Goal: Task Accomplishment & Management: Use online tool/utility

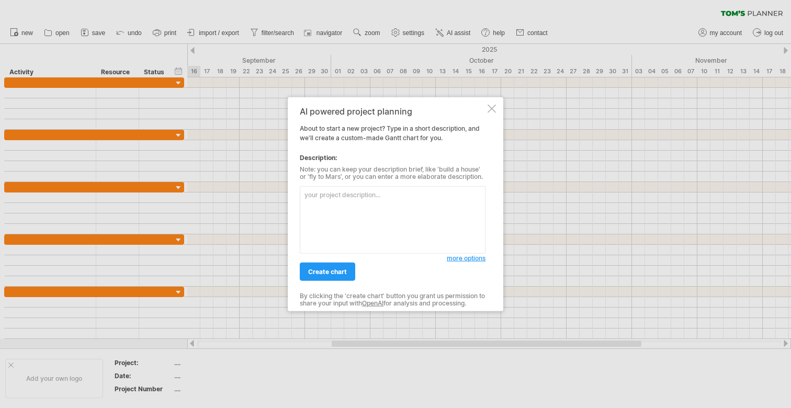
click at [355, 222] on textarea at bounding box center [393, 219] width 186 height 67
type textarea "I'm making a concess"
type textarea "Build"
type textarea "Create a concessions"
type textarea "Build a concessions stand to serve 500+ people"
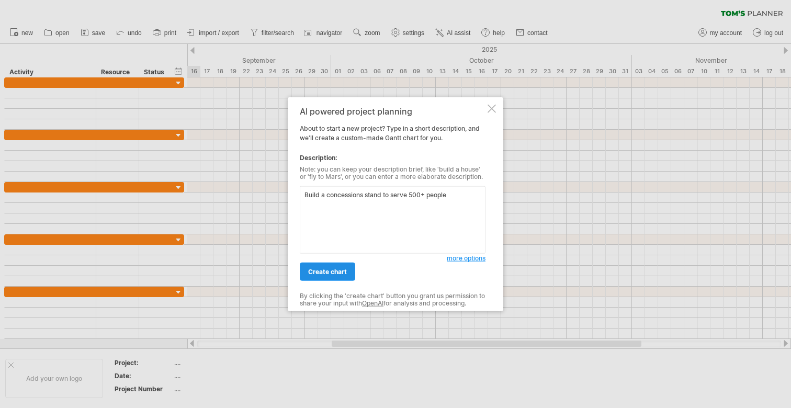
click at [342, 263] on link "create chart" at bounding box center [327, 272] width 55 height 18
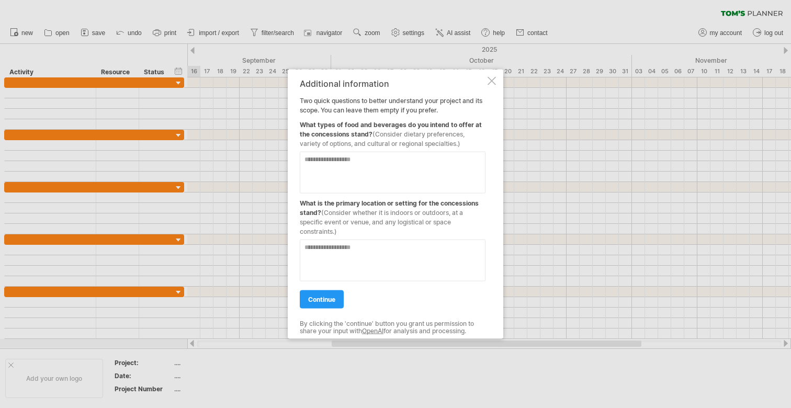
click at [371, 165] on textarea at bounding box center [393, 173] width 186 height 42
type textarea "**********"
click at [359, 255] on textarea at bounding box center [393, 261] width 186 height 42
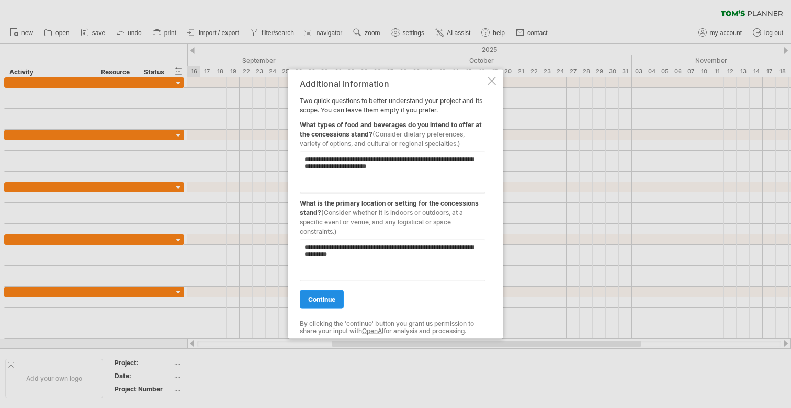
type textarea "**********"
click at [326, 303] on link "continue" at bounding box center [322, 299] width 44 height 18
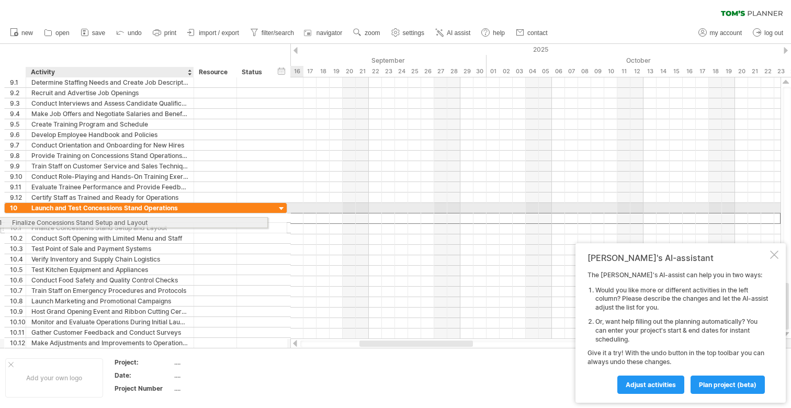
drag, startPoint x: 161, startPoint y: 218, endPoint x: 138, endPoint y: 221, distance: 22.8
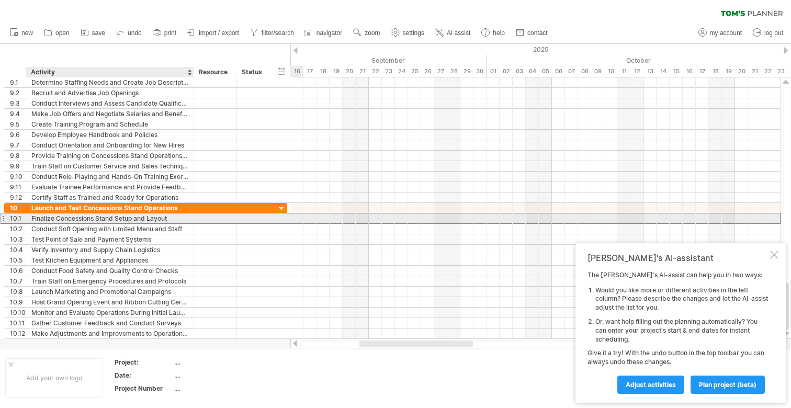
click at [137, 219] on div "Finalize Concessions Stand Setup and Layout" at bounding box center [109, 218] width 157 height 10
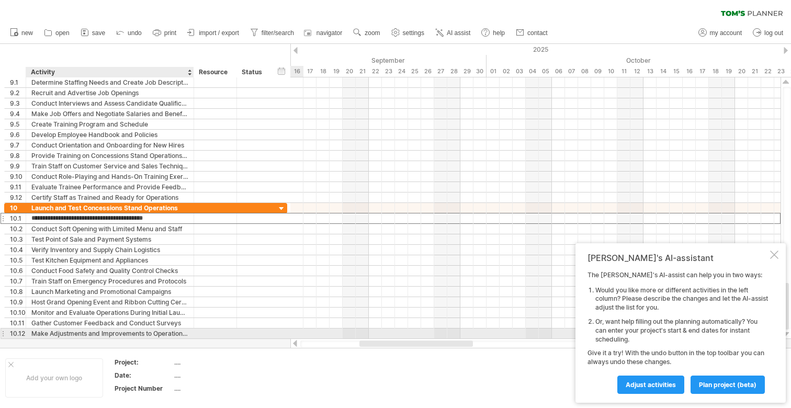
click at [136, 335] on div "Make Adjustments and Improvements to Operations Based on Feedback" at bounding box center [109, 334] width 157 height 10
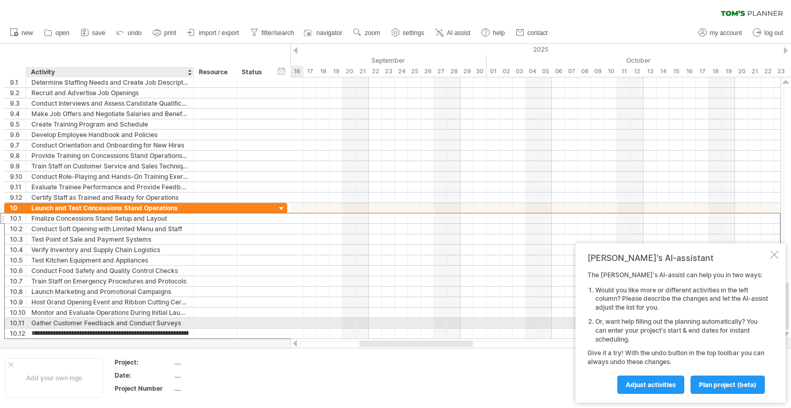
click at [151, 325] on div "Gather Customer Feedback and Conduct Surveys" at bounding box center [109, 323] width 157 height 10
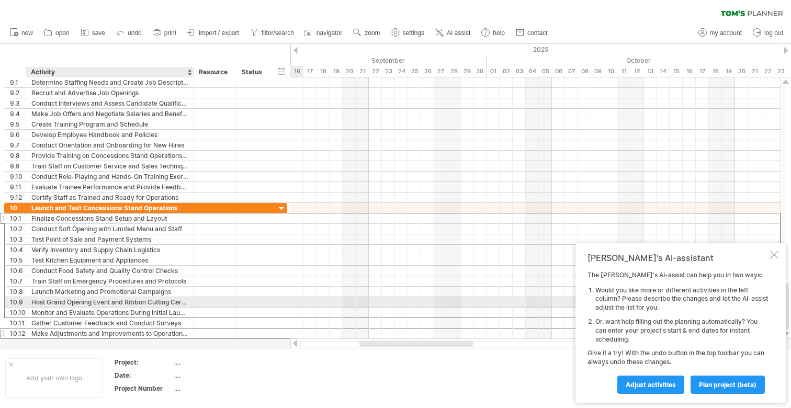
click at [151, 307] on div "Host Grand Opening Event and Ribbon Cutting Ceremony" at bounding box center [109, 302] width 157 height 10
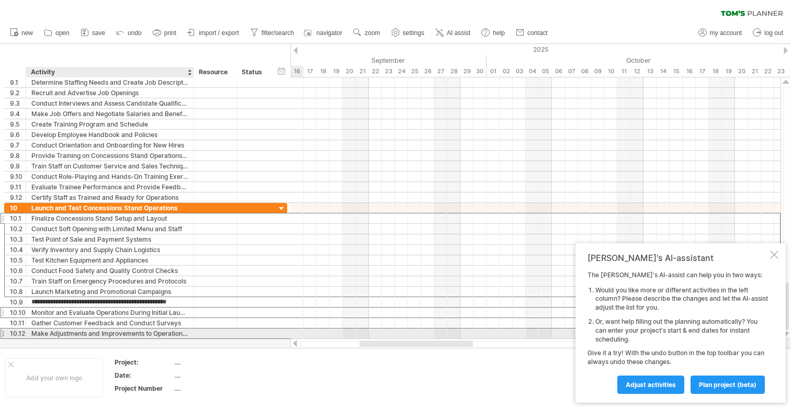
click at [161, 330] on div "Make Adjustments and Improvements to Operations Based on Feedback" at bounding box center [109, 334] width 157 height 10
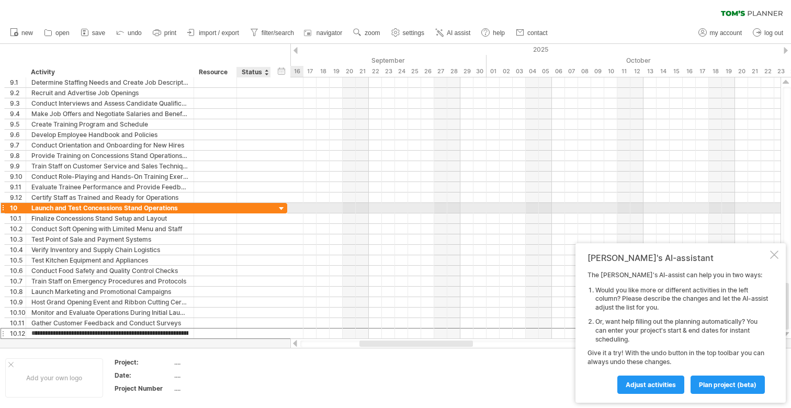
click at [278, 208] on div at bounding box center [282, 209] width 10 height 10
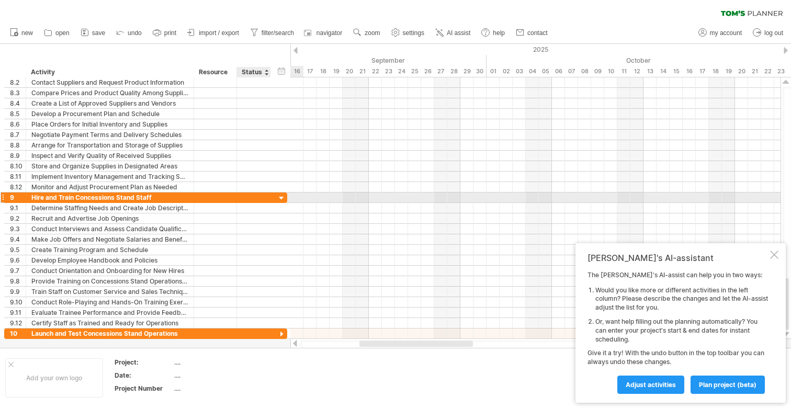
click at [283, 197] on div at bounding box center [282, 199] width 10 height 10
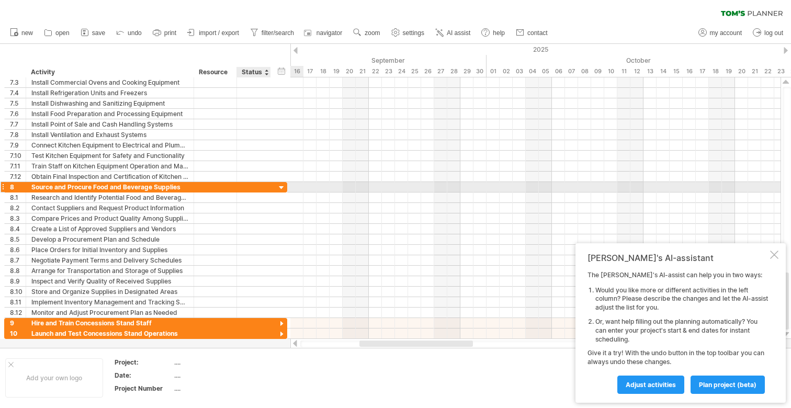
click at [281, 189] on div at bounding box center [282, 188] width 10 height 10
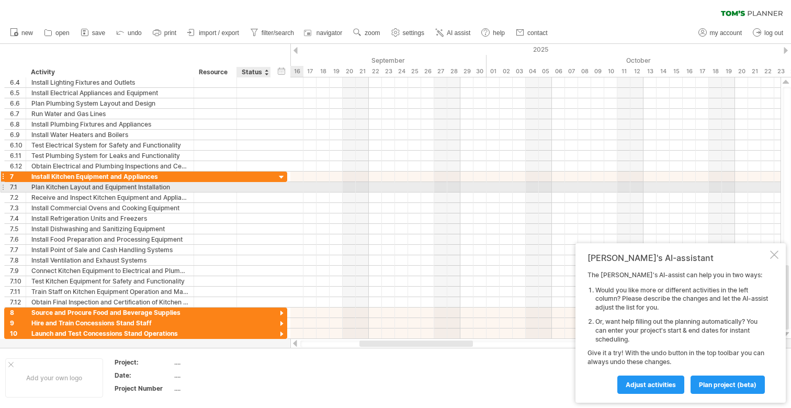
click at [280, 175] on div at bounding box center [282, 178] width 10 height 10
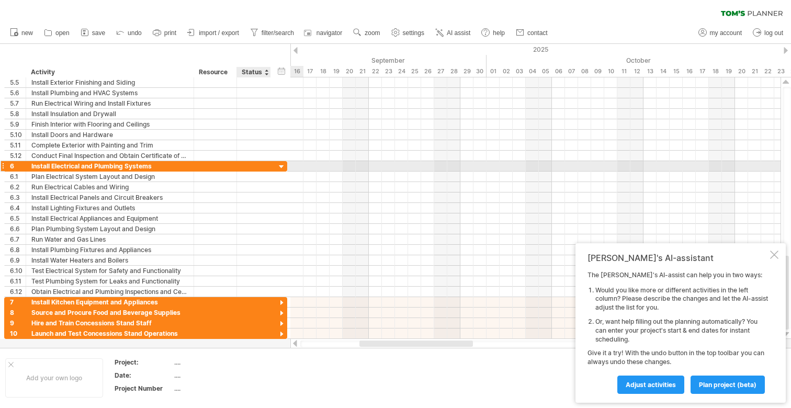
click at [280, 163] on div at bounding box center [282, 167] width 10 height 10
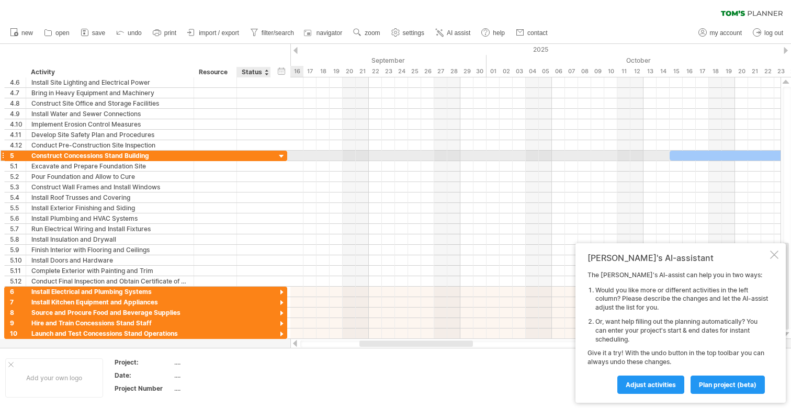
click at [280, 157] on div at bounding box center [282, 157] width 10 height 10
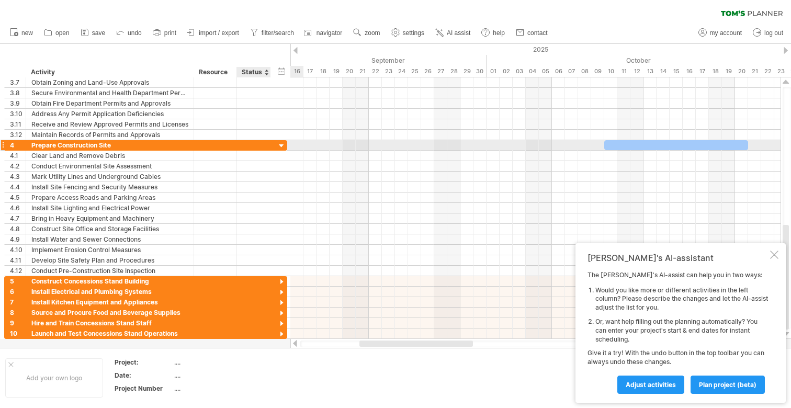
click at [280, 147] on div at bounding box center [282, 146] width 10 height 10
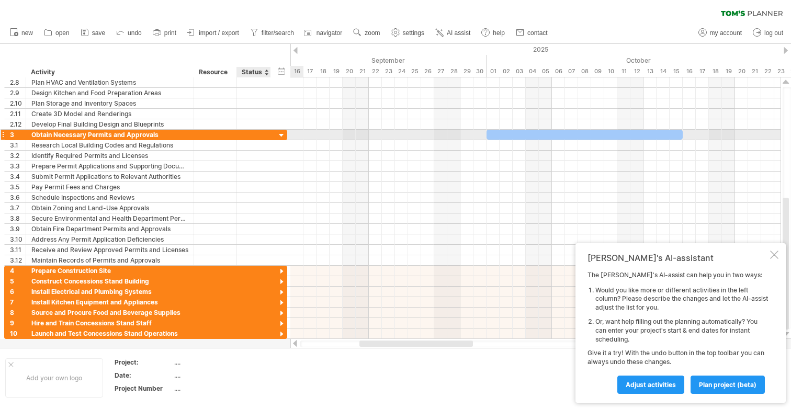
click at [282, 132] on div at bounding box center [282, 136] width 10 height 10
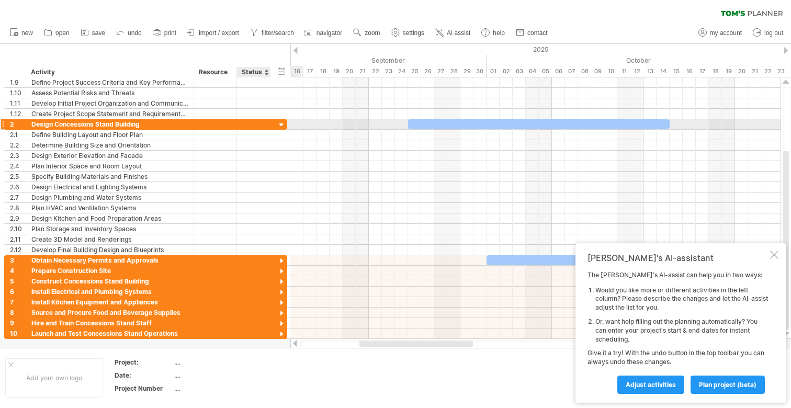
click at [282, 125] on div at bounding box center [282, 125] width 10 height 10
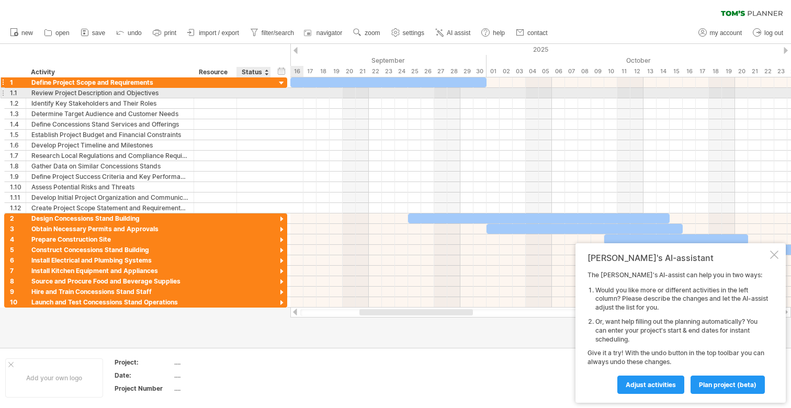
click at [278, 86] on div at bounding box center [282, 83] width 10 height 10
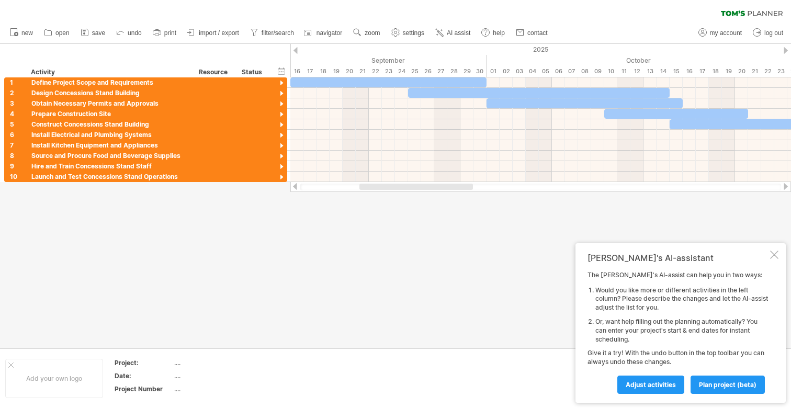
click at [767, 258] on div "[PERSON_NAME]'s AI-assistant" at bounding box center [677, 258] width 180 height 10
click at [772, 251] on div at bounding box center [774, 255] width 8 height 8
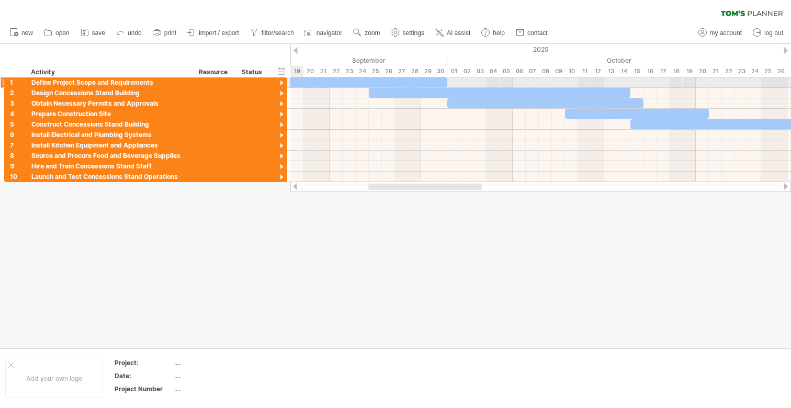
click at [284, 84] on div at bounding box center [282, 83] width 10 height 10
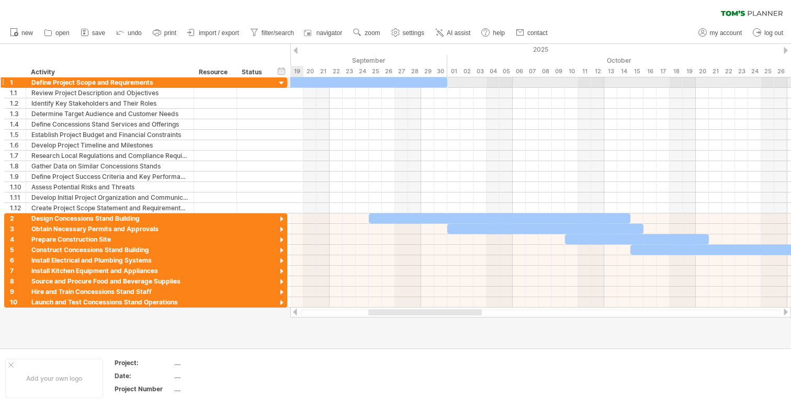
click at [281, 84] on div at bounding box center [282, 83] width 10 height 10
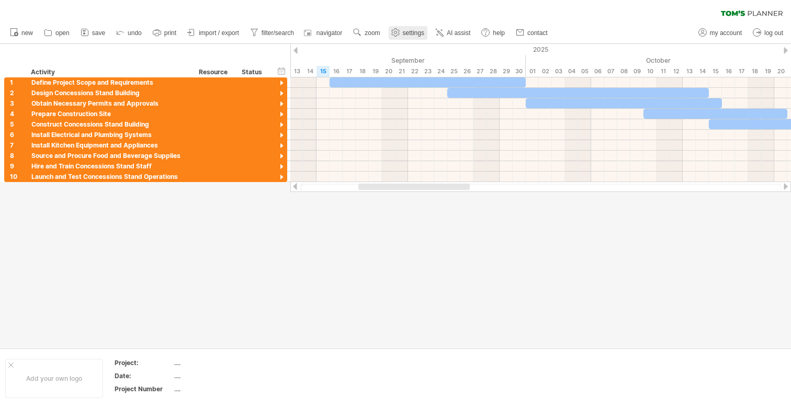
click at [396, 33] on use at bounding box center [395, 32] width 10 height 10
select select "*"
select select "**"
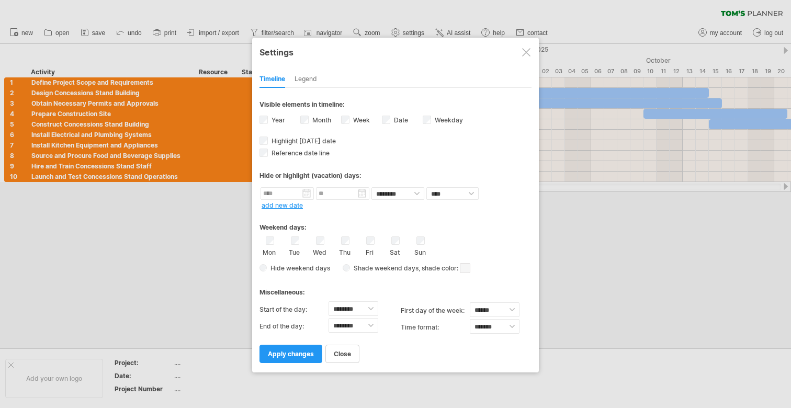
click at [390, 117] on div "Date visibility of date Currently there is not enough space horizontally to dis…" at bounding box center [402, 121] width 41 height 14
click at [281, 353] on span "apply changes" at bounding box center [291, 354] width 46 height 8
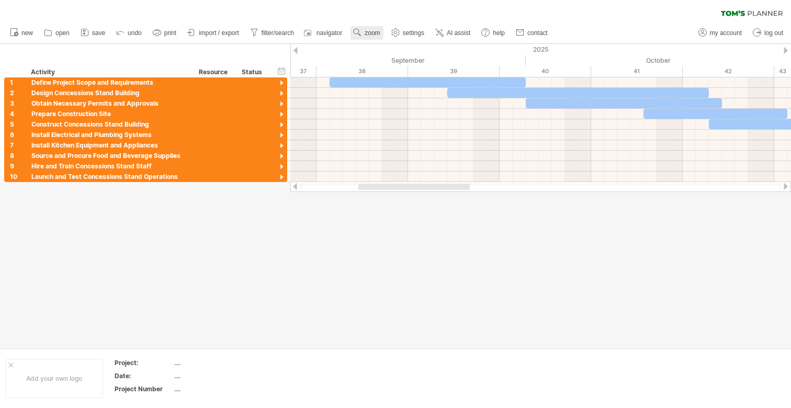
click at [383, 33] on link "zoom" at bounding box center [367, 33] width 32 height 14
click at [414, 60] on div "Week" at bounding box center [417, 63] width 58 height 17
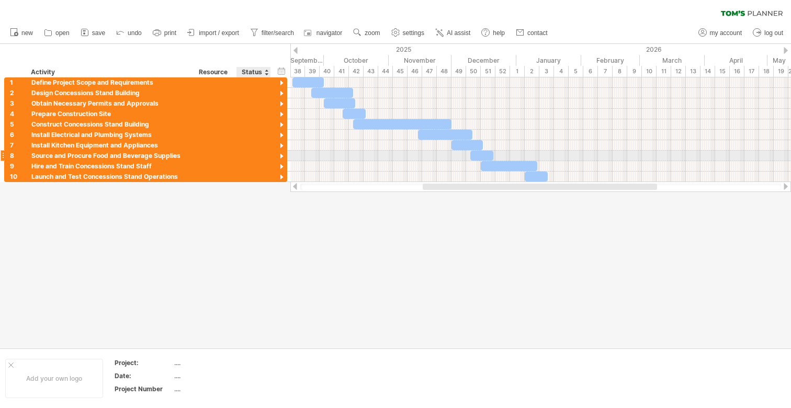
click at [252, 157] on div at bounding box center [253, 156] width 23 height 10
click at [480, 154] on div at bounding box center [481, 156] width 23 height 10
drag, startPoint x: 492, startPoint y: 154, endPoint x: 498, endPoint y: 154, distance: 6.3
click at [498, 154] on span at bounding box center [500, 156] width 4 height 10
click at [484, 151] on div at bounding box center [481, 156] width 23 height 10
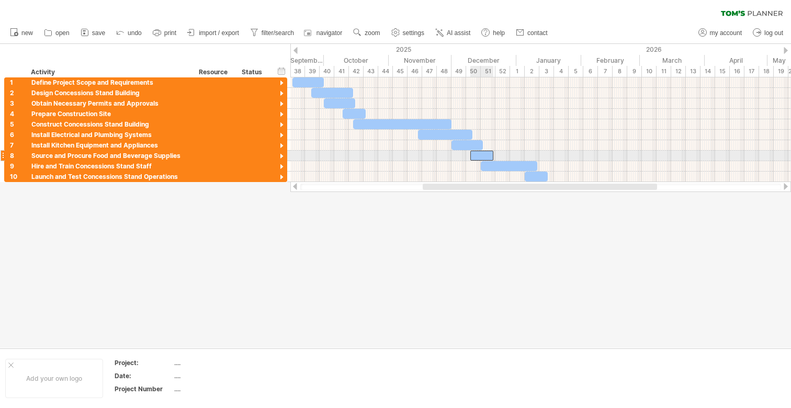
click at [483, 152] on div at bounding box center [481, 156] width 23 height 10
click at [486, 155] on div at bounding box center [481, 156] width 23 height 10
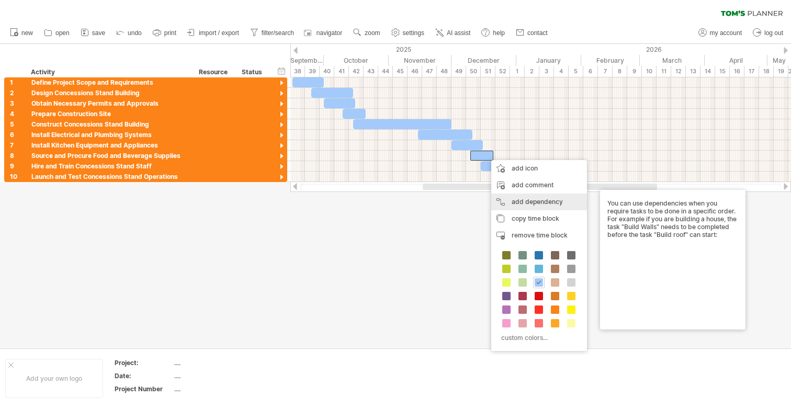
click at [533, 197] on div "add dependency You can use dependencies when you require tasks to be done in a …" at bounding box center [539, 202] width 96 height 17
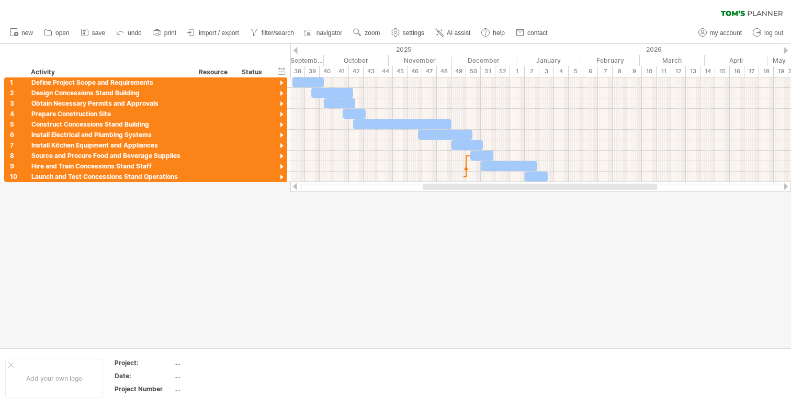
click at [464, 224] on div at bounding box center [395, 196] width 791 height 304
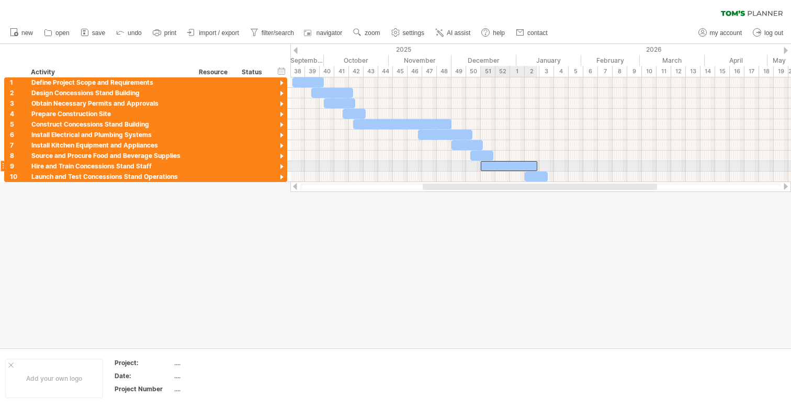
click at [492, 165] on div at bounding box center [509, 166] width 56 height 10
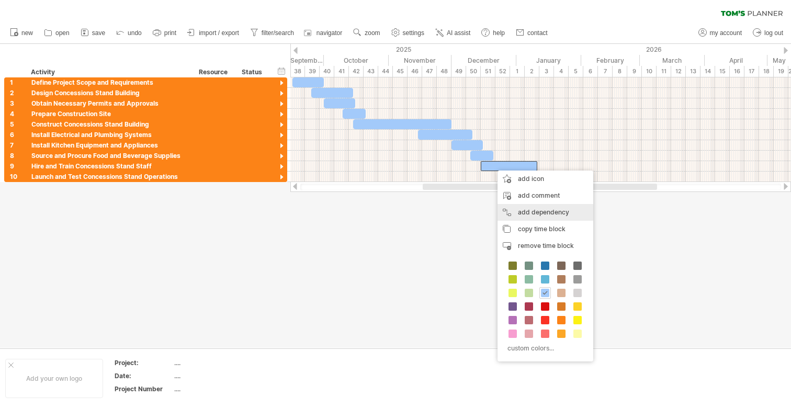
click at [523, 206] on div "add dependency You can use dependencies when you require tasks to be done in a …" at bounding box center [546, 212] width 96 height 17
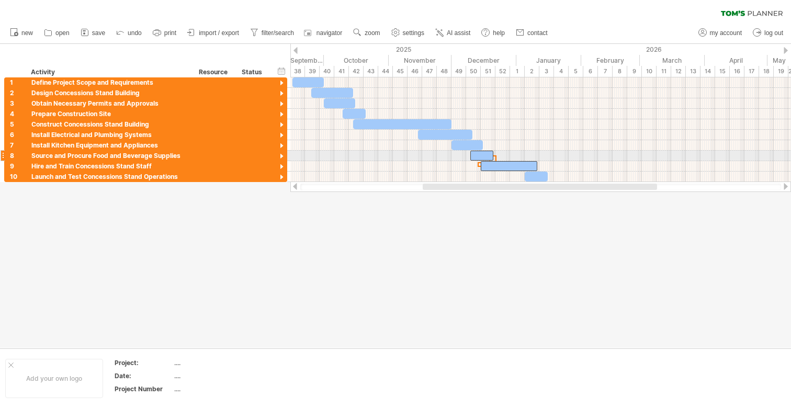
click at [492, 155] on span at bounding box center [493, 156] width 4 height 10
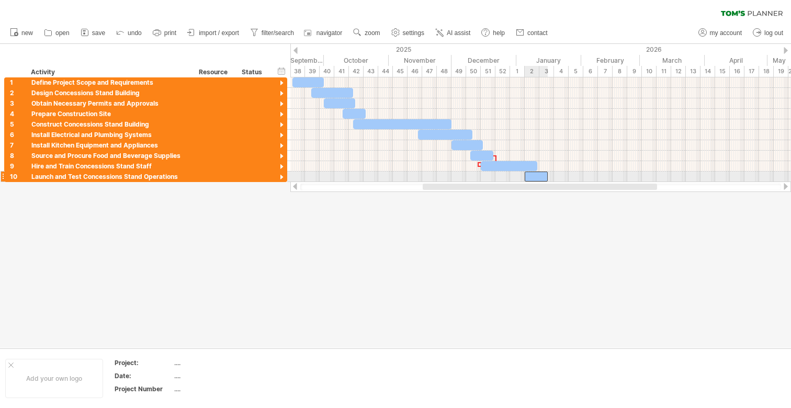
click at [533, 175] on div at bounding box center [536, 177] width 23 height 10
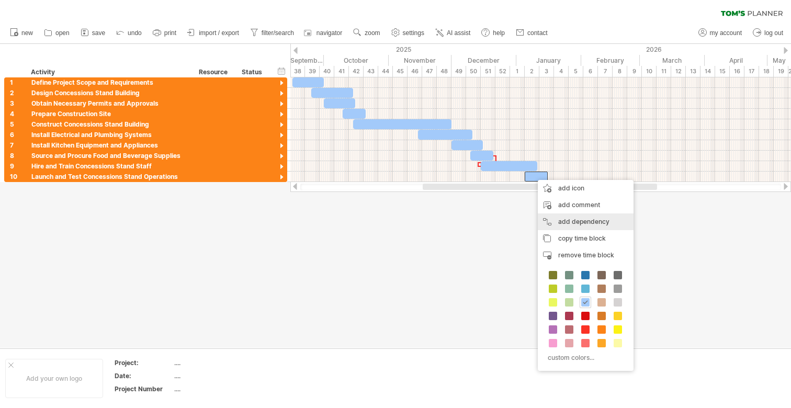
click at [578, 218] on div "add dependency You can use dependencies when you require tasks to be done in a …" at bounding box center [586, 221] width 96 height 17
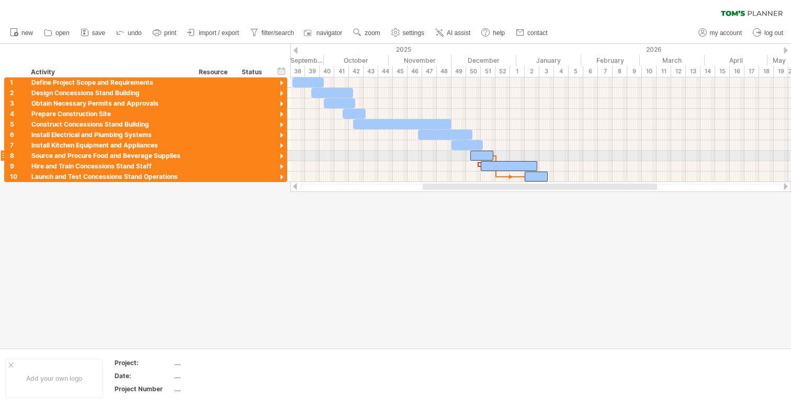
click at [492, 153] on span at bounding box center [493, 156] width 4 height 10
click at [499, 152] on span at bounding box center [497, 156] width 4 height 10
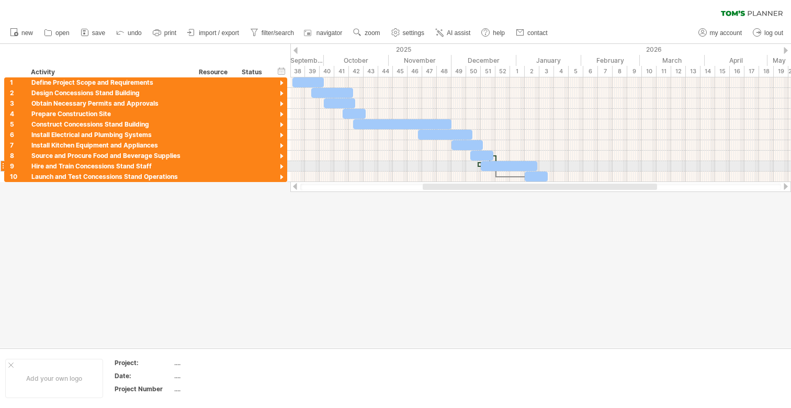
click at [490, 163] on div at bounding box center [509, 166] width 56 height 10
click at [477, 163] on div at bounding box center [478, 164] width 3 height 5
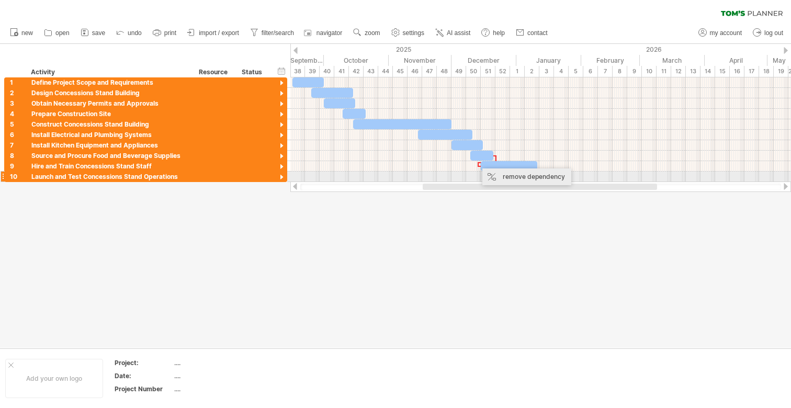
click at [491, 175] on div "remove dependency" at bounding box center [526, 176] width 89 height 17
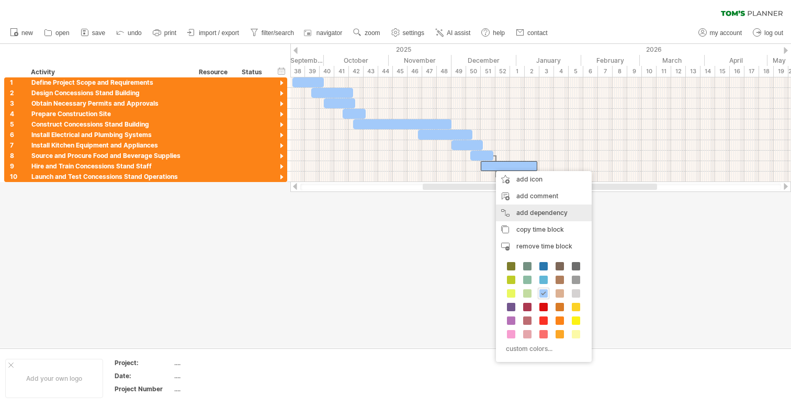
click at [546, 206] on div "add dependency You can use dependencies when you require tasks to be done in a …" at bounding box center [544, 213] width 96 height 17
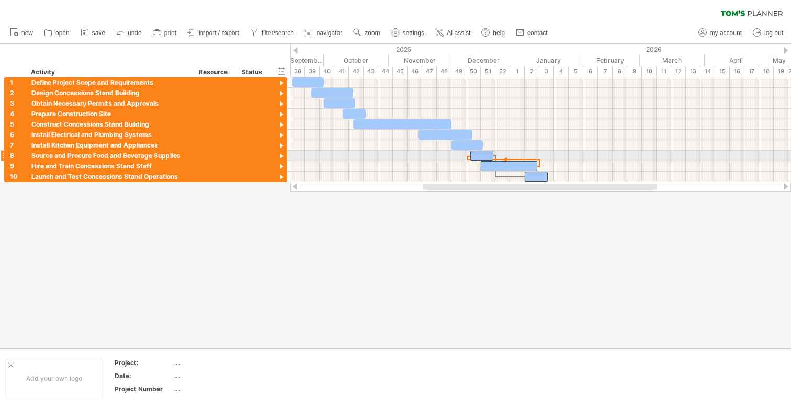
click at [471, 154] on span at bounding box center [470, 156] width 4 height 10
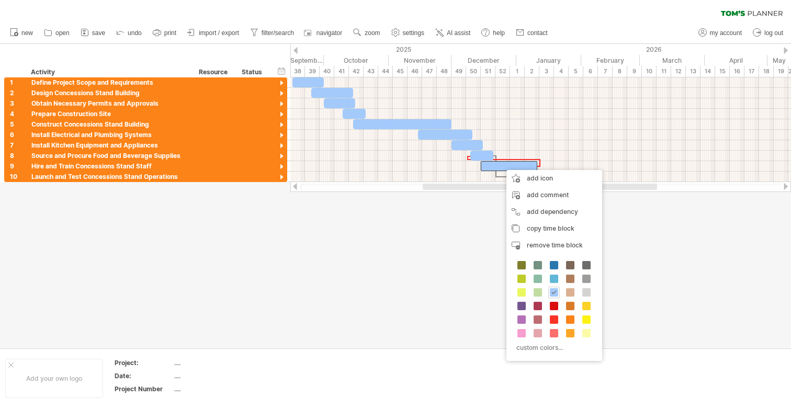
click at [470, 253] on div at bounding box center [395, 196] width 791 height 304
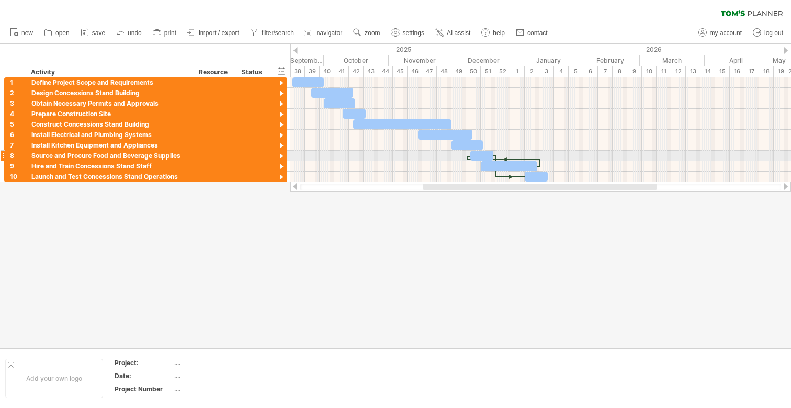
click at [491, 153] on div at bounding box center [481, 156] width 23 height 10
click at [494, 153] on span at bounding box center [496, 156] width 4 height 10
click at [369, 36] on span "zoom" at bounding box center [372, 32] width 15 height 7
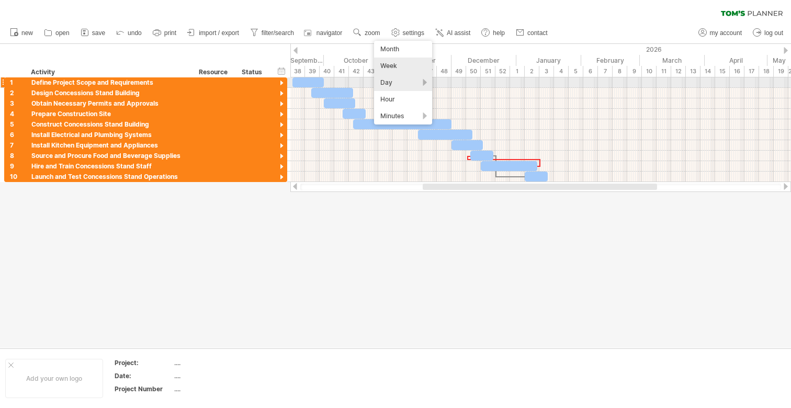
click at [404, 86] on div "Day" at bounding box center [403, 82] width 58 height 17
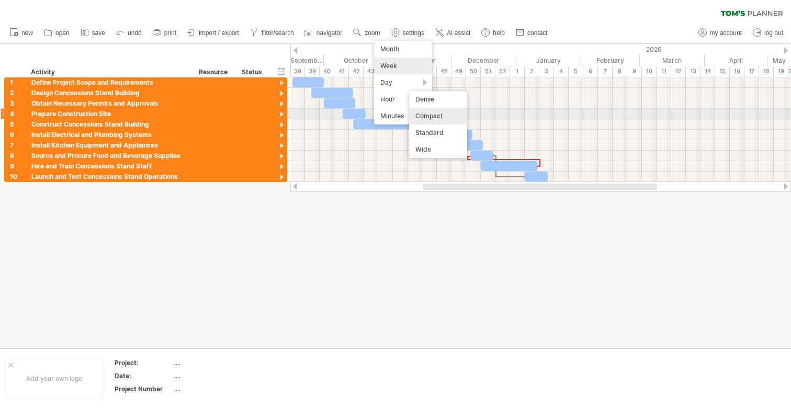
click at [446, 111] on div "Compact" at bounding box center [438, 116] width 58 height 17
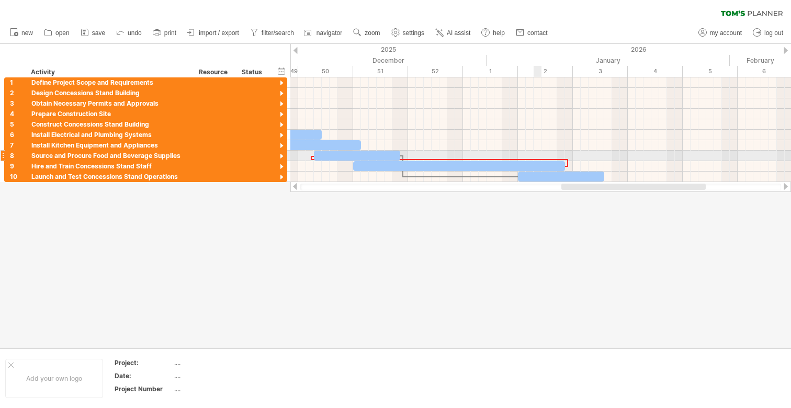
click at [541, 159] on div at bounding box center [440, 159] width 256 height 3
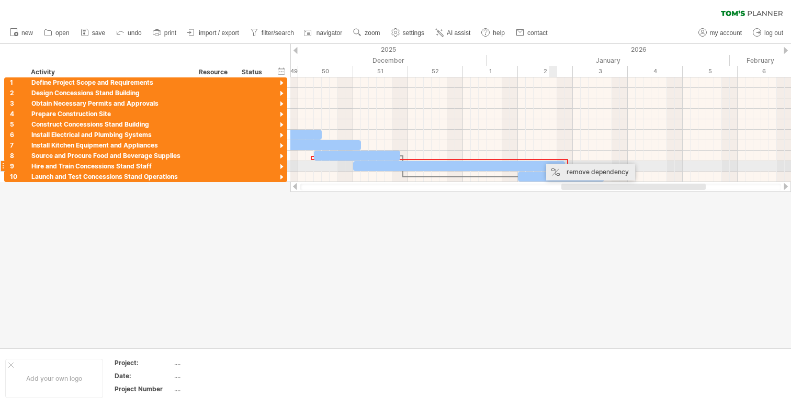
click at [564, 169] on div "remove dependency" at bounding box center [590, 172] width 89 height 17
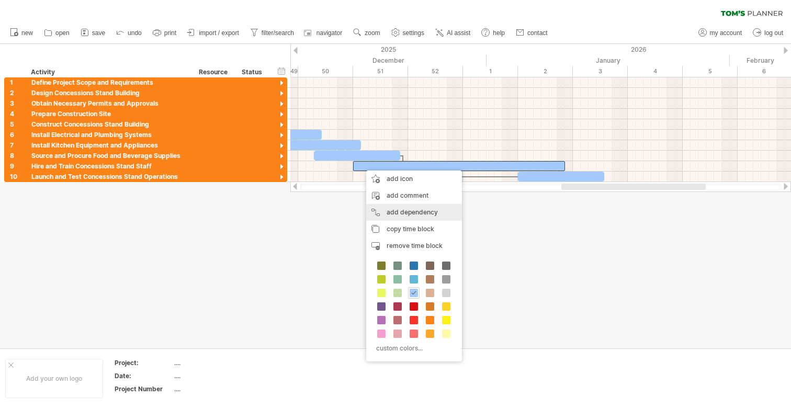
click at [386, 213] on div "add dependency You can use dependencies when you require tasks to be done in a …" at bounding box center [414, 212] width 96 height 17
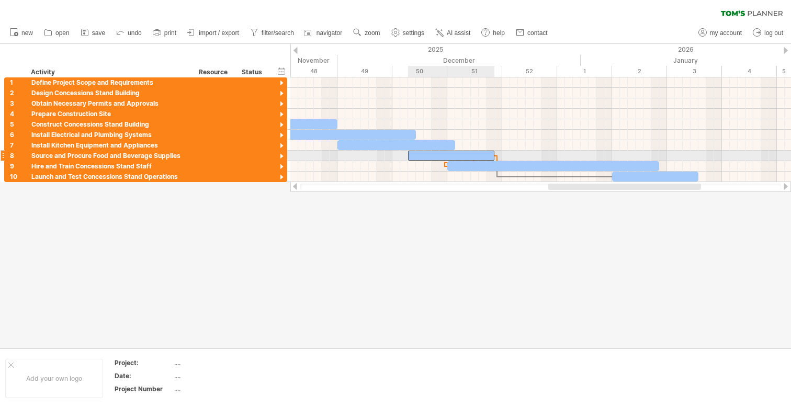
click at [444, 155] on div at bounding box center [451, 156] width 86 height 10
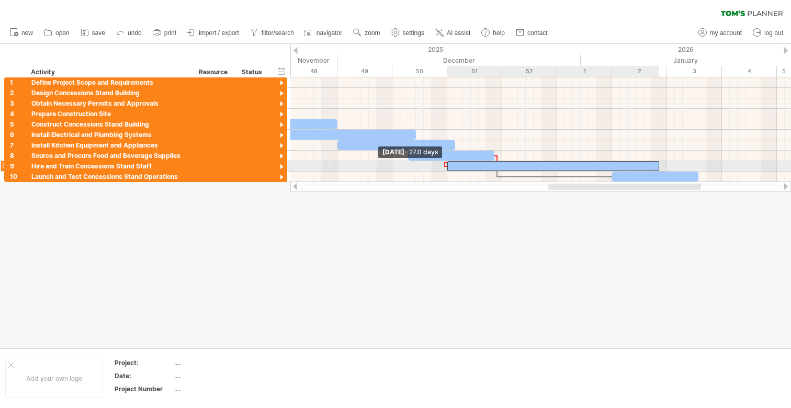
click at [445, 164] on span at bounding box center [447, 166] width 4 height 10
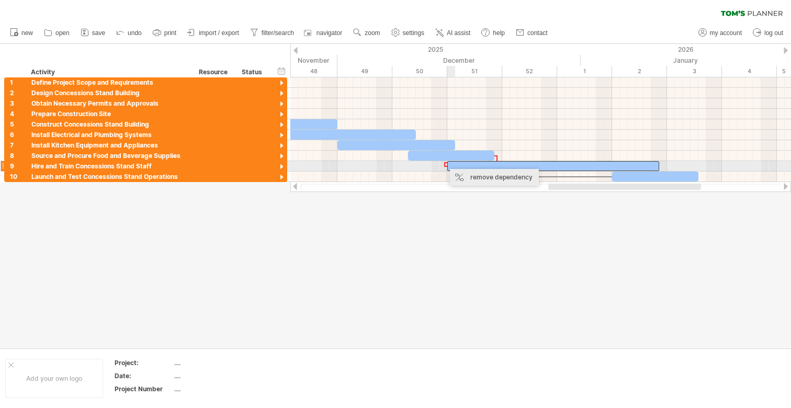
click at [459, 171] on div "remove dependency" at bounding box center [494, 177] width 89 height 17
click at [459, 165] on div at bounding box center [553, 166] width 212 height 10
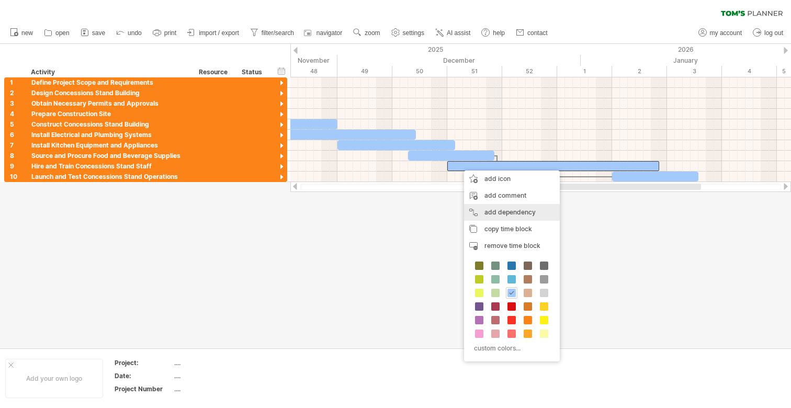
click at [513, 209] on div "add dependency You can use dependencies when you require tasks to be done in a …" at bounding box center [512, 212] width 96 height 17
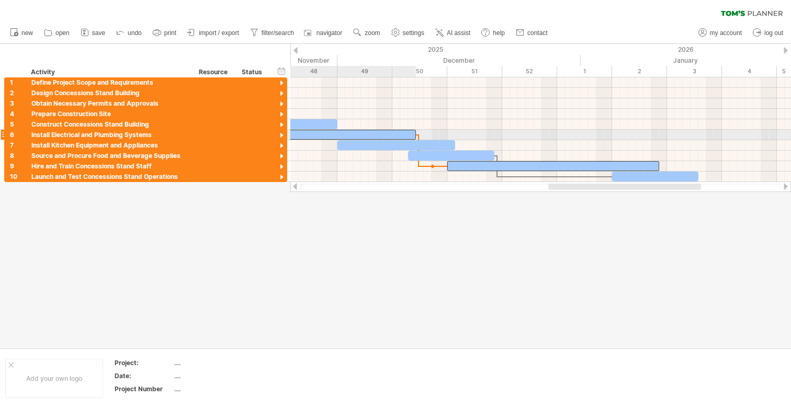
click at [391, 131] on div at bounding box center [314, 135] width 204 height 10
drag, startPoint x: 416, startPoint y: 132, endPoint x: 422, endPoint y: 132, distance: 5.8
click at [422, 132] on div "[DATE] - 26.5 days [DATE]" at bounding box center [540, 129] width 501 height 105
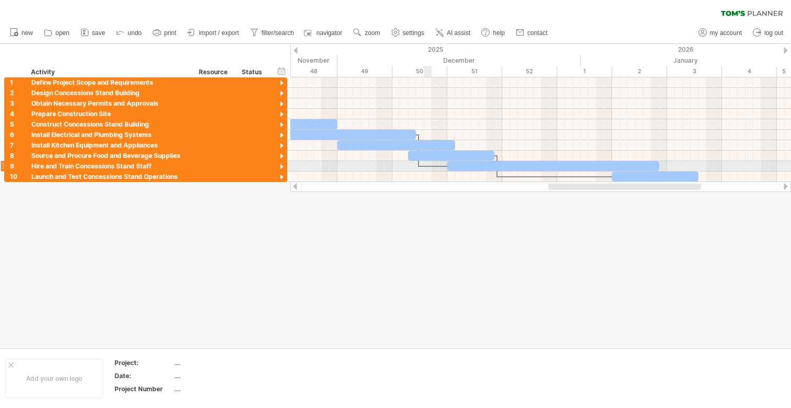
drag, startPoint x: 418, startPoint y: 162, endPoint x: 428, endPoint y: 162, distance: 9.9
click at [428, 162] on div "[DATE] - 26.5 days [DATE]" at bounding box center [540, 129] width 501 height 105
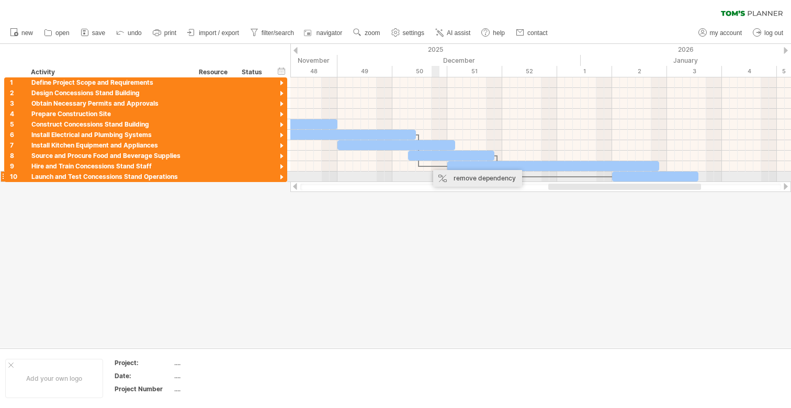
click at [449, 174] on div "remove dependency" at bounding box center [477, 178] width 89 height 17
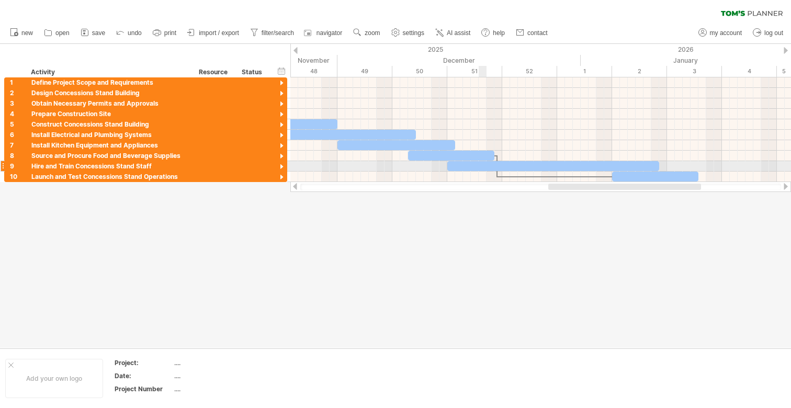
click at [483, 163] on div at bounding box center [553, 166] width 212 height 10
click at [476, 203] on div at bounding box center [395, 196] width 791 height 304
click at [281, 163] on div at bounding box center [282, 167] width 10 height 10
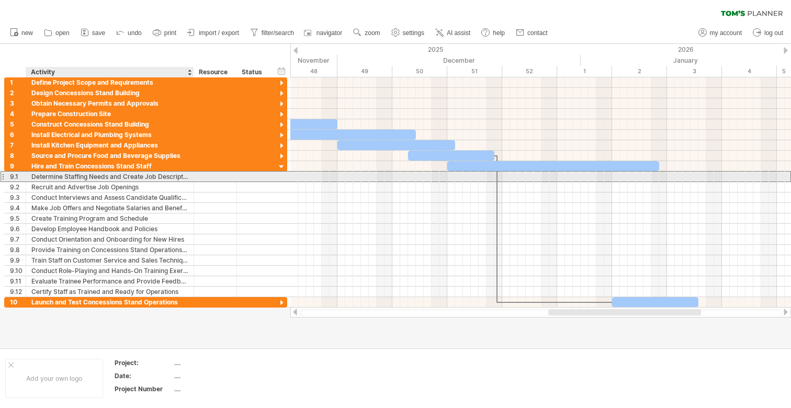
click at [180, 179] on div "Determine Staffing Needs and Create Job Descriptions" at bounding box center [109, 177] width 157 height 10
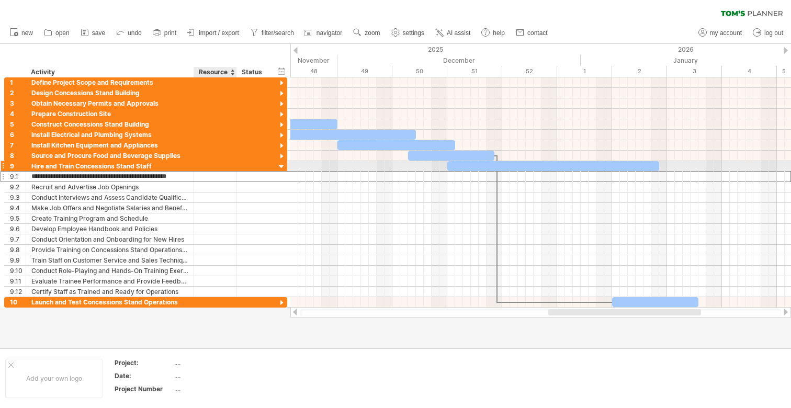
click at [223, 169] on div at bounding box center [215, 166] width 32 height 10
click at [223, 169] on input "text" at bounding box center [215, 166] width 32 height 10
click at [252, 163] on div at bounding box center [253, 166] width 23 height 10
click at [0, 0] on input "text" at bounding box center [0, 0] width 0 height 0
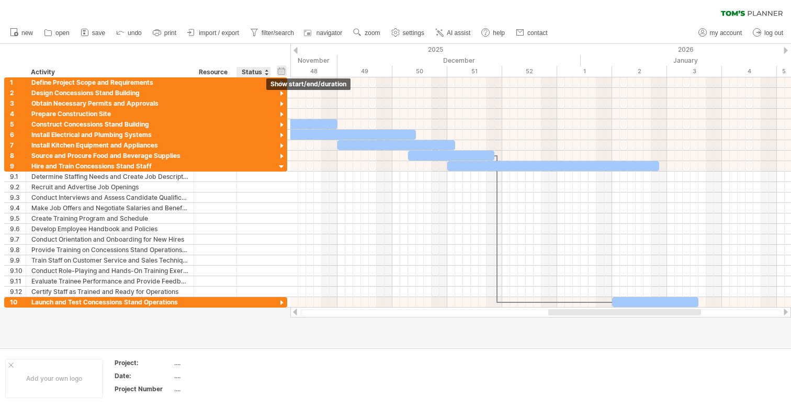
click at [282, 67] on div "hide start/end/duration show start/end/duration" at bounding box center [282, 70] width 10 height 11
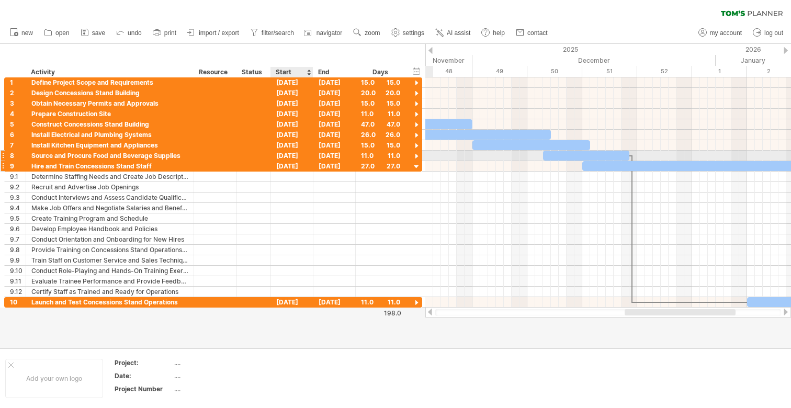
click at [291, 163] on div "[DATE]" at bounding box center [292, 166] width 42 height 10
click at [336, 154] on div "[DATE]" at bounding box center [334, 156] width 42 height 10
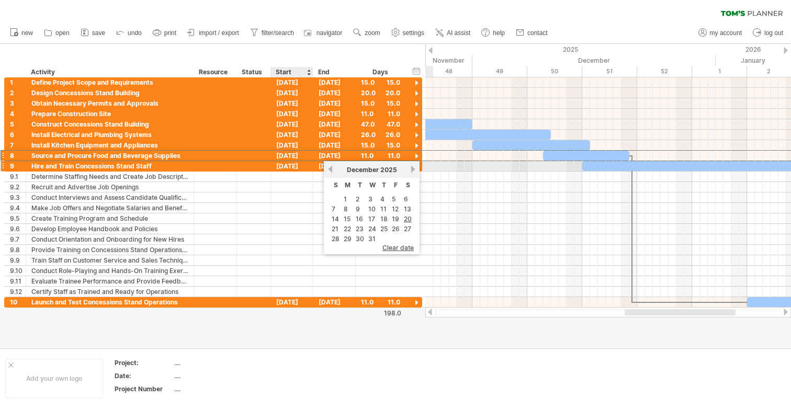
click at [286, 165] on div "[DATE]" at bounding box center [292, 166] width 42 height 10
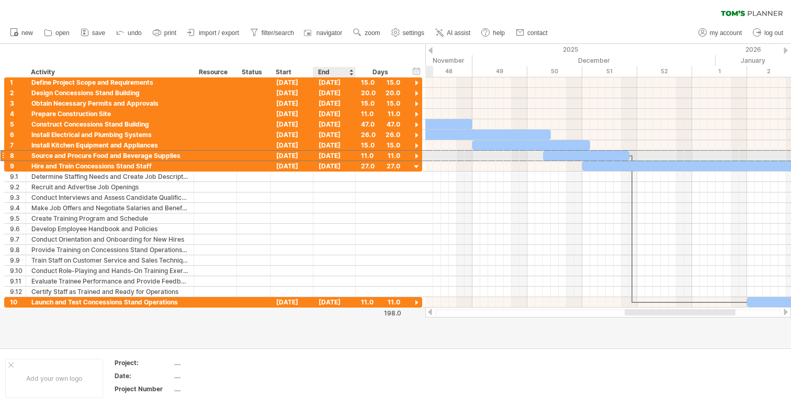
click at [339, 152] on div "[DATE]" at bounding box center [334, 156] width 42 height 10
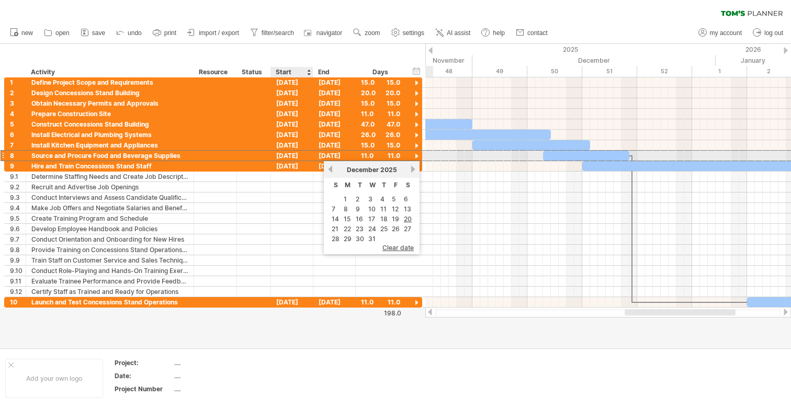
click at [296, 155] on div "[DATE]" at bounding box center [292, 156] width 42 height 10
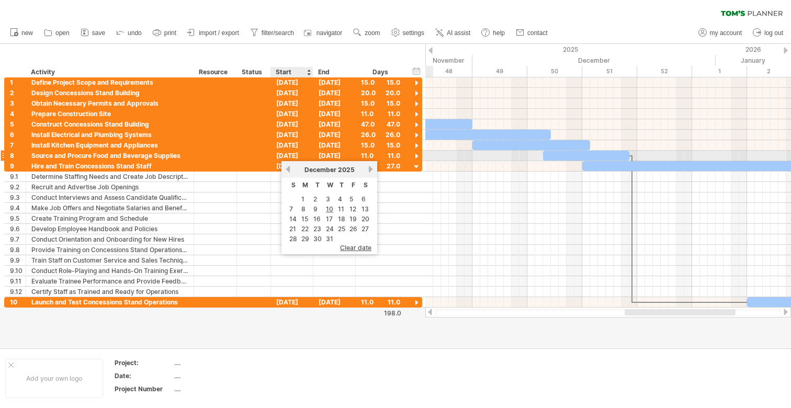
click at [296, 155] on div "[DATE]" at bounding box center [292, 156] width 42 height 10
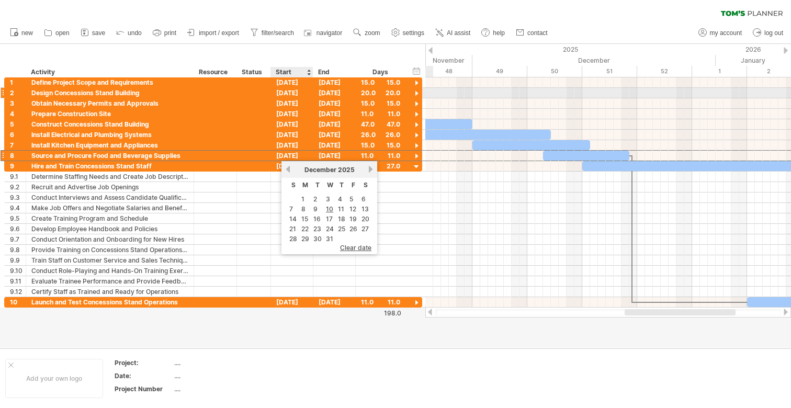
click at [317, 92] on div "[DATE]" at bounding box center [334, 93] width 42 height 10
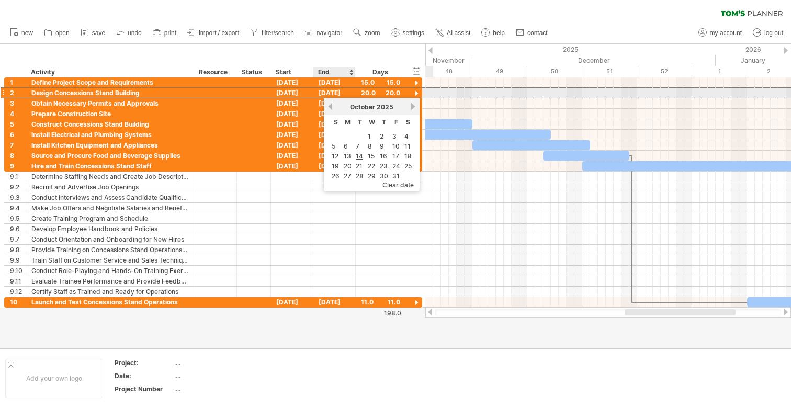
click at [336, 92] on div "[DATE]" at bounding box center [334, 93] width 42 height 10
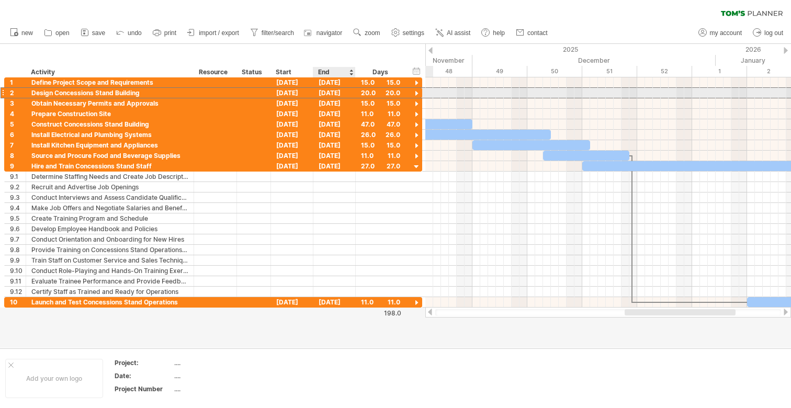
click at [336, 92] on div "[DATE]" at bounding box center [334, 93] width 42 height 10
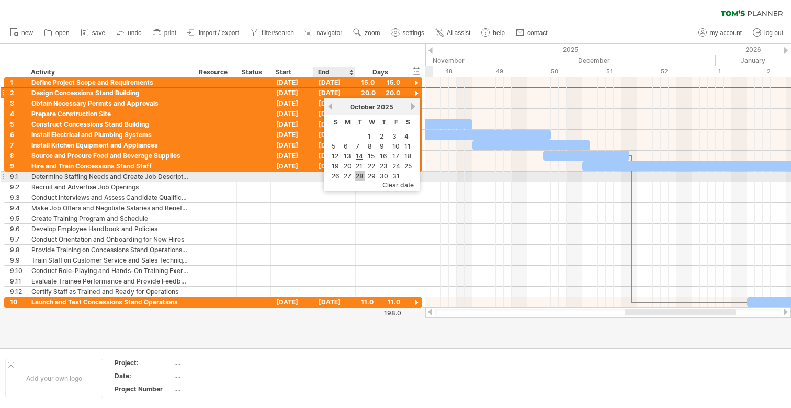
click at [359, 173] on link "28" at bounding box center [360, 176] width 10 height 10
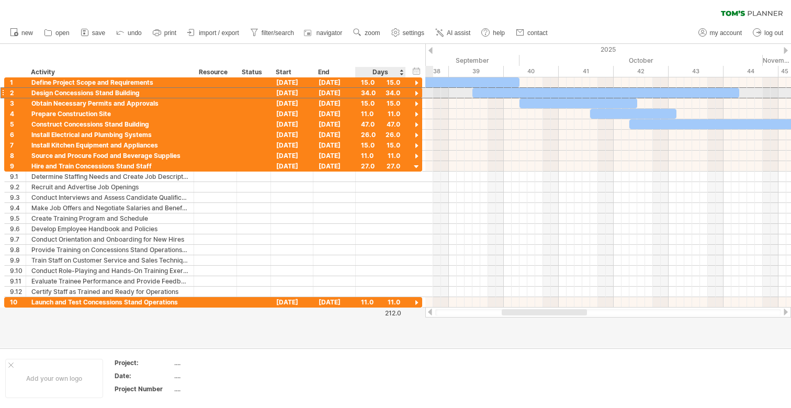
click at [417, 92] on div at bounding box center [417, 94] width 10 height 10
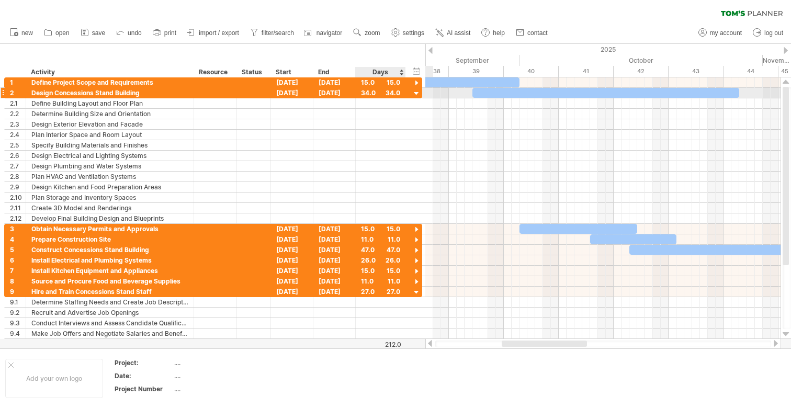
click at [412, 93] on div at bounding box center [417, 94] width 10 height 10
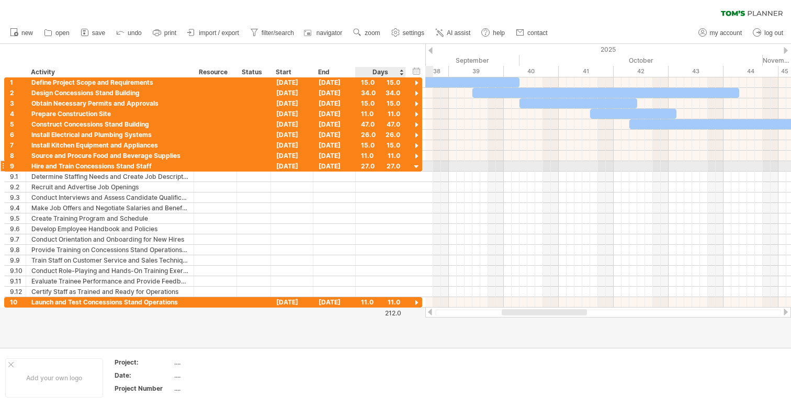
click at [416, 167] on div at bounding box center [417, 167] width 10 height 10
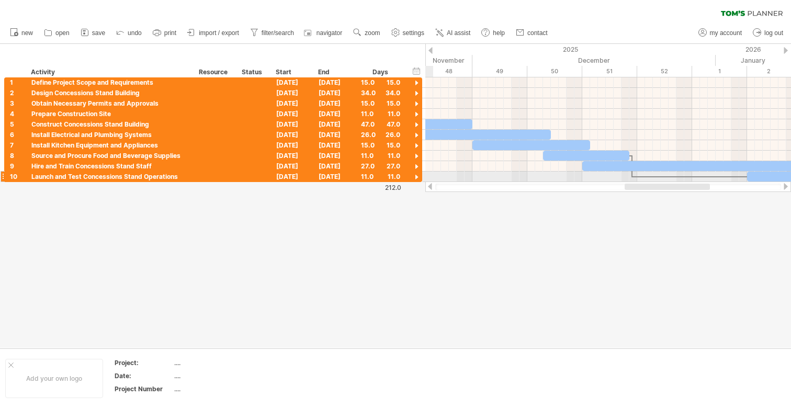
click at [417, 177] on div at bounding box center [417, 178] width 10 height 10
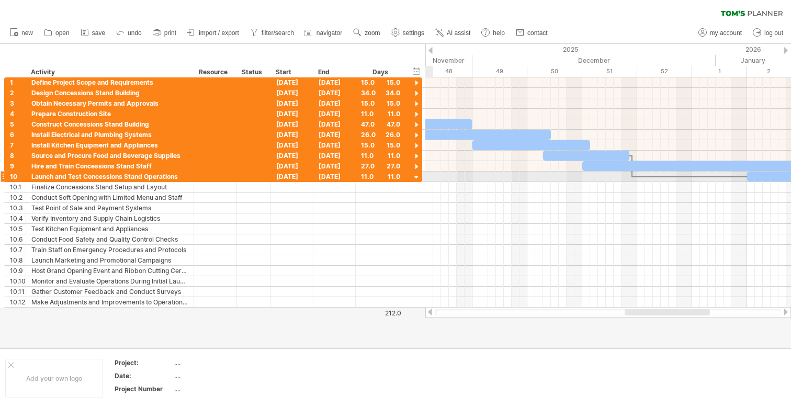
click at [417, 177] on div at bounding box center [417, 178] width 10 height 10
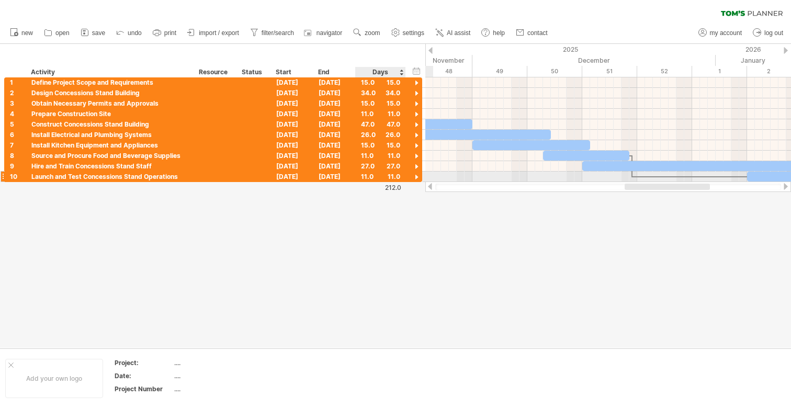
click at [419, 175] on div at bounding box center [417, 178] width 10 height 10
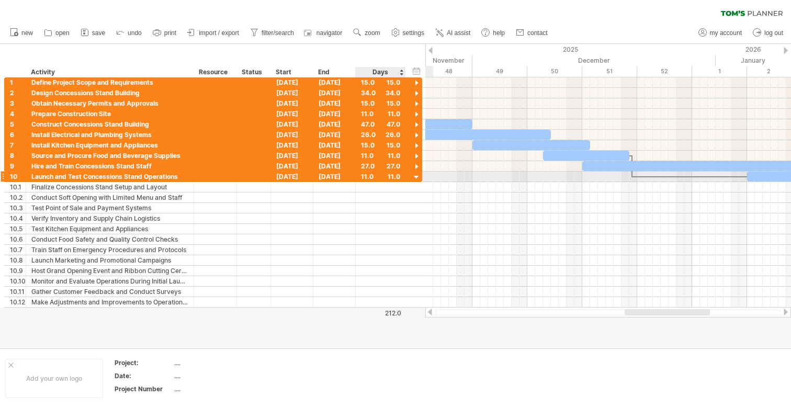
click at [418, 176] on div at bounding box center [417, 178] width 10 height 10
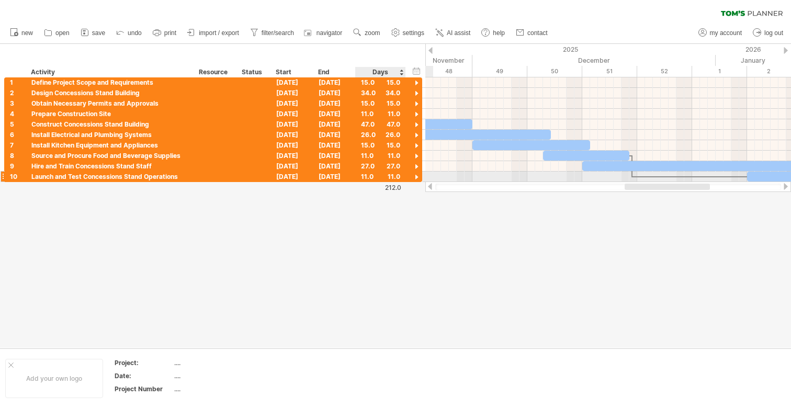
click at [418, 176] on div at bounding box center [417, 178] width 10 height 10
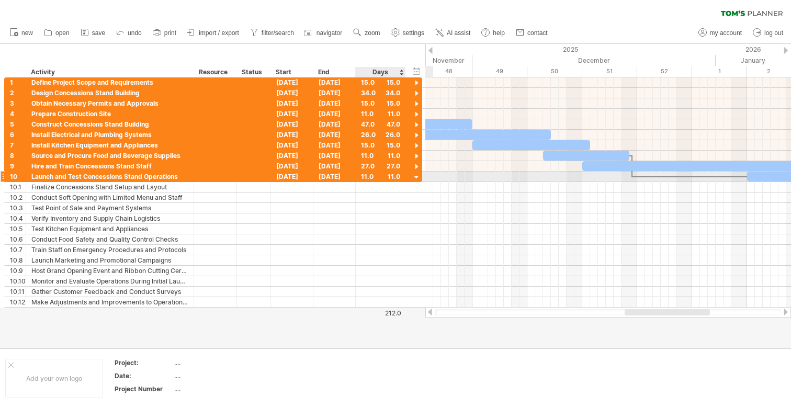
click at [418, 176] on div at bounding box center [417, 178] width 10 height 10
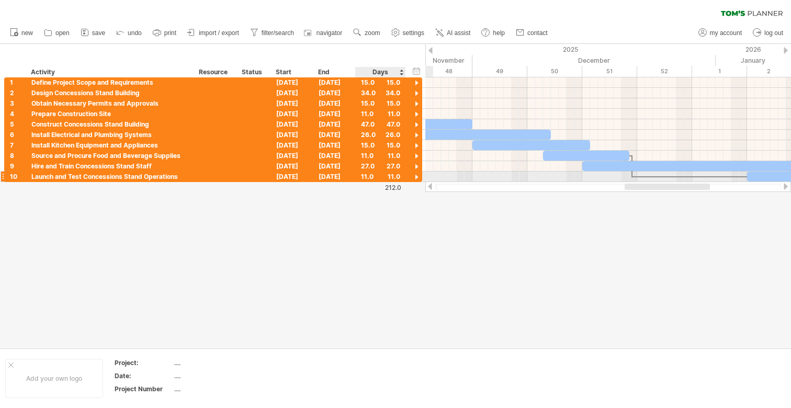
click at [418, 176] on div at bounding box center [417, 178] width 10 height 10
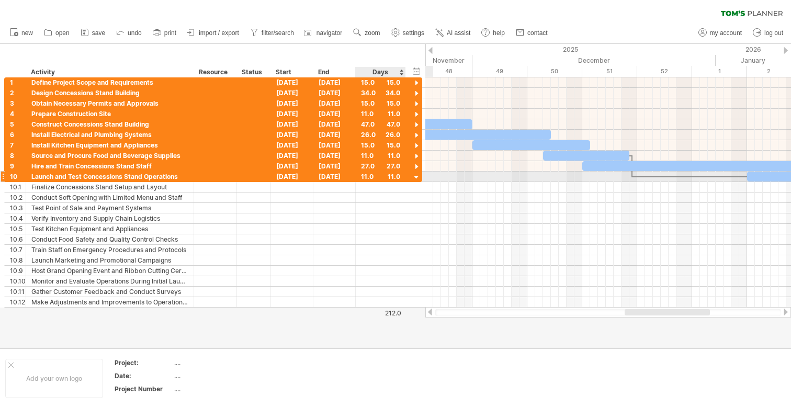
click at [418, 176] on div at bounding box center [417, 178] width 10 height 10
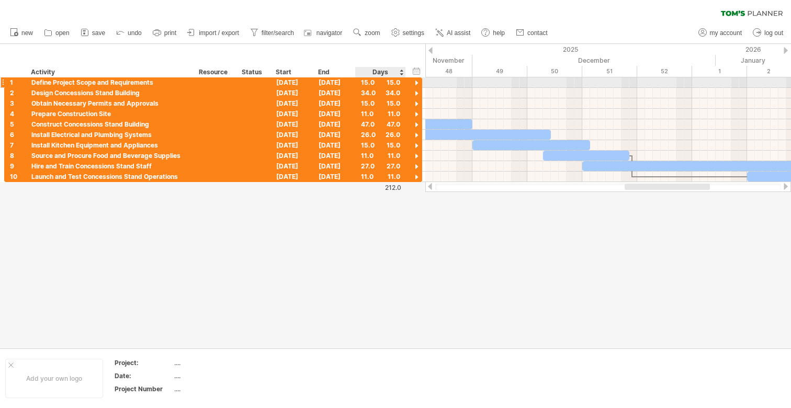
click at [415, 82] on div at bounding box center [417, 83] width 10 height 10
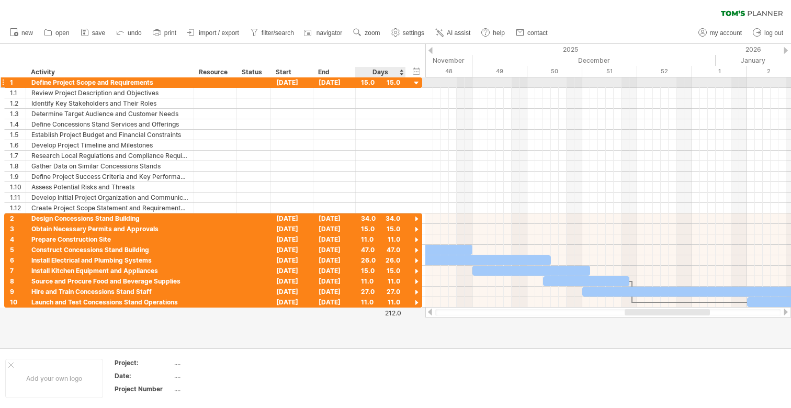
click at [415, 82] on div at bounding box center [417, 83] width 10 height 10
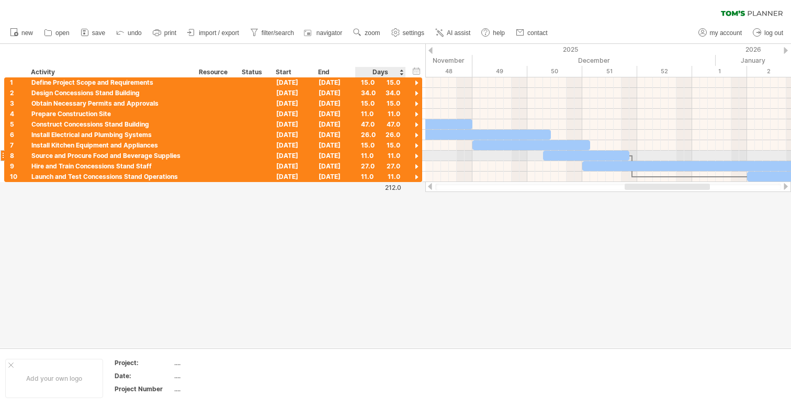
click at [414, 156] on div at bounding box center [417, 157] width 10 height 10
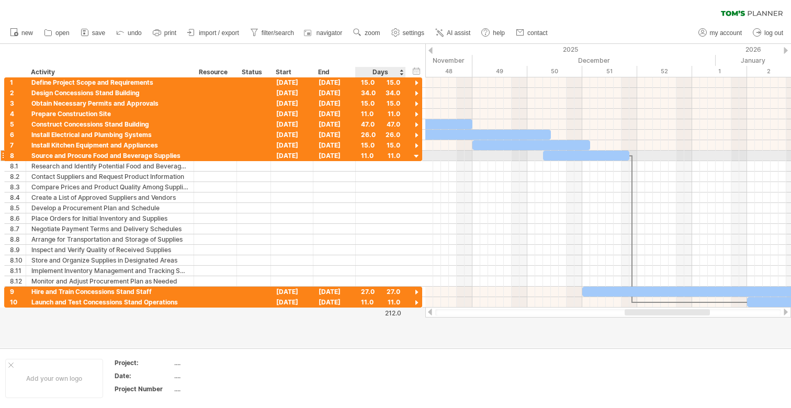
click at [414, 156] on div at bounding box center [417, 157] width 10 height 10
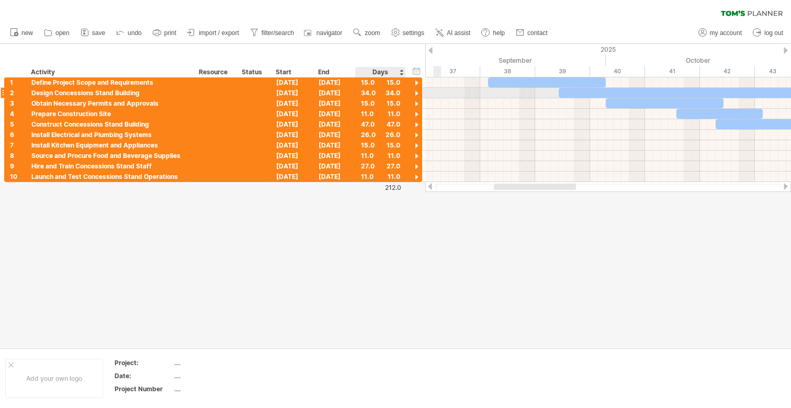
click at [397, 93] on div "34.0" at bounding box center [380, 93] width 39 height 10
click at [397, 93] on div "****" at bounding box center [380, 93] width 39 height 10
click at [400, 96] on div "34.0" at bounding box center [380, 93] width 39 height 10
click at [390, 83] on div "15.0" at bounding box center [380, 82] width 39 height 10
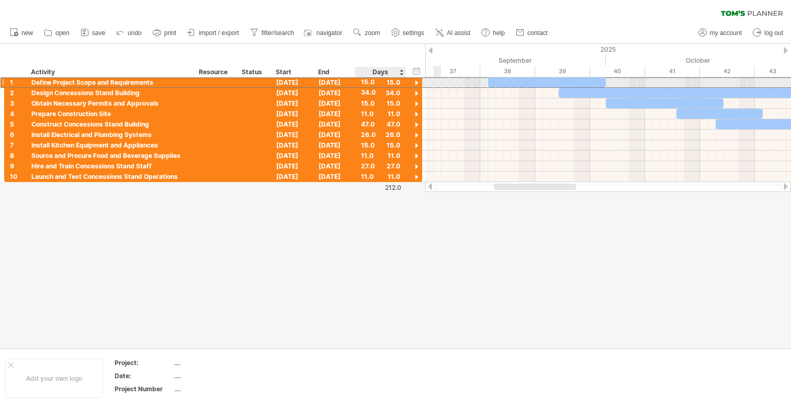
click at [390, 83] on div "15.0" at bounding box center [380, 82] width 39 height 10
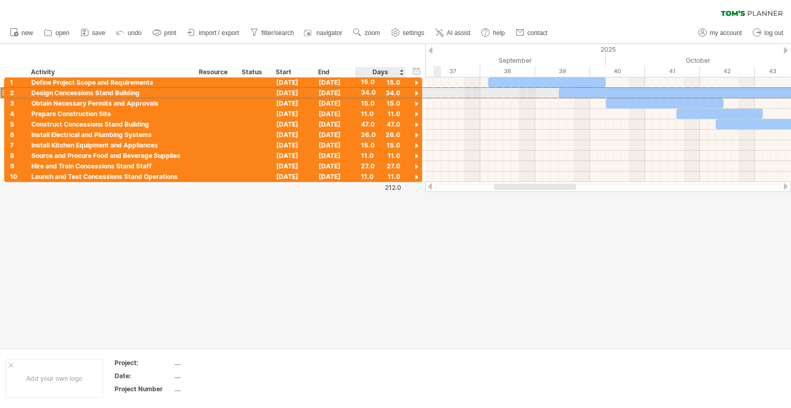
click at [392, 91] on div "34.0" at bounding box center [380, 93] width 39 height 10
click at [401, 104] on div "15.0 15.0" at bounding box center [381, 103] width 50 height 10
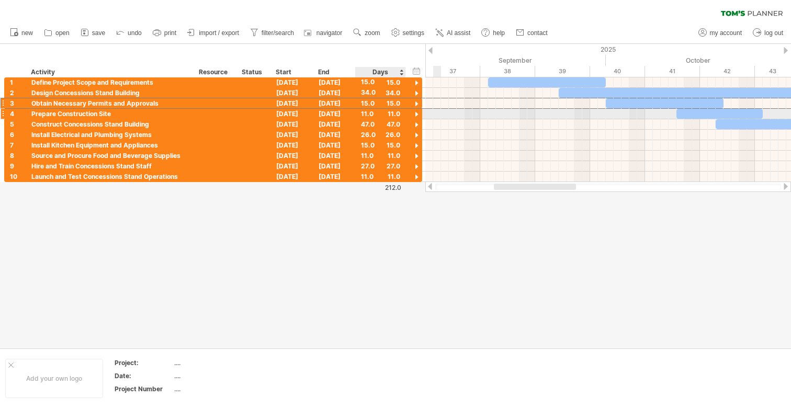
click at [399, 114] on div "11.0" at bounding box center [380, 114] width 39 height 10
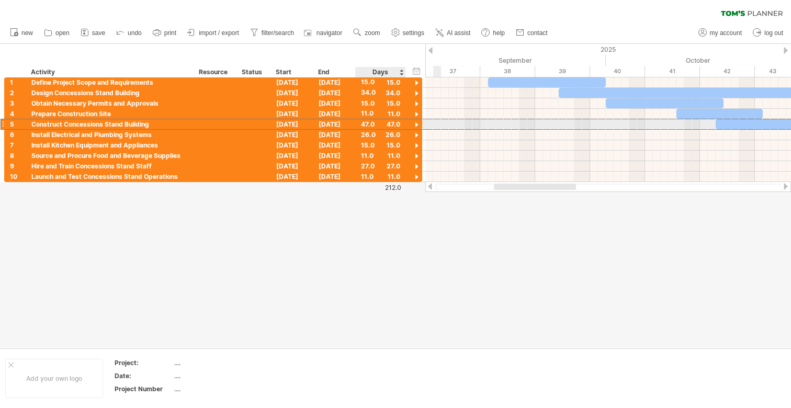
click at [400, 126] on div "47.0" at bounding box center [380, 124] width 39 height 10
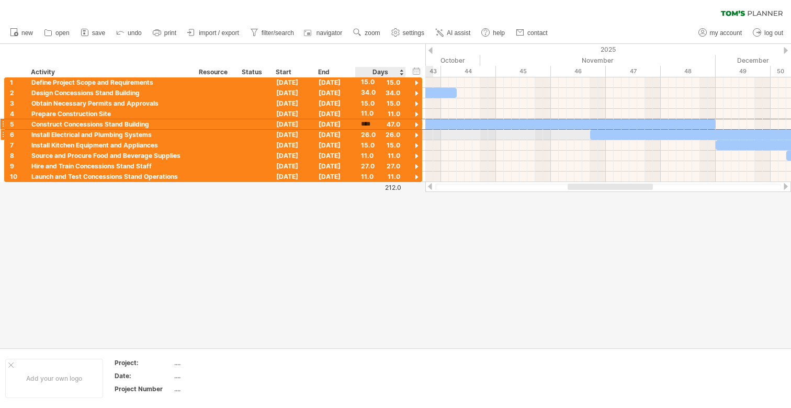
click at [382, 132] on div "26.0" at bounding box center [380, 135] width 39 height 10
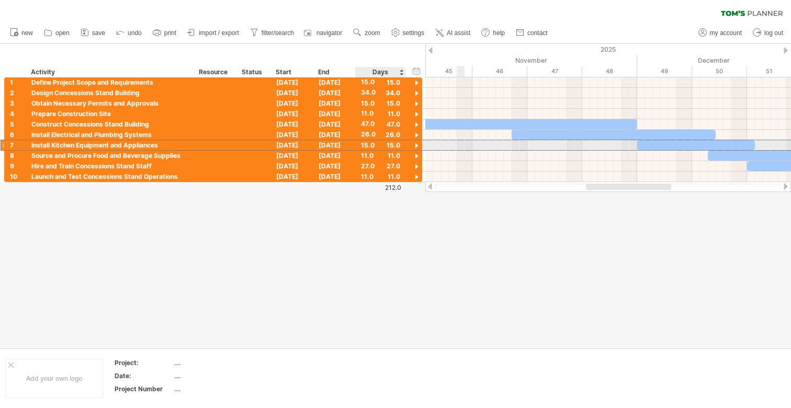
click at [378, 145] on div "15.0" at bounding box center [380, 145] width 39 height 10
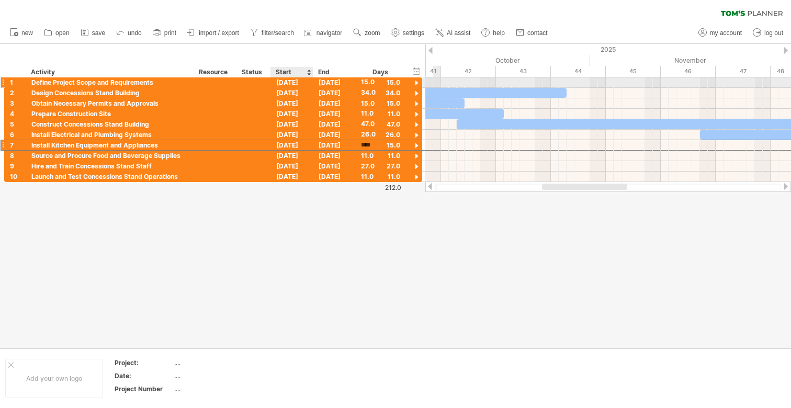
click at [298, 84] on div "[DATE]" at bounding box center [292, 82] width 42 height 10
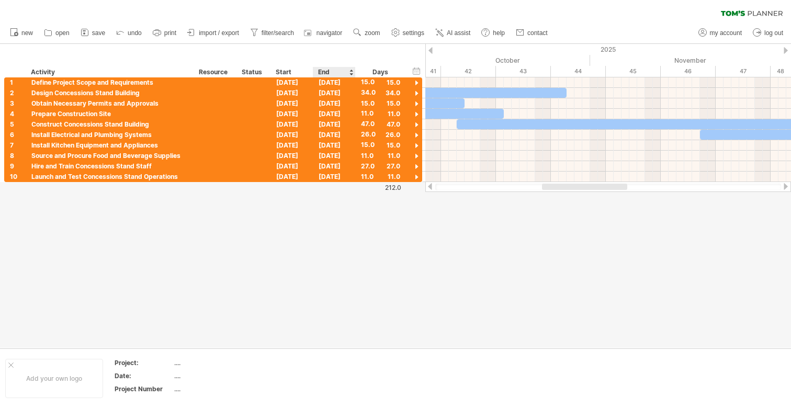
click at [351, 202] on div at bounding box center [395, 196] width 791 height 304
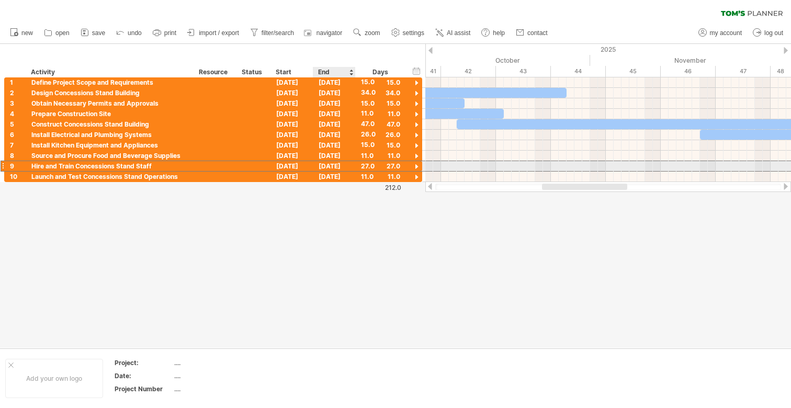
click at [340, 168] on div "[DATE]" at bounding box center [334, 166] width 42 height 10
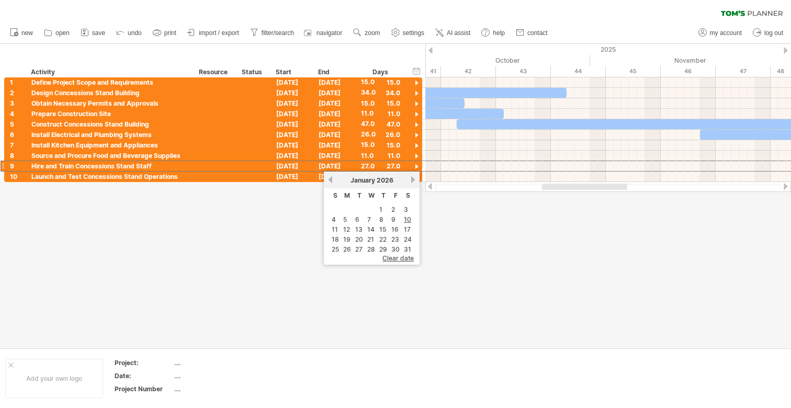
click at [510, 225] on div at bounding box center [395, 196] width 791 height 304
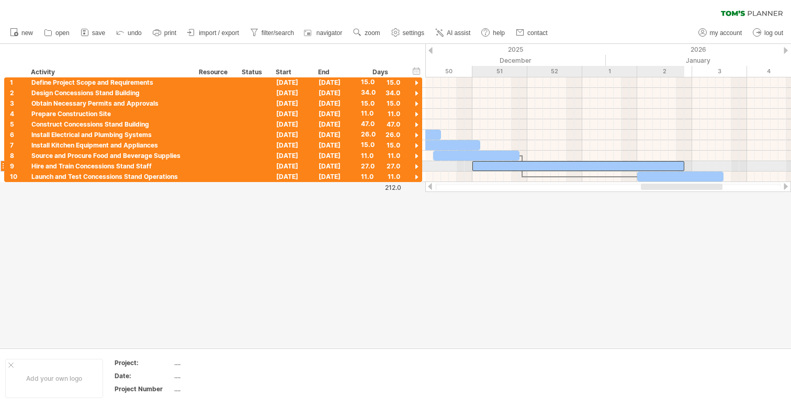
click at [522, 163] on div at bounding box center [578, 166] width 212 height 10
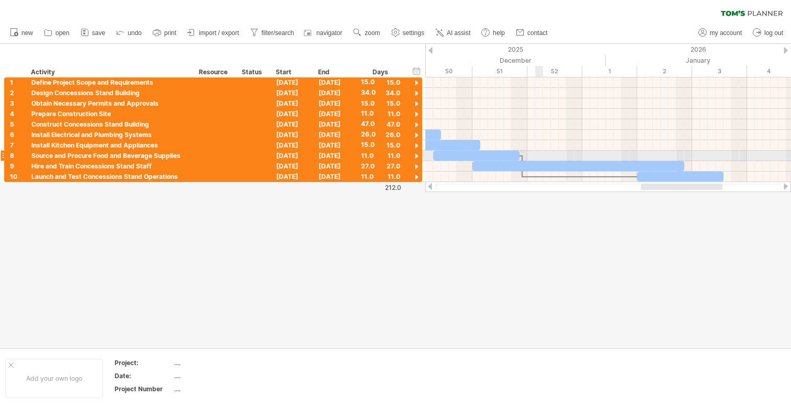
click at [536, 153] on div at bounding box center [608, 156] width 366 height 10
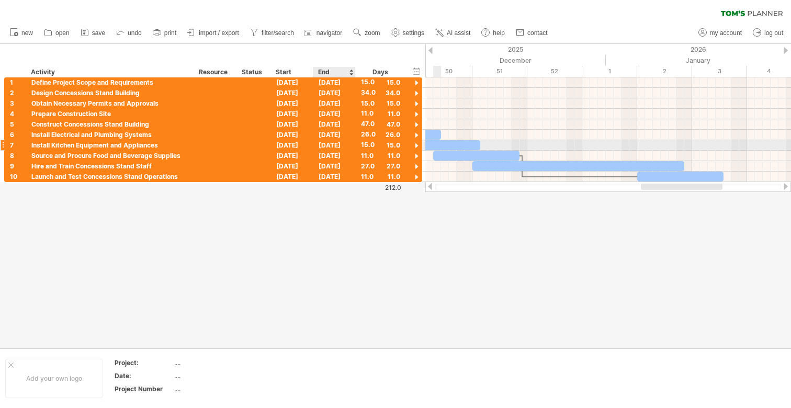
click at [349, 148] on div "[DATE]" at bounding box center [334, 145] width 42 height 10
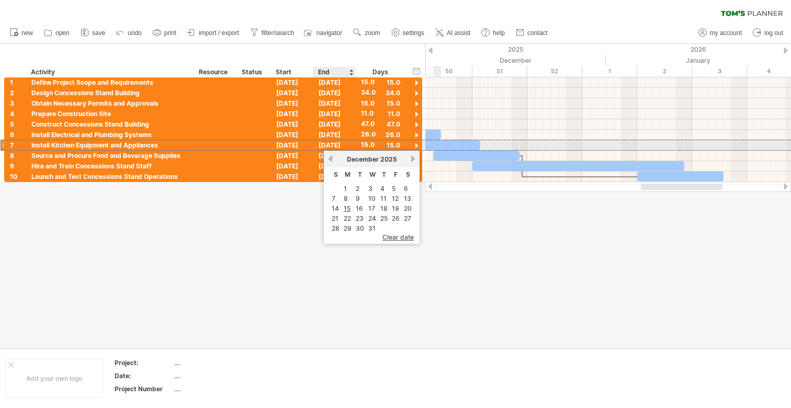
click at [337, 153] on div "previous next [DATE]" at bounding box center [372, 159] width 96 height 17
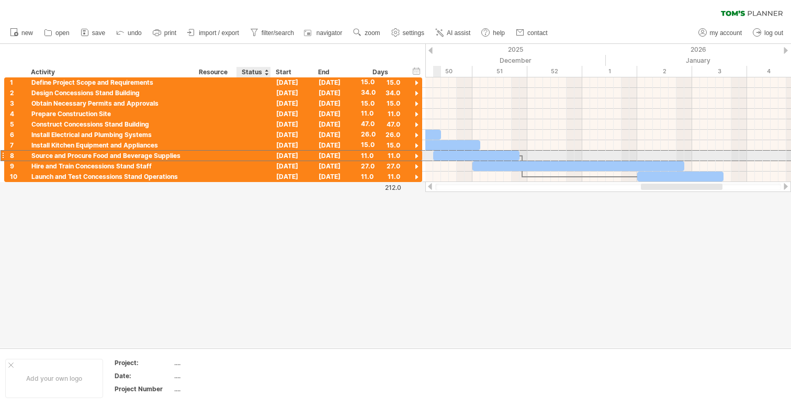
click at [274, 154] on div "[DATE]" at bounding box center [292, 156] width 42 height 10
click at [336, 158] on div "[DATE]" at bounding box center [334, 156] width 42 height 10
click at [395, 151] on div "11.0" at bounding box center [380, 156] width 39 height 10
click at [397, 153] on div "****" at bounding box center [380, 156] width 39 height 10
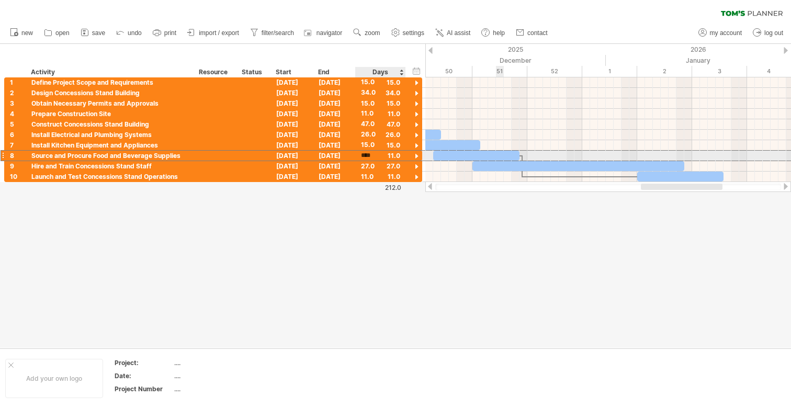
click at [397, 153] on div "****" at bounding box center [380, 156] width 39 height 10
click at [397, 160] on div "11.0" at bounding box center [380, 156] width 39 height 10
click at [406, 160] on div "**********" at bounding box center [213, 156] width 418 height 10
click at [395, 158] on div "11.0" at bounding box center [380, 156] width 39 height 10
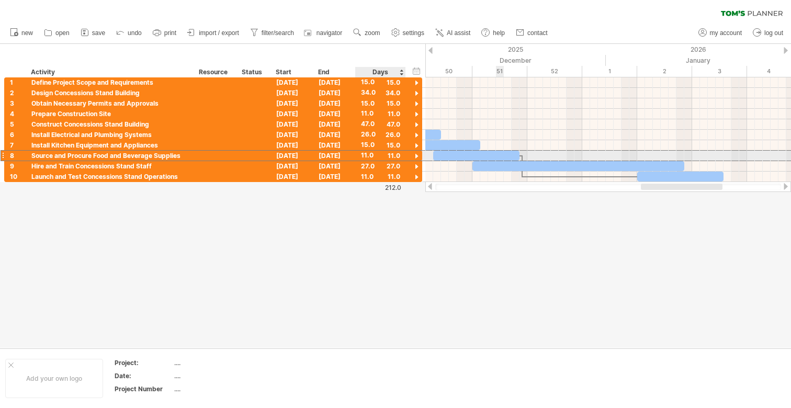
click at [395, 158] on div "11.0" at bounding box center [380, 156] width 39 height 10
click at [417, 156] on div at bounding box center [417, 157] width 10 height 10
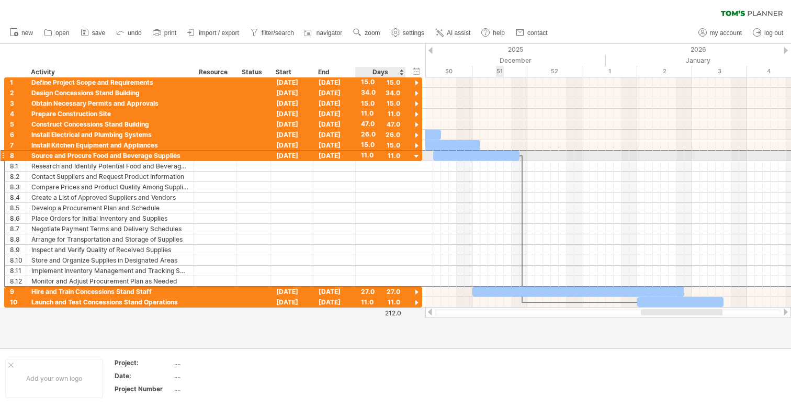
click at [401, 154] on div "11.0 11.0" at bounding box center [381, 156] width 50 height 10
click at [387, 154] on div "11.0" at bounding box center [380, 156] width 39 height 10
click at [387, 154] on div "****" at bounding box center [380, 156] width 39 height 10
click at [329, 157] on div "[DATE]" at bounding box center [334, 156] width 42 height 10
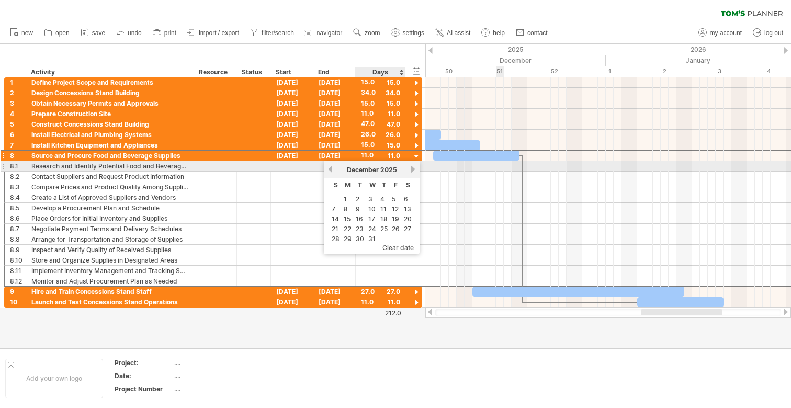
click at [413, 168] on link "next" at bounding box center [413, 169] width 8 height 8
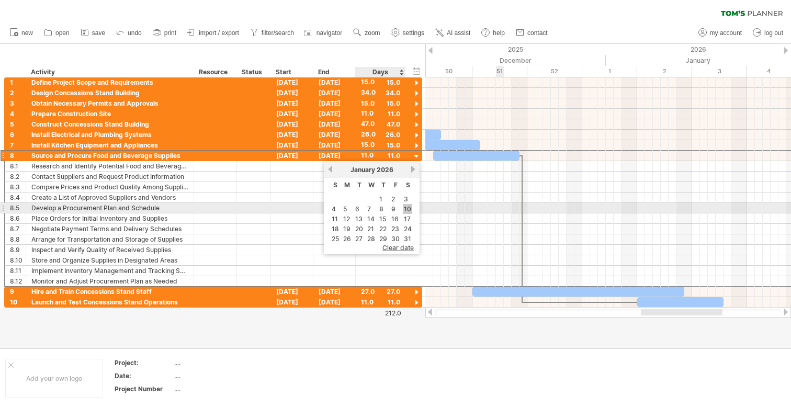
click at [407, 205] on link "10" at bounding box center [407, 209] width 9 height 10
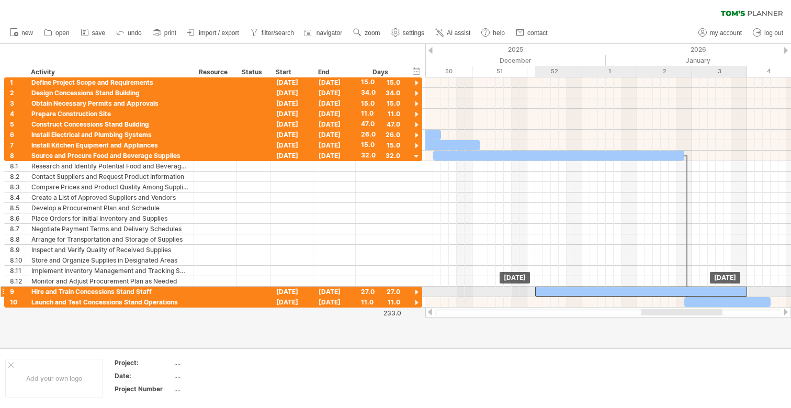
drag, startPoint x: 490, startPoint y: 293, endPoint x: 552, endPoint y: 292, distance: 61.7
click at [552, 292] on div at bounding box center [641, 292] width 212 height 10
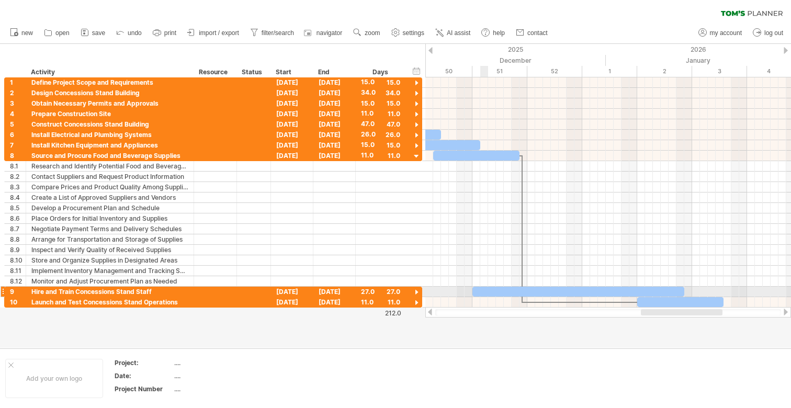
click at [484, 288] on div at bounding box center [578, 292] width 212 height 10
click at [301, 293] on div "[DATE]" at bounding box center [292, 292] width 42 height 10
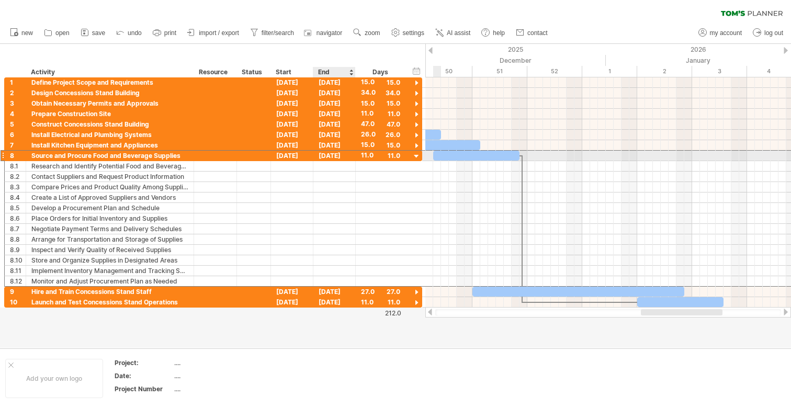
click at [340, 157] on div "[DATE]" at bounding box center [334, 156] width 42 height 10
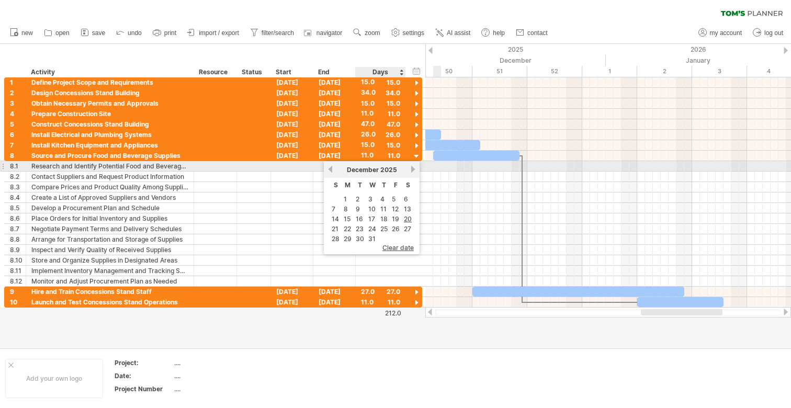
click at [413, 169] on link "next" at bounding box center [413, 169] width 8 height 8
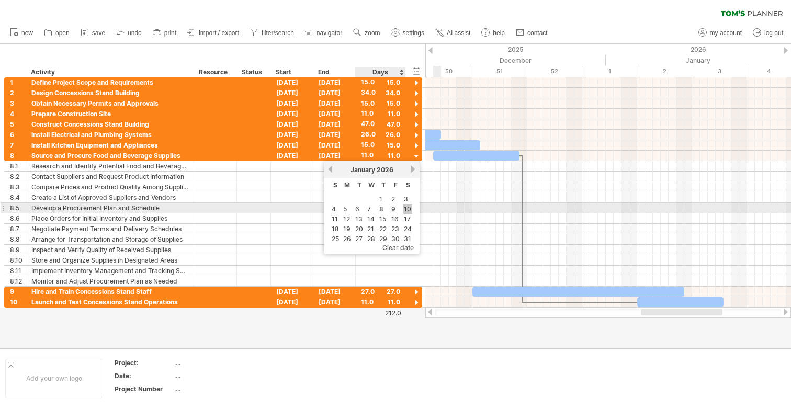
click at [409, 211] on link "10" at bounding box center [407, 209] width 9 height 10
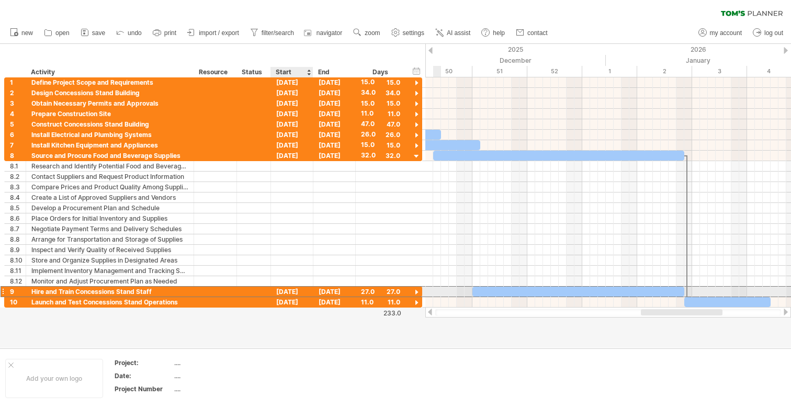
click at [298, 292] on div "[DATE]" at bounding box center [292, 292] width 42 height 10
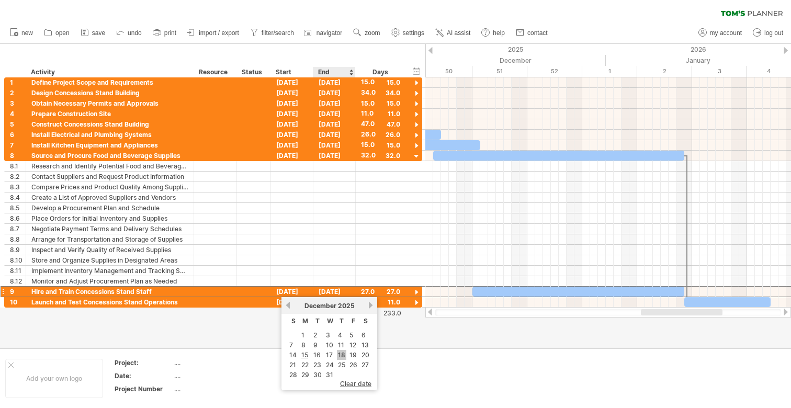
click at [343, 356] on link "18" at bounding box center [341, 355] width 9 height 10
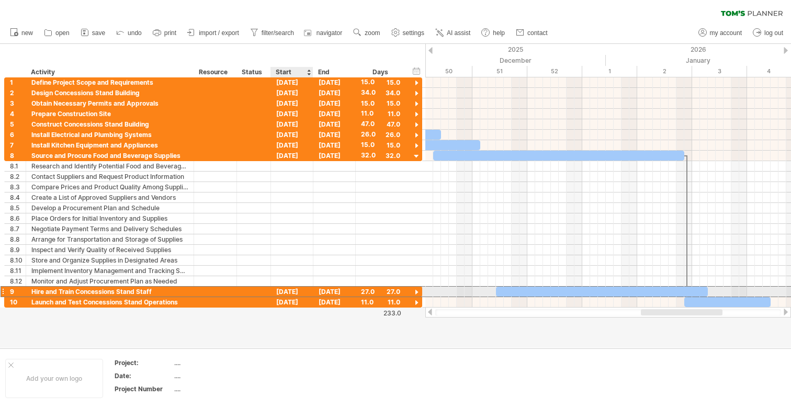
click at [300, 292] on div "[DATE]" at bounding box center [292, 292] width 42 height 10
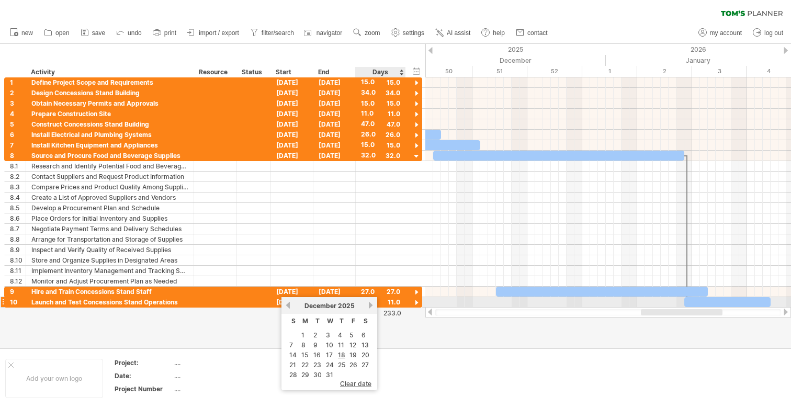
click at [374, 302] on link "next" at bounding box center [371, 305] width 8 height 8
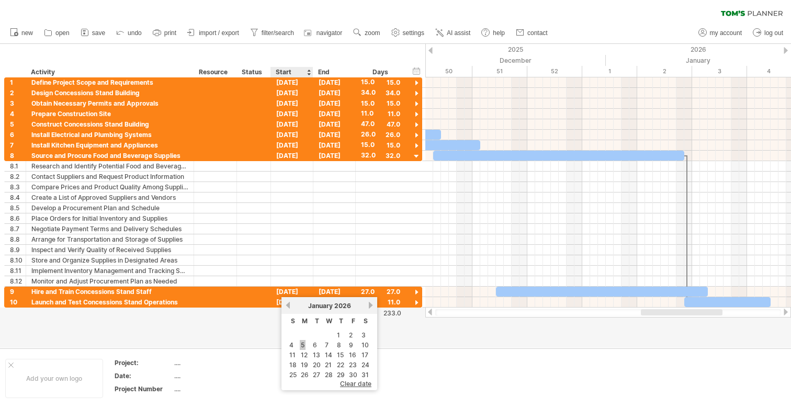
click at [306, 345] on link "5" at bounding box center [303, 345] width 6 height 10
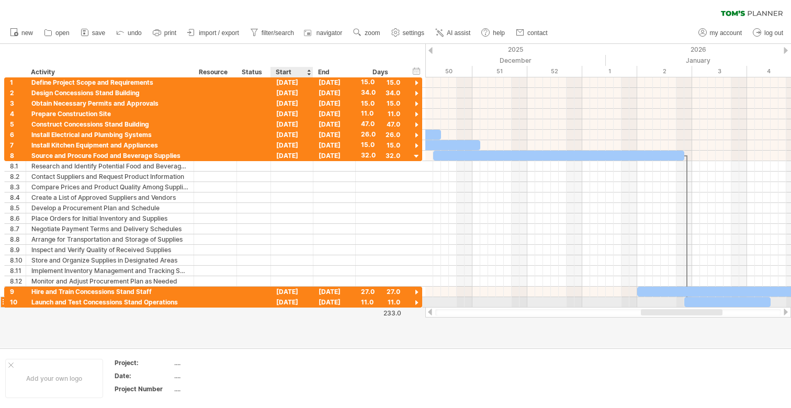
click at [296, 302] on div "[DATE]" at bounding box center [292, 302] width 42 height 10
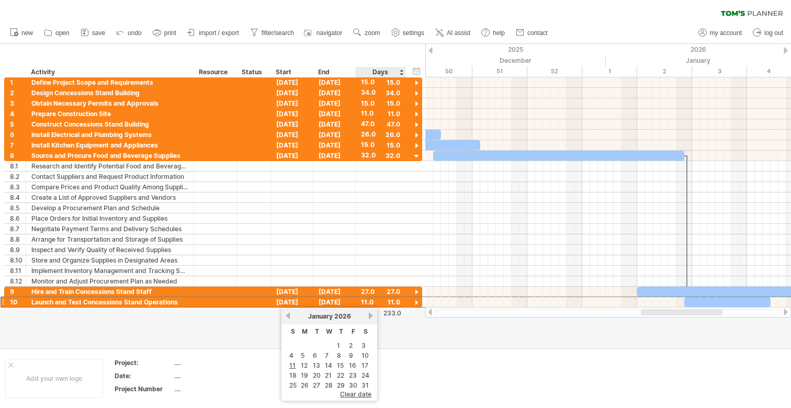
click at [369, 317] on link "next" at bounding box center [371, 316] width 8 height 8
click at [297, 318] on div "[DATE]" at bounding box center [328, 316] width 75 height 8
click at [291, 315] on div "[DATE]" at bounding box center [328, 316] width 75 height 8
click at [287, 314] on link "previous" at bounding box center [288, 316] width 8 height 8
click at [360, 382] on td "31" at bounding box center [365, 385] width 11 height 9
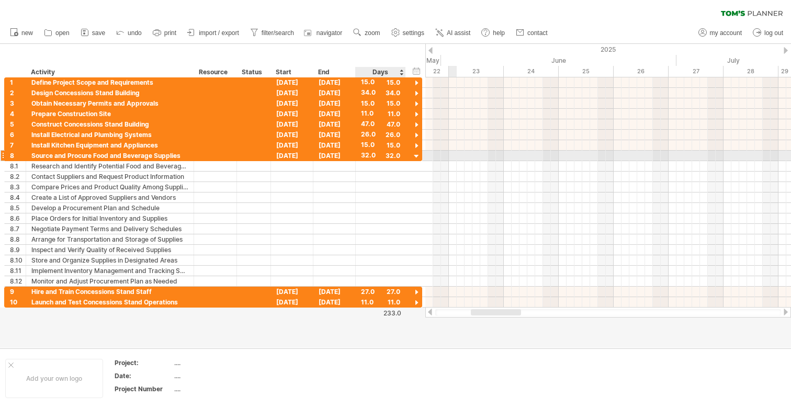
click at [416, 159] on div at bounding box center [417, 157] width 10 height 10
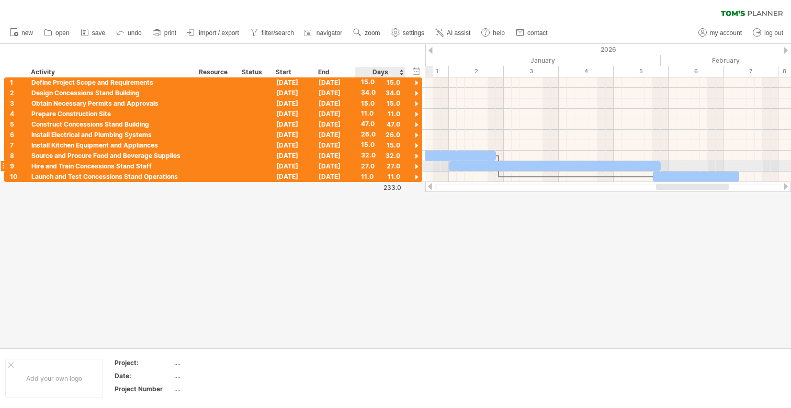
click at [392, 165] on div "27.0" at bounding box center [380, 166] width 39 height 10
click at [275, 173] on div "[DATE]" at bounding box center [292, 177] width 42 height 10
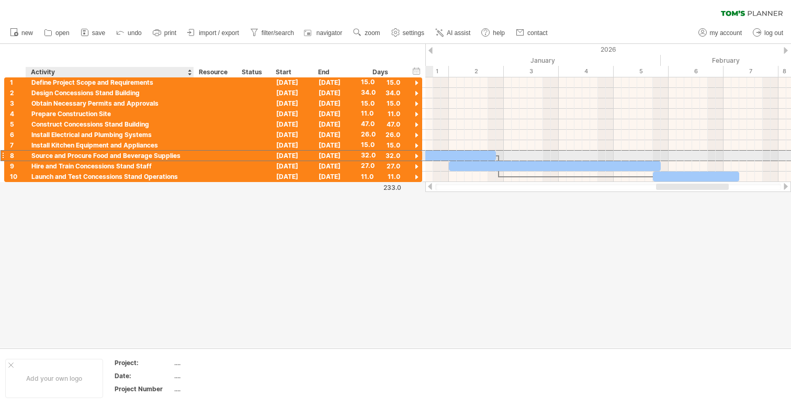
click at [197, 159] on div at bounding box center [215, 156] width 43 height 10
click at [168, 164] on div "Hire and Train Concessions Stand Staff" at bounding box center [109, 166] width 157 height 10
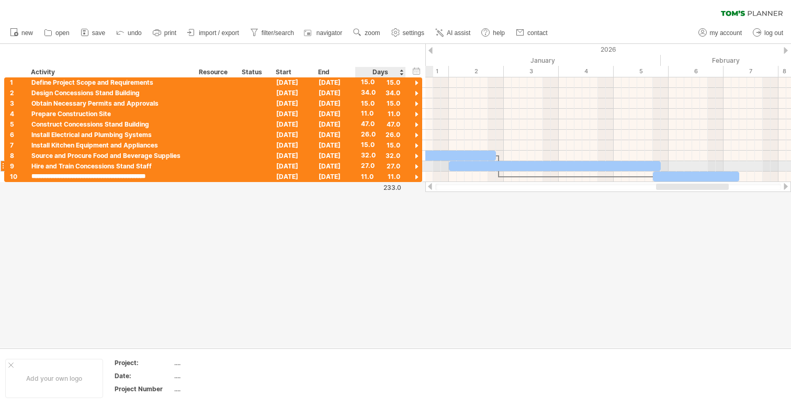
click at [416, 165] on div at bounding box center [417, 167] width 10 height 10
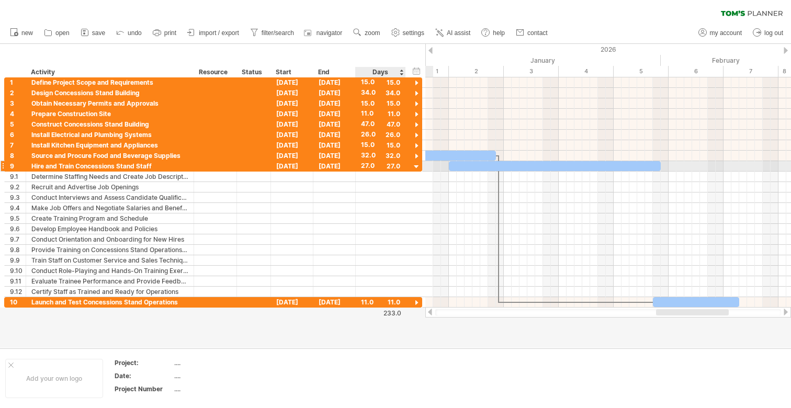
click at [415, 166] on div at bounding box center [417, 167] width 10 height 10
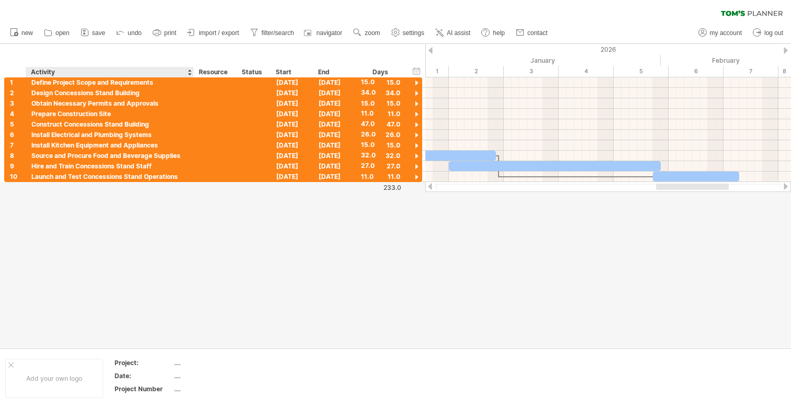
click at [121, 64] on div "hide start/end/duration show start/end/duration ******** Activity ******** Reso…" at bounding box center [212, 60] width 425 height 33
click at [118, 73] on div "Activity" at bounding box center [109, 72] width 157 height 10
click at [18, 28] on icon at bounding box center [14, 32] width 10 height 10
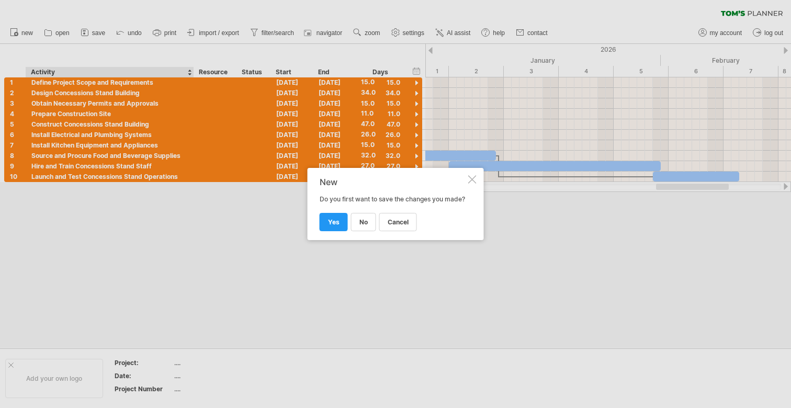
click at [471, 176] on div at bounding box center [472, 179] width 8 height 8
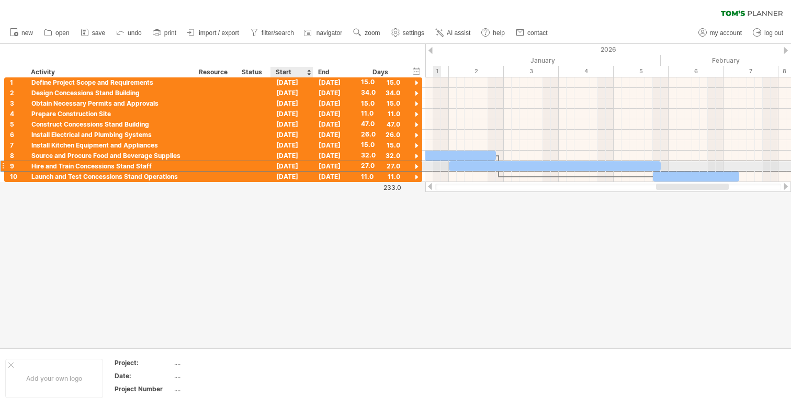
click at [306, 162] on div "[DATE]" at bounding box center [292, 166] width 42 height 10
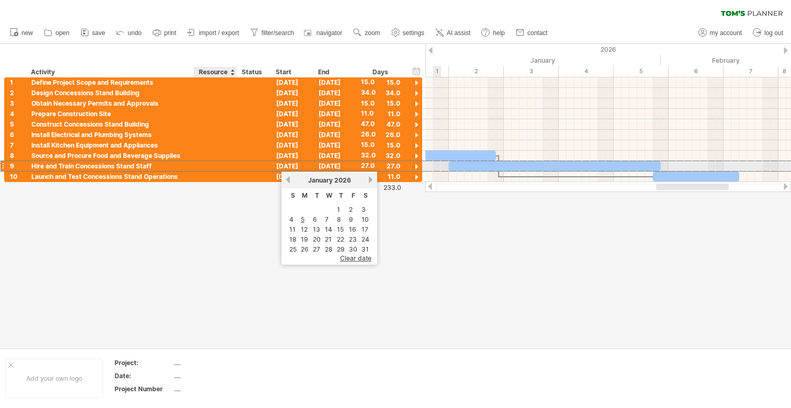
click at [218, 163] on div at bounding box center [215, 166] width 32 height 10
click at [222, 165] on input "text" at bounding box center [215, 166] width 32 height 10
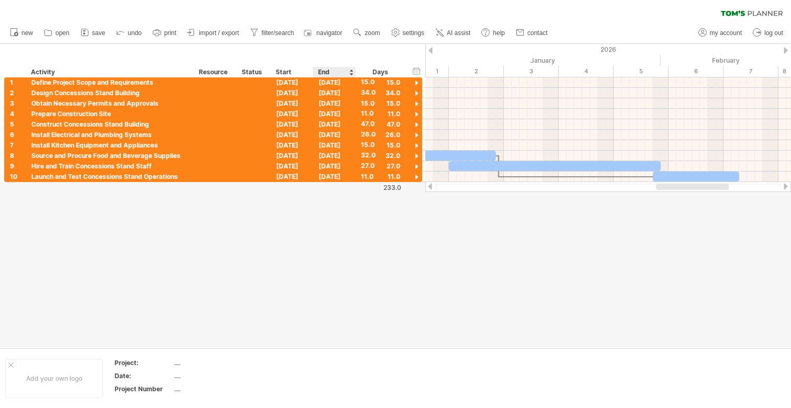
click at [360, 183] on div at bounding box center [395, 196] width 791 height 304
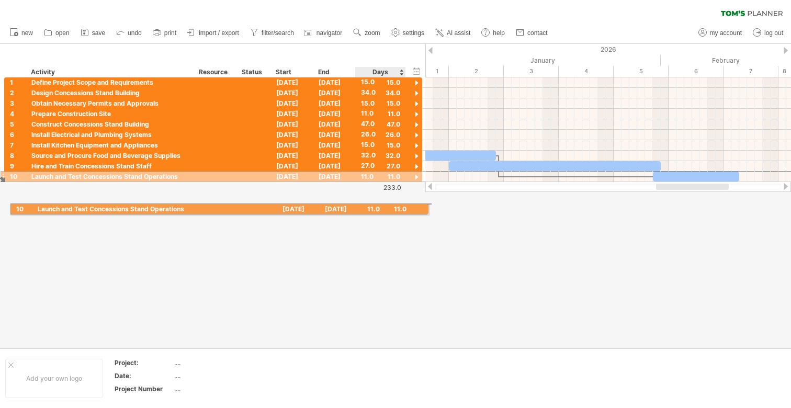
drag, startPoint x: 360, startPoint y: 178, endPoint x: 360, endPoint y: 202, distance: 24.1
click at [360, 203] on div "Trying to reach [DOMAIN_NAME] Connected again... 0% clear filter new 1" at bounding box center [395, 204] width 791 height 408
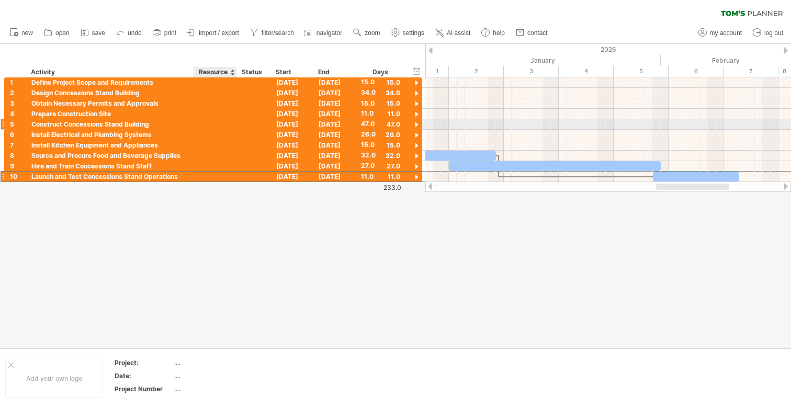
click at [198, 125] on div at bounding box center [215, 124] width 43 height 10
click at [227, 121] on div at bounding box center [215, 124] width 32 height 10
click at [227, 121] on input "text" at bounding box center [215, 124] width 32 height 10
click at [292, 124] on div "[DATE]" at bounding box center [292, 124] width 42 height 10
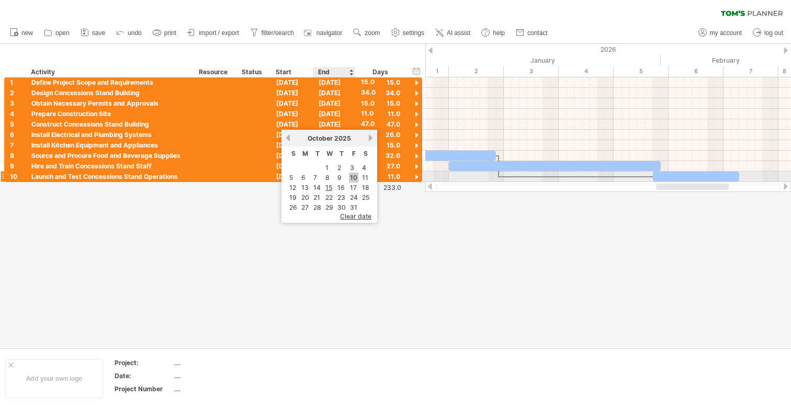
click at [353, 178] on link "10" at bounding box center [353, 178] width 9 height 10
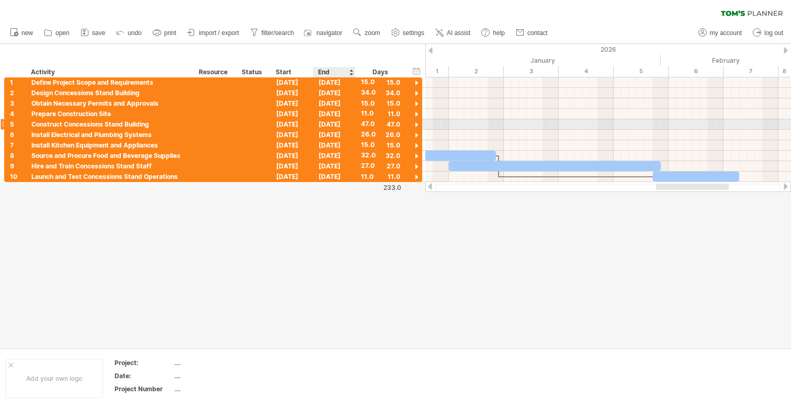
click at [331, 122] on div "[DATE]" at bounding box center [334, 124] width 42 height 10
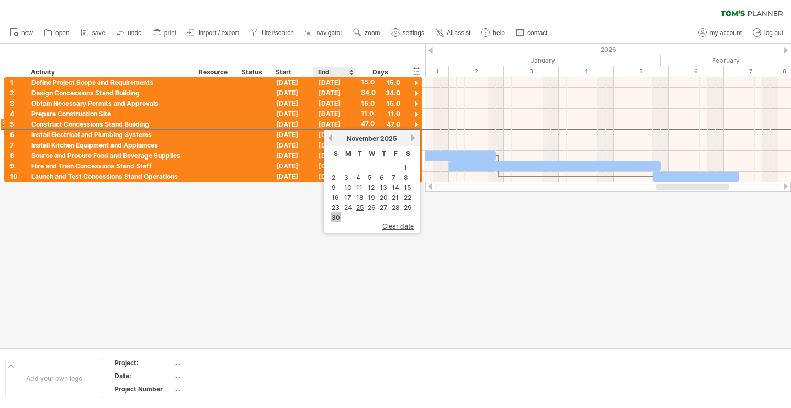
click at [338, 215] on link "30" at bounding box center [336, 217] width 10 height 10
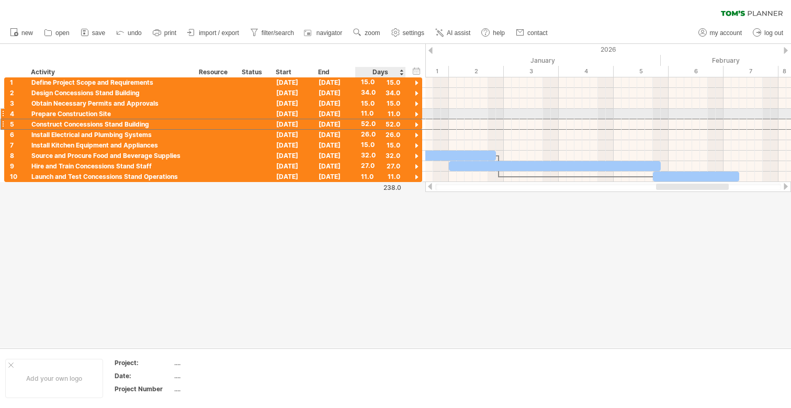
click at [387, 111] on div "11.0" at bounding box center [380, 114] width 39 height 10
click at [2, 114] on div at bounding box center [3, 113] width 4 height 11
click at [4, 112] on div at bounding box center [3, 113] width 4 height 11
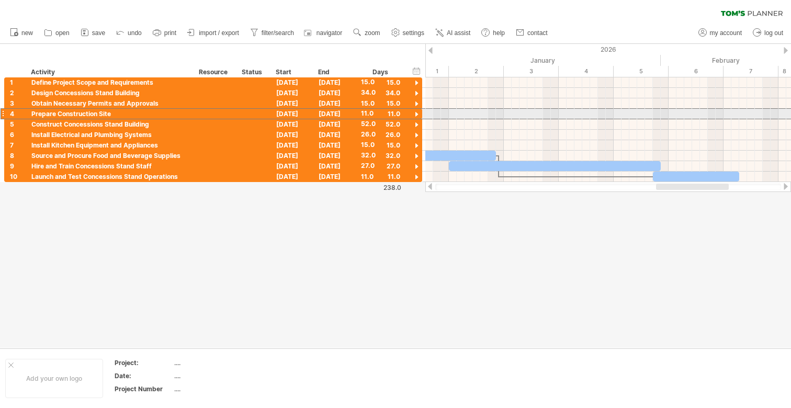
click at [2, 113] on div at bounding box center [3, 113] width 4 height 11
click at [5, 113] on div "4" at bounding box center [15, 114] width 21 height 10
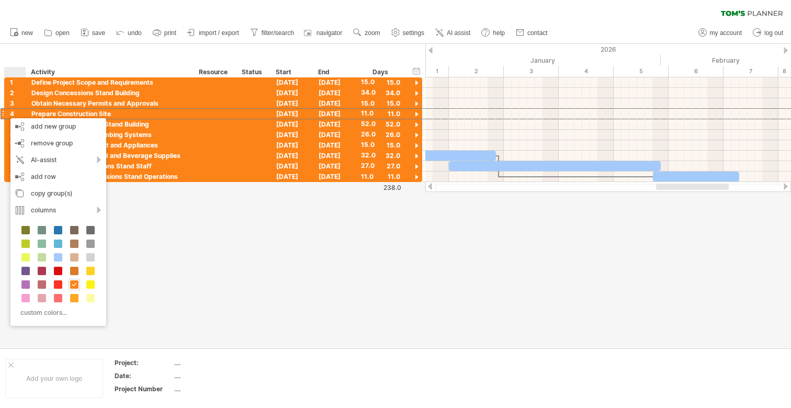
click at [219, 234] on div at bounding box center [395, 196] width 791 height 304
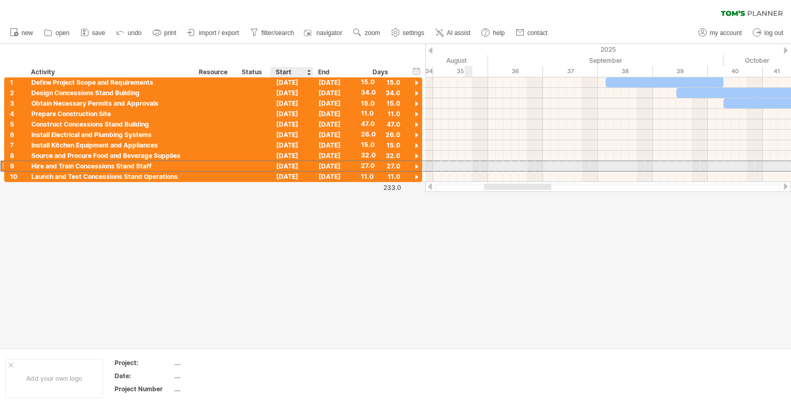
click at [308, 166] on div "[DATE]" at bounding box center [292, 166] width 42 height 10
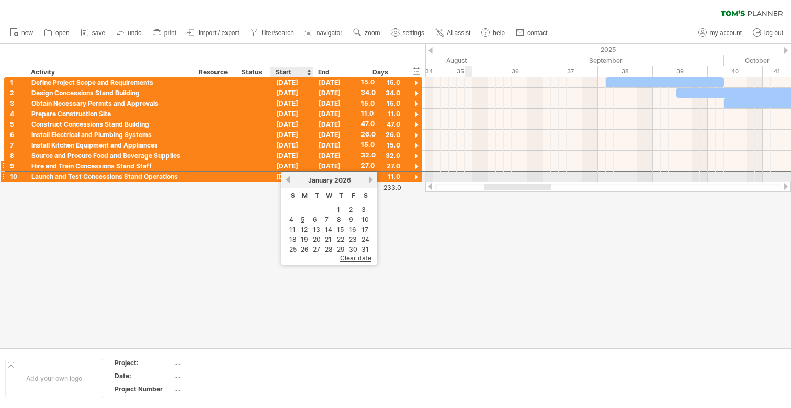
click at [306, 174] on div "previous next [DATE]" at bounding box center [329, 180] width 96 height 17
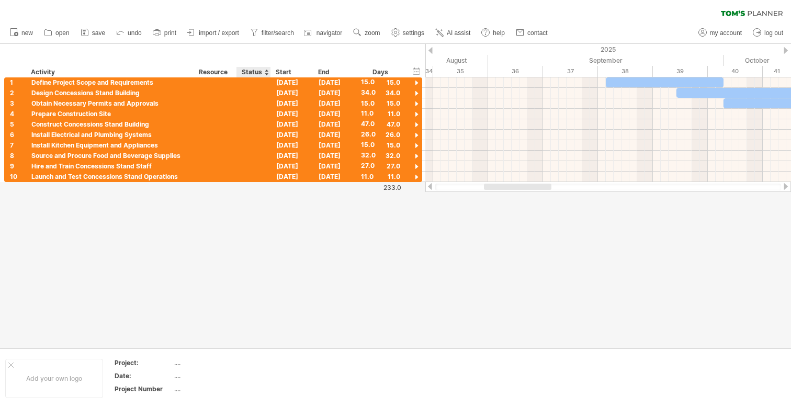
click at [244, 184] on div at bounding box center [395, 196] width 791 height 304
click at [241, 176] on div at bounding box center [254, 177] width 34 height 10
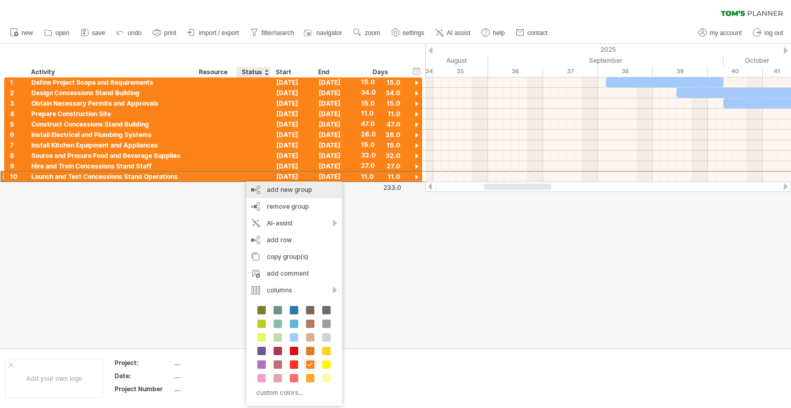
click at [296, 193] on div "add new group" at bounding box center [294, 190] width 96 height 17
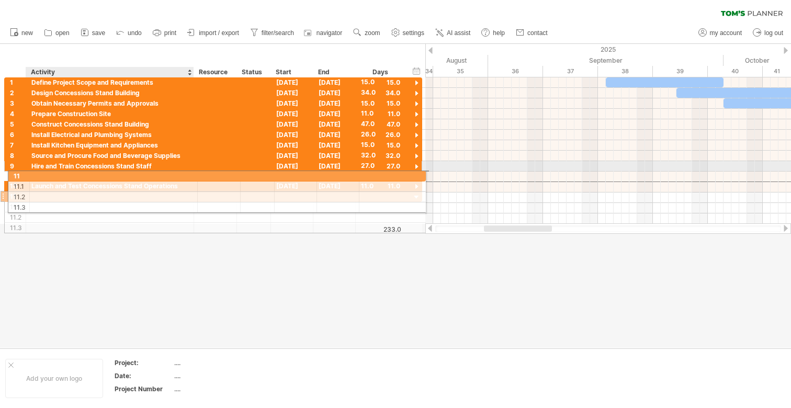
drag, startPoint x: 124, startPoint y: 187, endPoint x: 125, endPoint y: 174, distance: 13.1
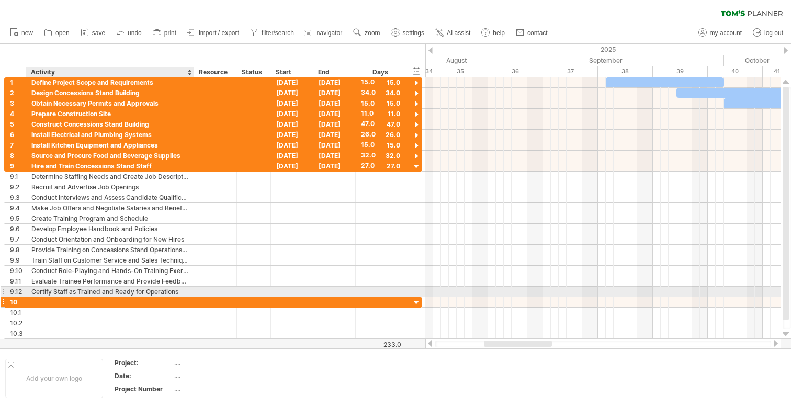
click at [100, 301] on div at bounding box center [109, 302] width 157 height 10
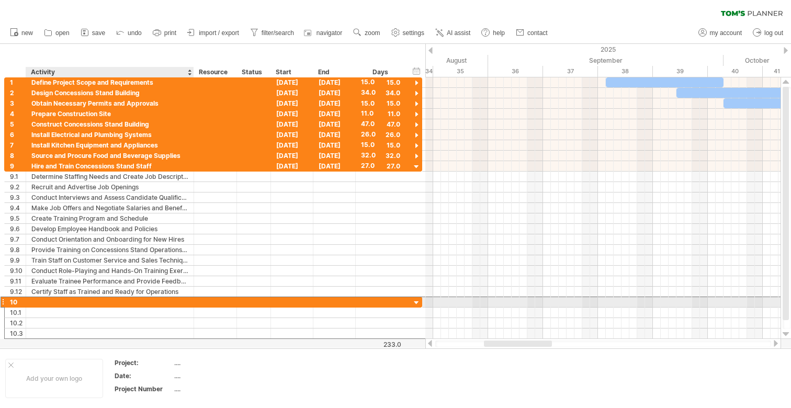
click at [100, 301] on input "text" at bounding box center [109, 302] width 157 height 10
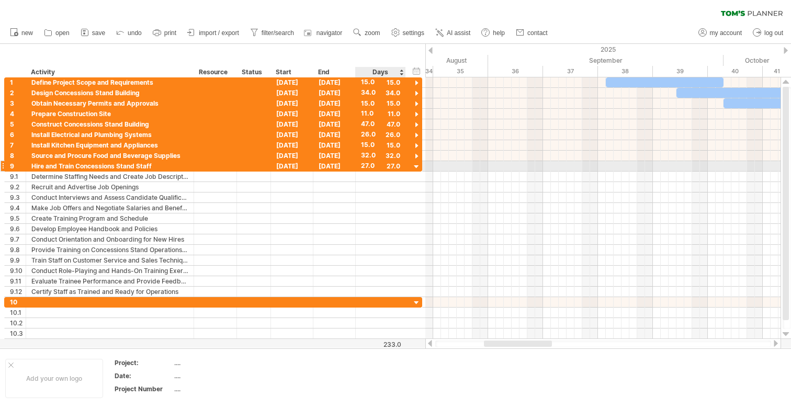
click at [417, 167] on div at bounding box center [417, 167] width 10 height 10
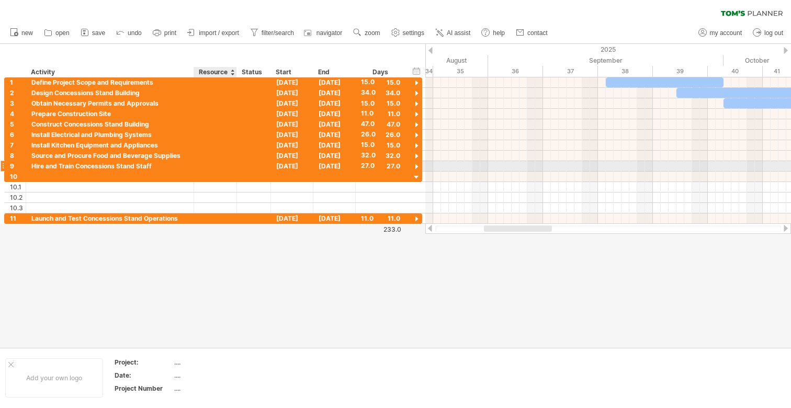
click at [223, 171] on div at bounding box center [215, 166] width 32 height 10
click at [211, 177] on div at bounding box center [215, 177] width 32 height 10
click at [211, 177] on input "text" at bounding box center [215, 177] width 32 height 10
click at [191, 169] on div at bounding box center [192, 166] width 5 height 10
click at [416, 167] on div at bounding box center [417, 167] width 10 height 10
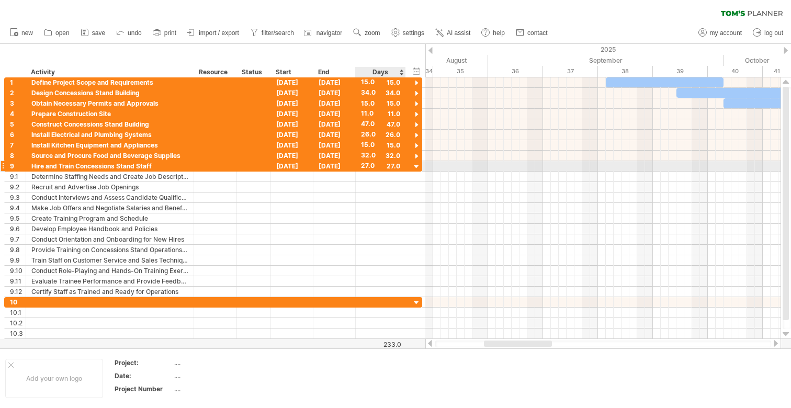
click at [416, 166] on div at bounding box center [417, 167] width 10 height 10
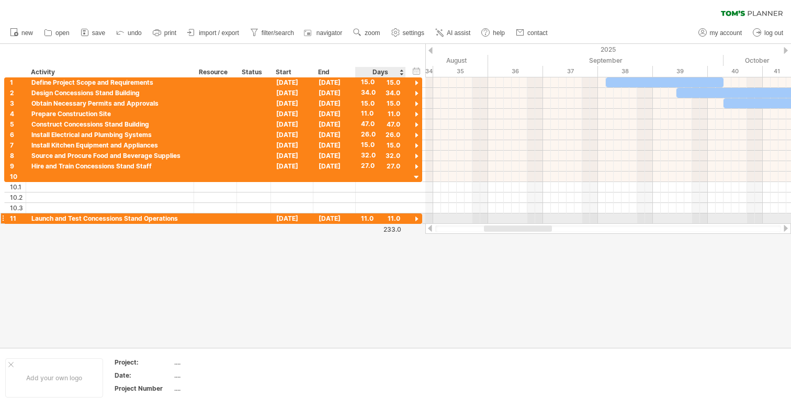
click at [415, 217] on div at bounding box center [417, 219] width 10 height 10
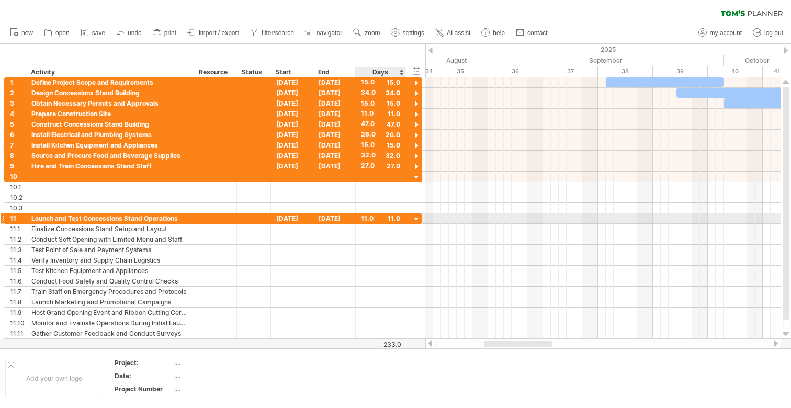
click at [415, 217] on div at bounding box center [417, 219] width 10 height 10
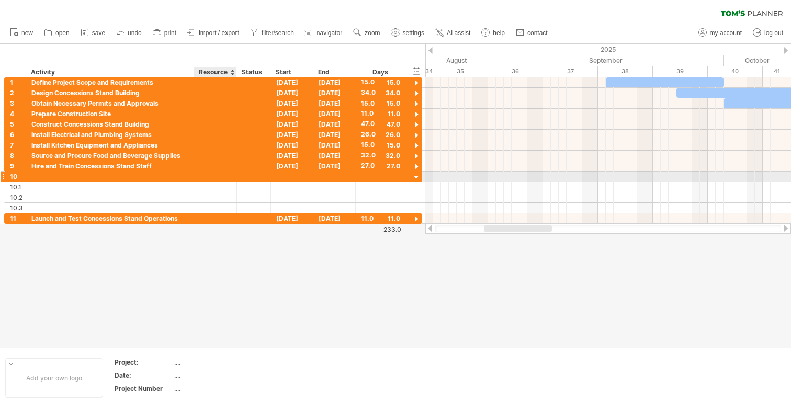
click at [222, 177] on div at bounding box center [215, 177] width 32 height 10
type input "*"
click at [173, 175] on div at bounding box center [109, 177] width 157 height 10
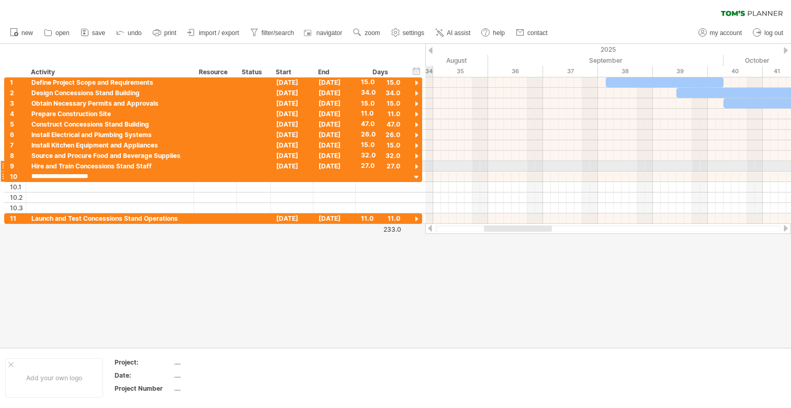
click at [413, 176] on div at bounding box center [417, 178] width 10 height 10
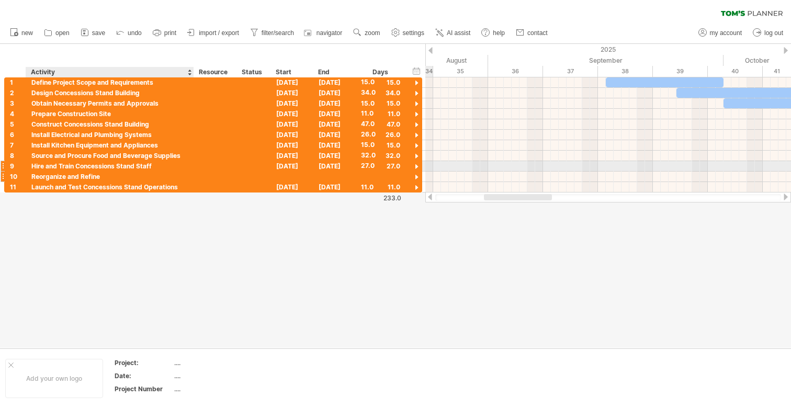
click at [145, 172] on div "Reorganize and Refine" at bounding box center [109, 177] width 157 height 10
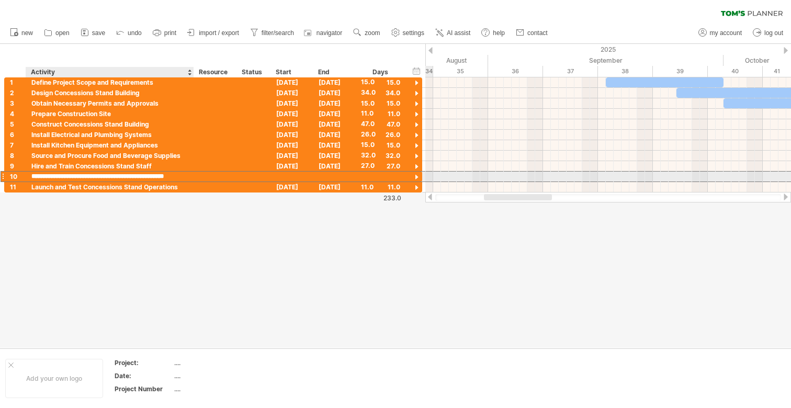
type input "**********"
click at [283, 180] on div at bounding box center [292, 177] width 42 height 10
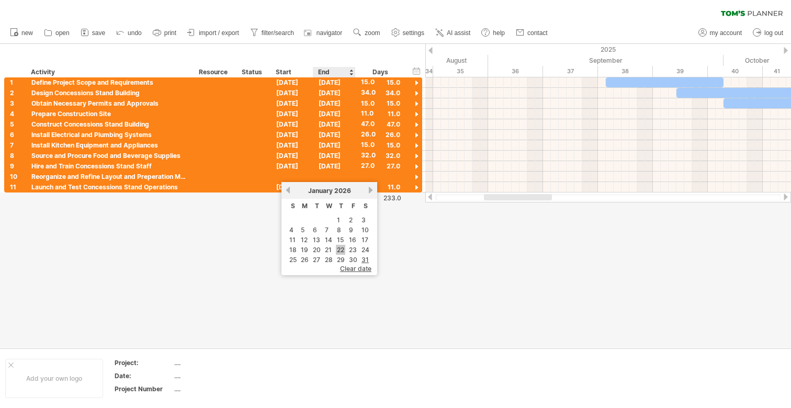
click at [344, 250] on link "22" at bounding box center [340, 250] width 9 height 10
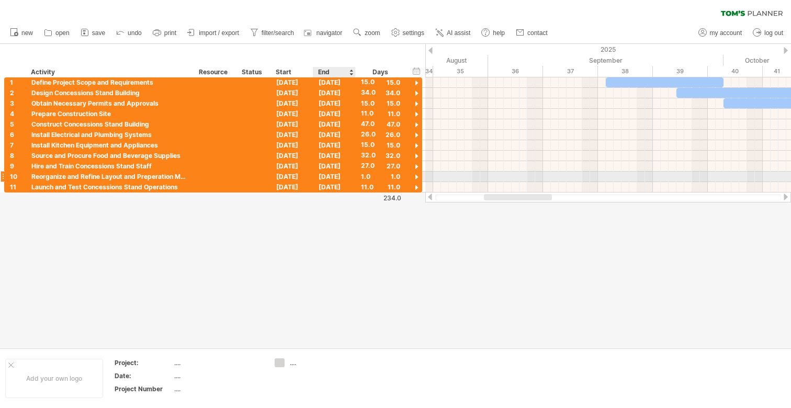
click at [332, 176] on div "[DATE]" at bounding box center [334, 177] width 42 height 10
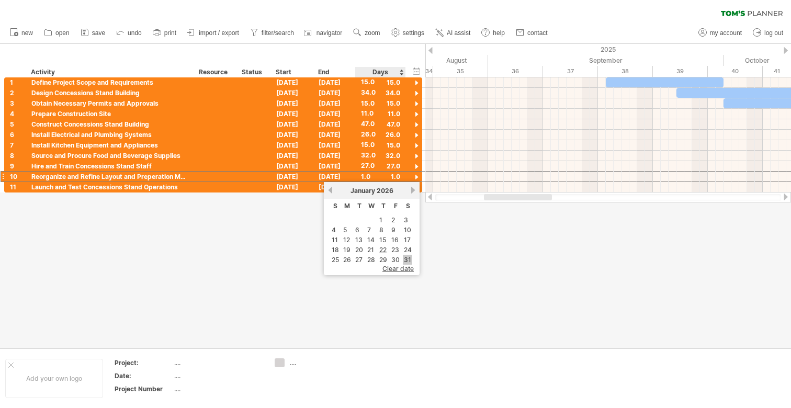
click at [406, 255] on link "31" at bounding box center [407, 260] width 9 height 10
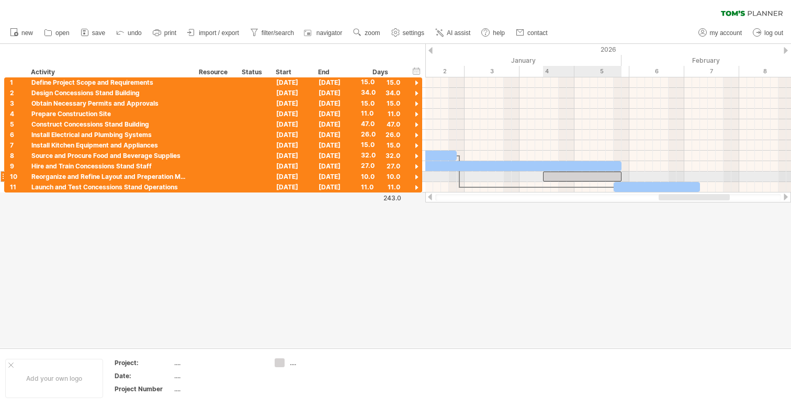
click at [566, 176] on div at bounding box center [582, 177] width 78 height 10
click at [620, 161] on span at bounding box center [621, 166] width 4 height 10
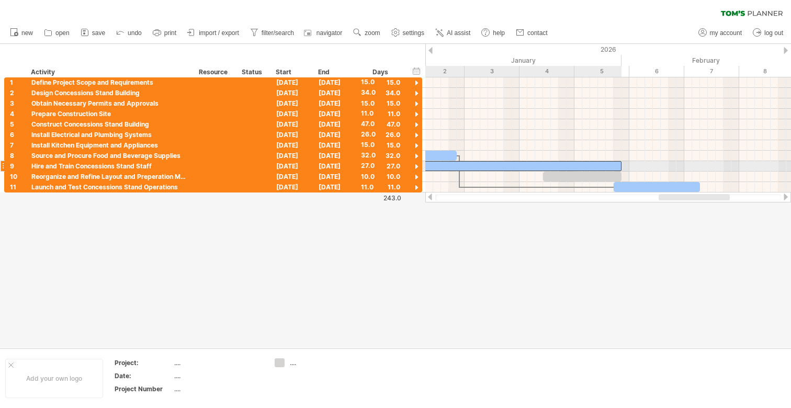
click at [602, 163] on div at bounding box center [516, 166] width 212 height 10
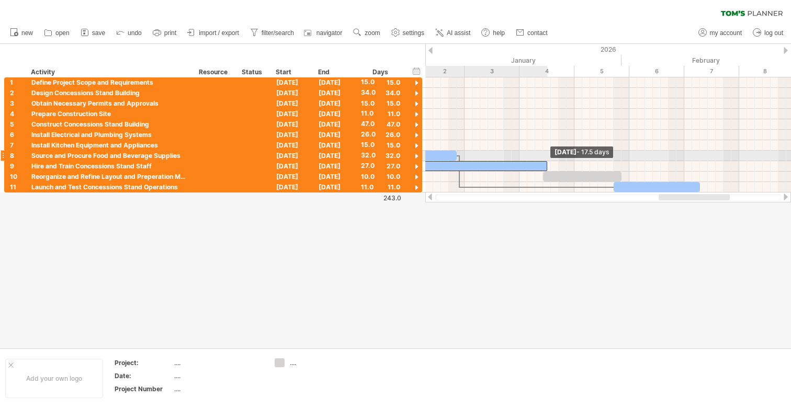
drag, startPoint x: 620, startPoint y: 162, endPoint x: 545, endPoint y: 161, distance: 75.3
click at [545, 161] on span at bounding box center [547, 166] width 4 height 10
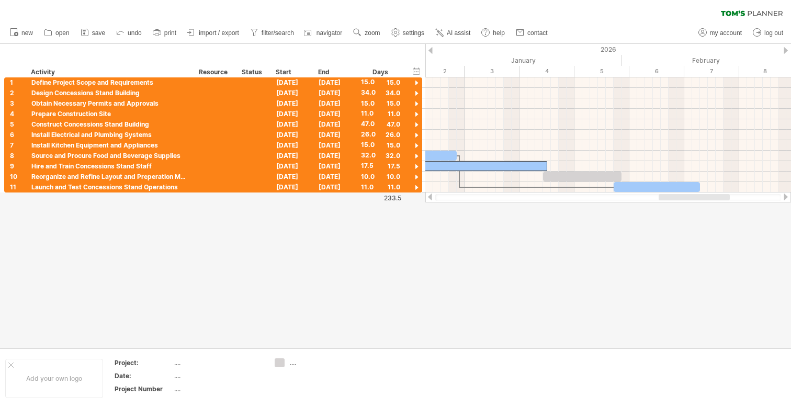
click at [496, 233] on div at bounding box center [395, 196] width 791 height 304
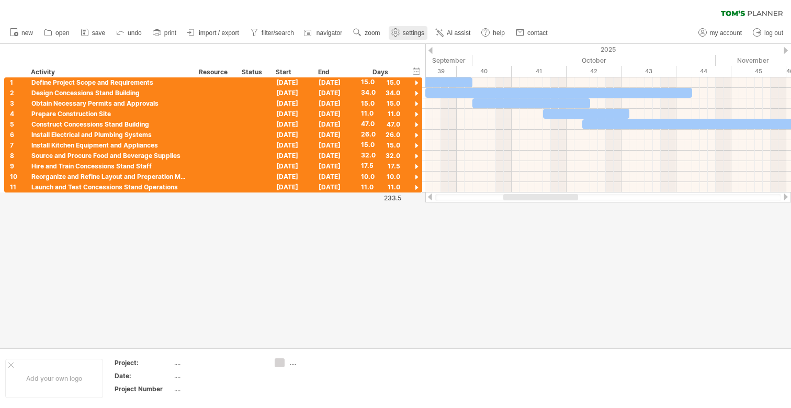
click at [403, 37] on link "settings" at bounding box center [408, 33] width 39 height 14
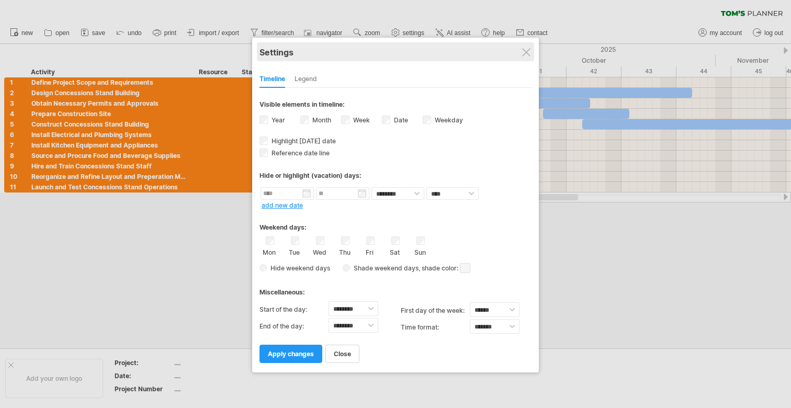
click at [526, 47] on div "Settings" at bounding box center [395, 51] width 272 height 19
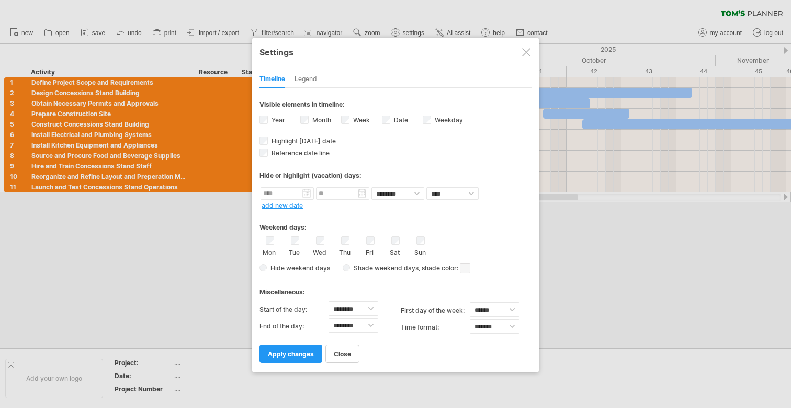
click at [528, 50] on div at bounding box center [526, 52] width 8 height 8
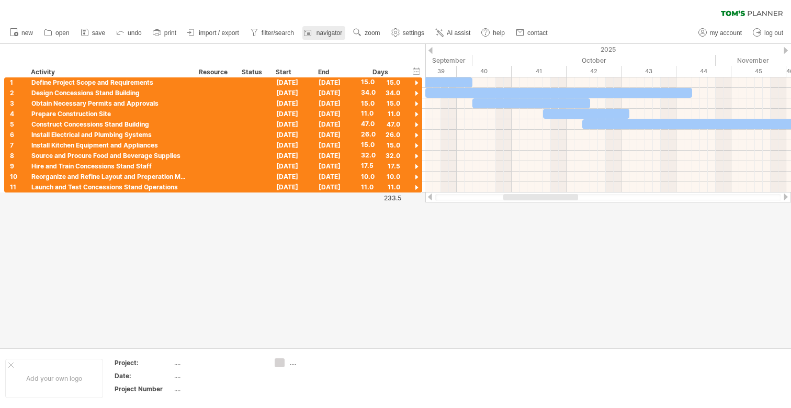
click at [323, 29] on span "navigator" at bounding box center [330, 32] width 26 height 7
click at [361, 30] on use at bounding box center [357, 32] width 10 height 10
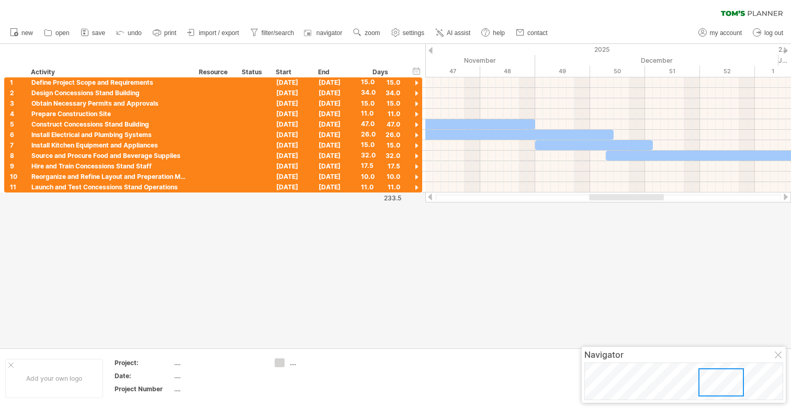
drag, startPoint x: 706, startPoint y: 376, endPoint x: 699, endPoint y: 376, distance: 7.3
click at [699, 376] on div at bounding box center [721, 382] width 46 height 28
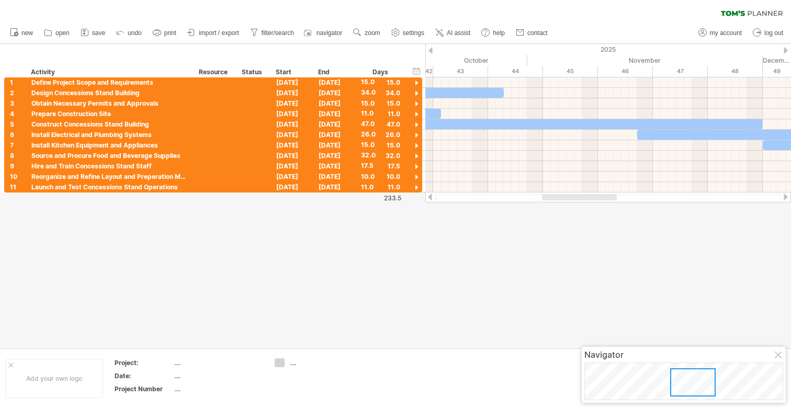
drag, startPoint x: 699, startPoint y: 376, endPoint x: 670, endPoint y: 377, distance: 29.3
click at [670, 377] on div at bounding box center [693, 382] width 46 height 28
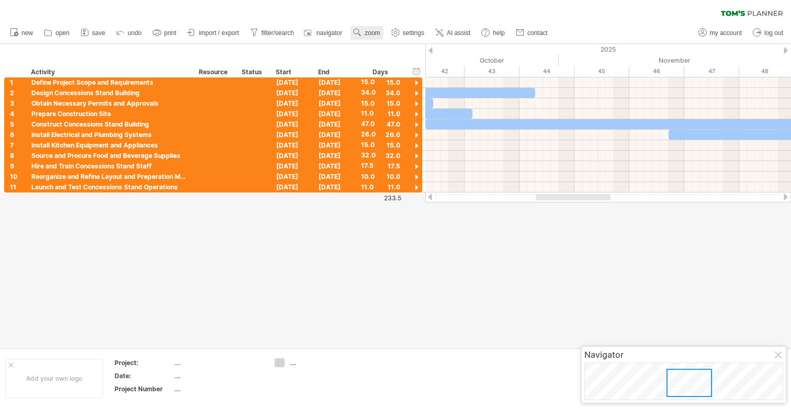
click at [369, 30] on span "zoom" at bounding box center [372, 32] width 15 height 7
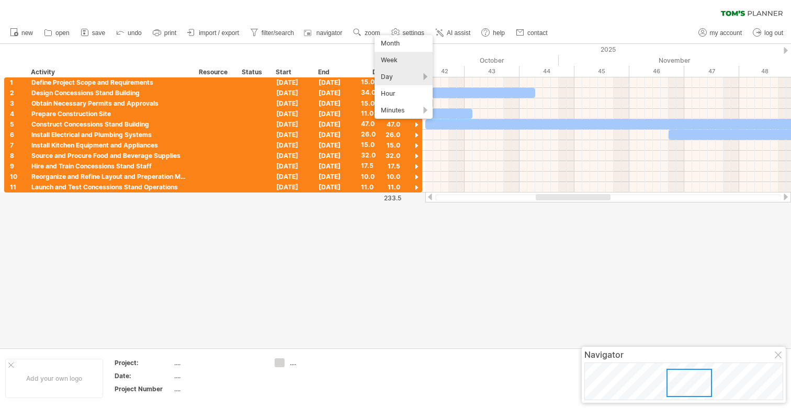
click at [404, 63] on div "Week" at bounding box center [404, 60] width 58 height 17
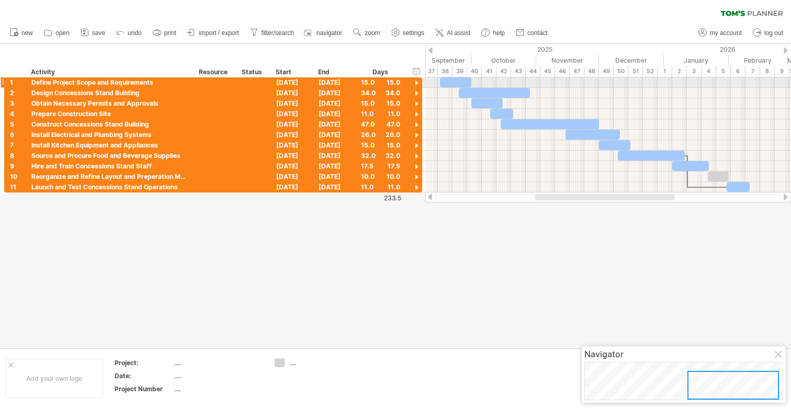
click at [454, 82] on div at bounding box center [455, 82] width 31 height 10
click at [478, 95] on div at bounding box center [494, 93] width 71 height 10
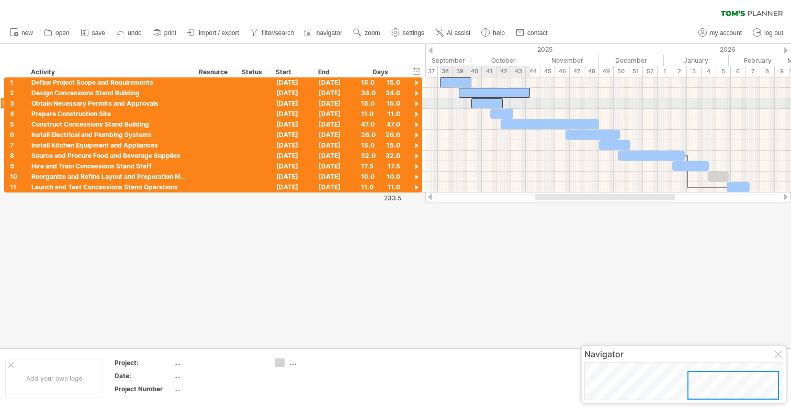
click at [482, 101] on div at bounding box center [486, 103] width 31 height 10
click at [503, 112] on div at bounding box center [501, 114] width 23 height 10
click at [515, 121] on div at bounding box center [550, 124] width 98 height 10
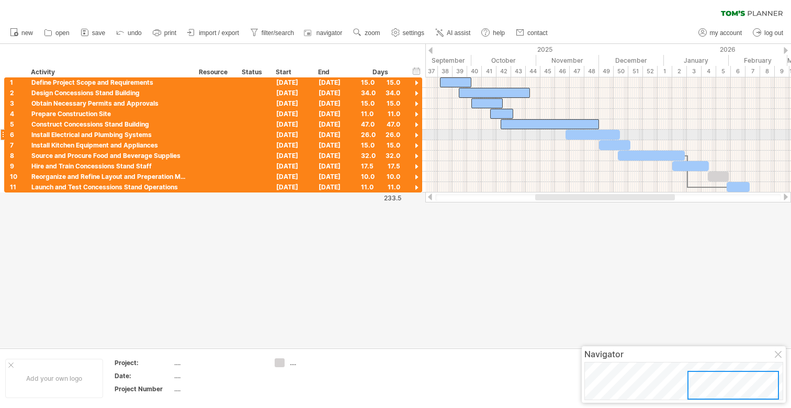
click at [585, 136] on div at bounding box center [593, 135] width 54 height 10
click at [605, 143] on div at bounding box center [614, 145] width 31 height 10
click at [630, 153] on div at bounding box center [651, 156] width 67 height 10
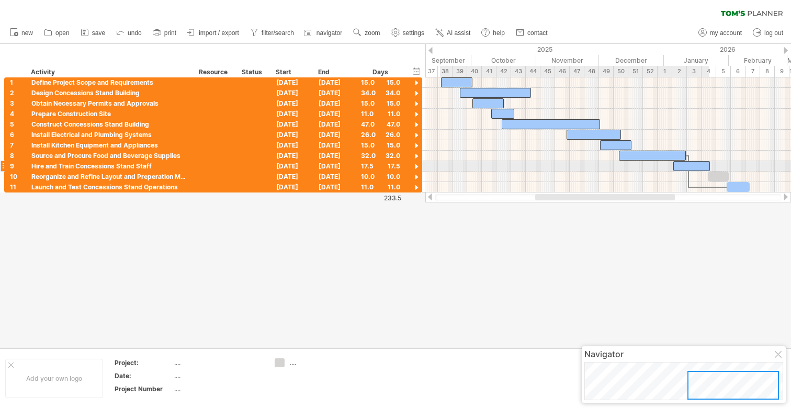
click at [685, 165] on div at bounding box center [691, 166] width 37 height 10
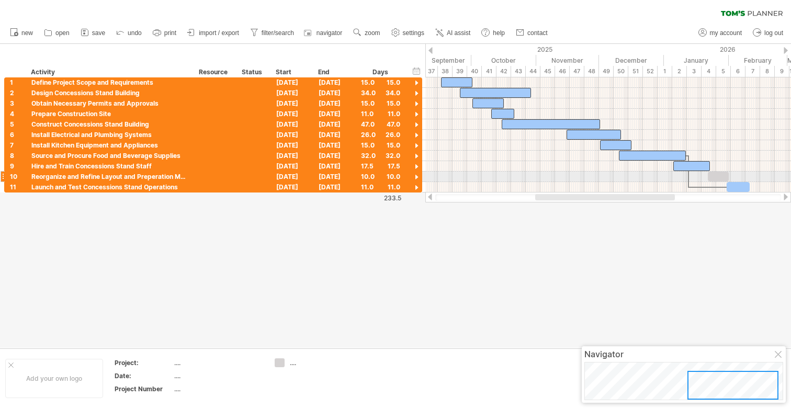
click at [712, 176] on div at bounding box center [718, 177] width 21 height 10
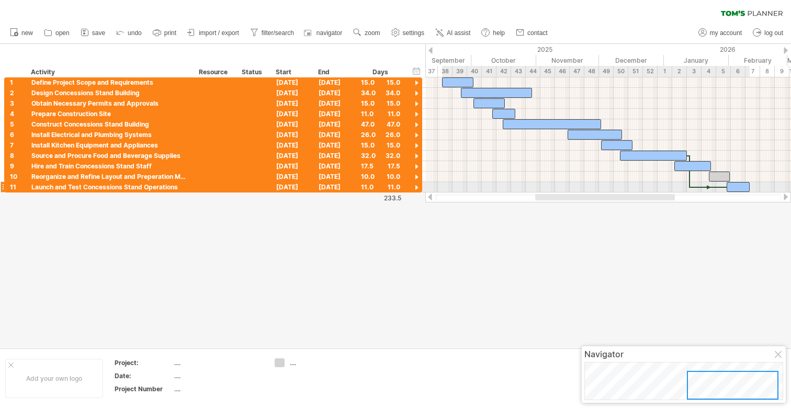
click at [729, 183] on div at bounding box center [738, 187] width 23 height 10
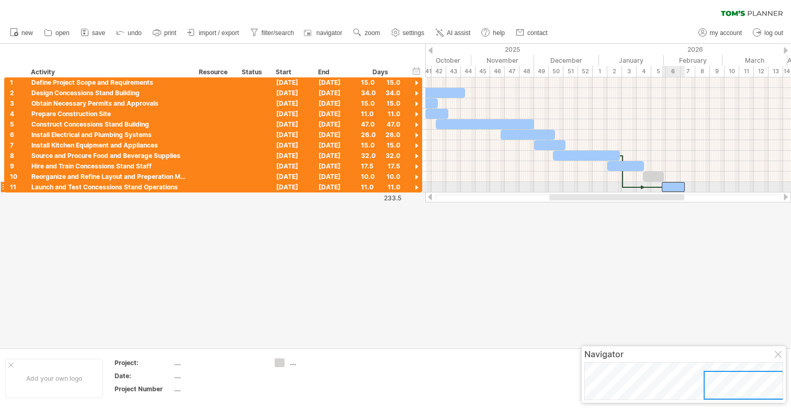
click at [670, 185] on div at bounding box center [673, 187] width 23 height 10
click at [652, 174] on div at bounding box center [653, 177] width 21 height 10
click at [635, 168] on div at bounding box center [625, 166] width 37 height 10
click at [596, 155] on div at bounding box center [586, 156] width 67 height 10
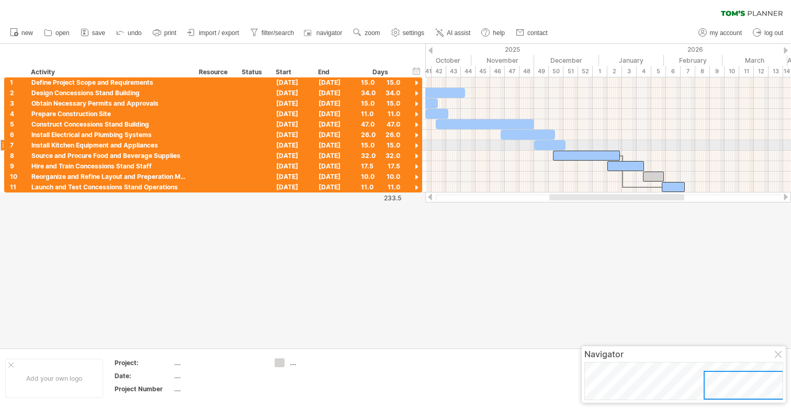
click at [552, 143] on div at bounding box center [549, 145] width 31 height 10
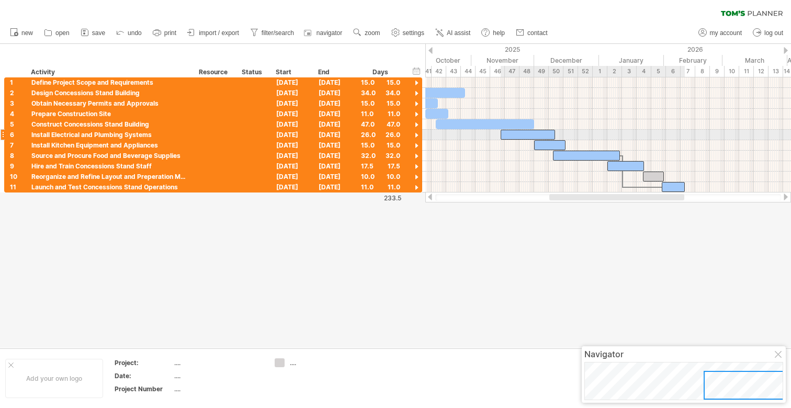
click at [537, 133] on div at bounding box center [528, 135] width 54 height 10
click at [495, 127] on div at bounding box center [485, 124] width 98 height 10
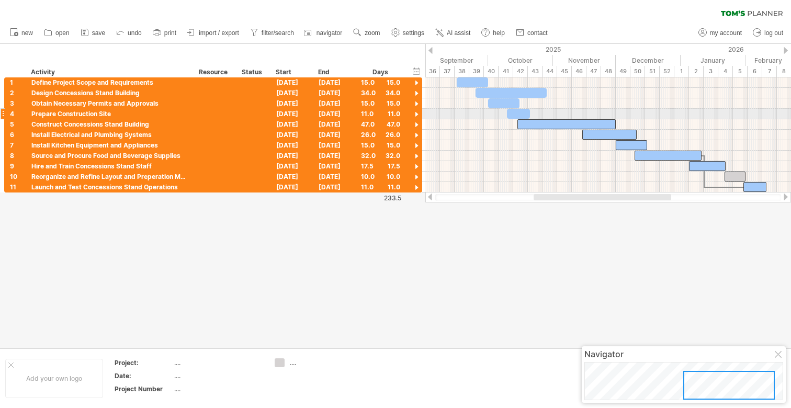
click at [524, 115] on div at bounding box center [518, 114] width 23 height 10
click at [502, 103] on div at bounding box center [503, 103] width 31 height 10
click at [497, 92] on div at bounding box center [511, 93] width 71 height 10
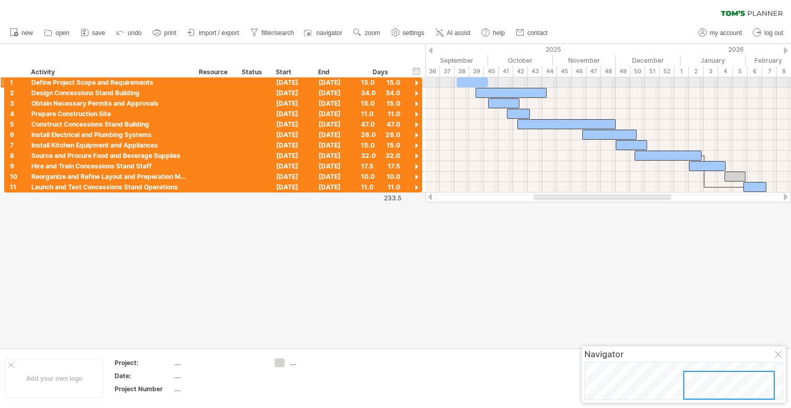
click at [469, 80] on div at bounding box center [472, 82] width 31 height 10
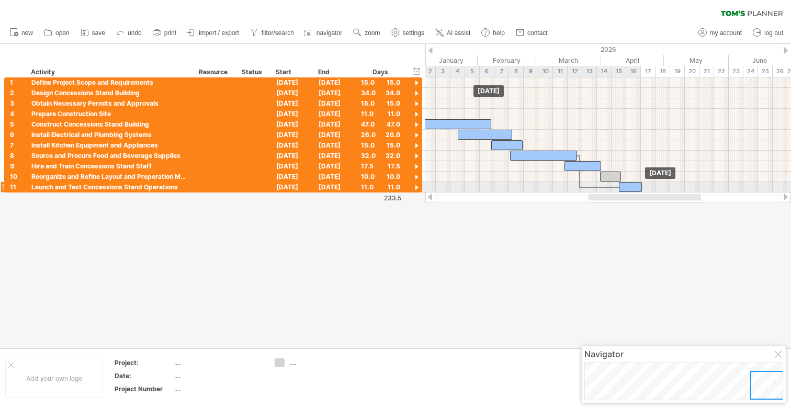
drag, startPoint x: 487, startPoint y: 188, endPoint x: 631, endPoint y: 190, distance: 144.4
click at [631, 190] on div at bounding box center [630, 187] width 23 height 10
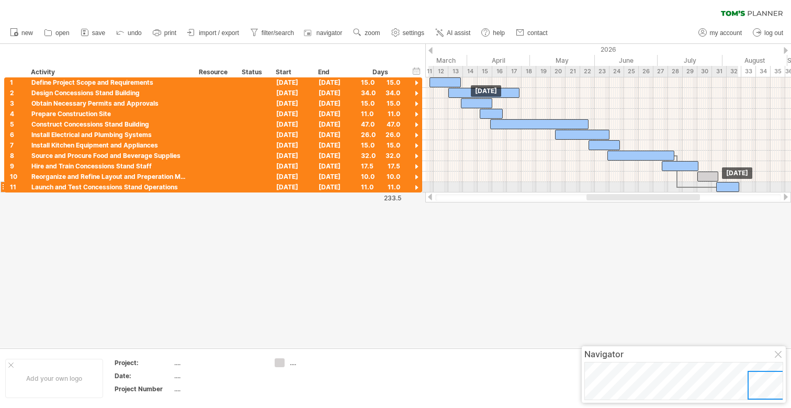
drag, startPoint x: 496, startPoint y: 186, endPoint x: 726, endPoint y: 182, distance: 230.2
click at [726, 182] on div at bounding box center [727, 187] width 23 height 10
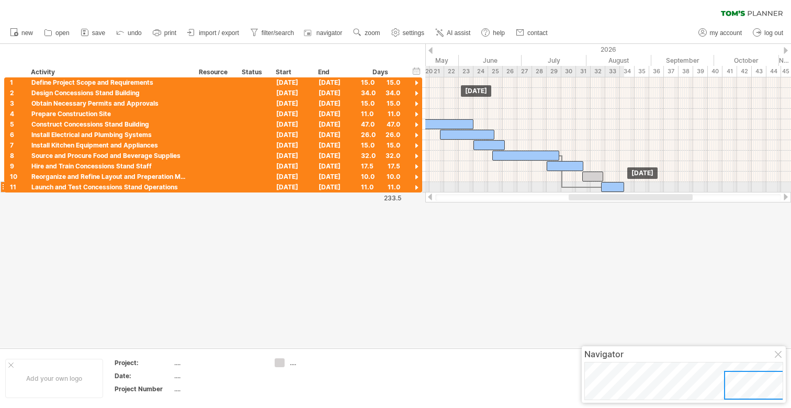
drag, startPoint x: 591, startPoint y: 186, endPoint x: 612, endPoint y: 186, distance: 20.9
click at [612, 186] on div at bounding box center [612, 187] width 23 height 10
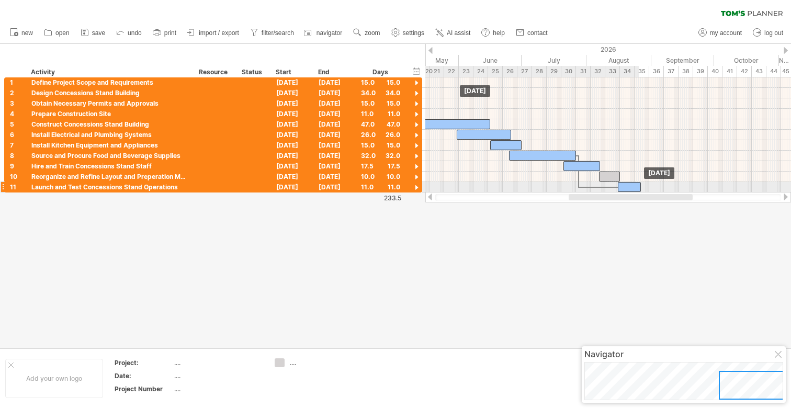
drag, startPoint x: 612, startPoint y: 186, endPoint x: 632, endPoint y: 186, distance: 20.9
click at [632, 186] on div at bounding box center [629, 187] width 23 height 10
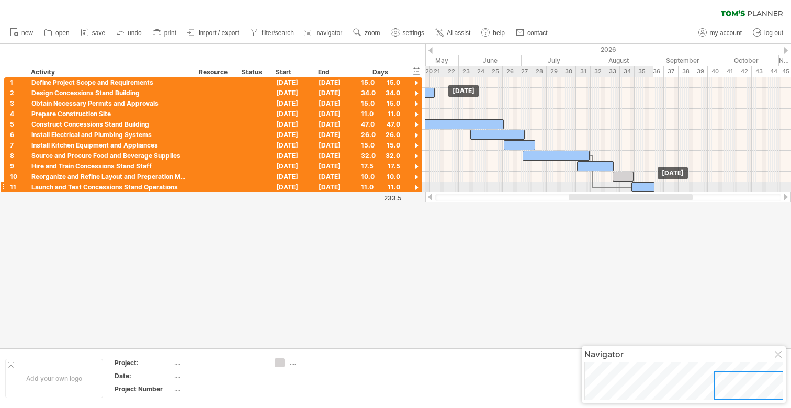
drag, startPoint x: 632, startPoint y: 186, endPoint x: 650, endPoint y: 187, distance: 17.8
click at [650, 187] on div at bounding box center [642, 187] width 23 height 10
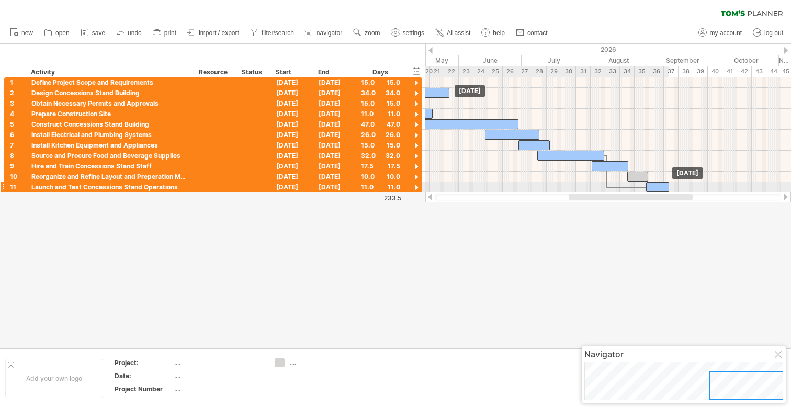
drag, startPoint x: 650, startPoint y: 187, endPoint x: 657, endPoint y: 187, distance: 6.3
click at [657, 187] on div at bounding box center [657, 187] width 23 height 10
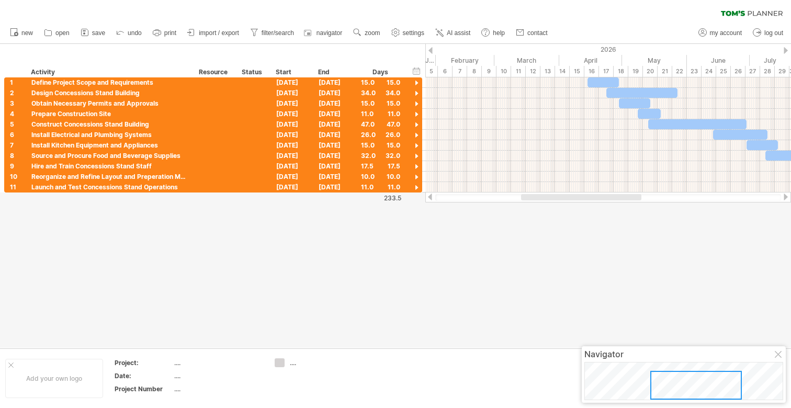
click at [586, 213] on div at bounding box center [395, 196] width 791 height 304
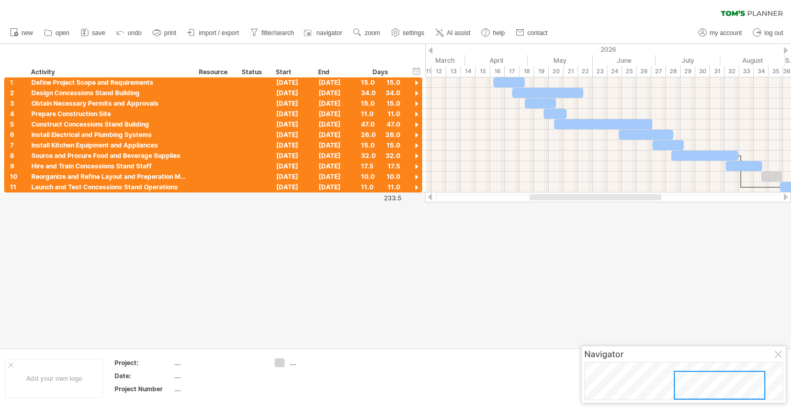
click at [781, 359] on div at bounding box center [779, 355] width 8 height 8
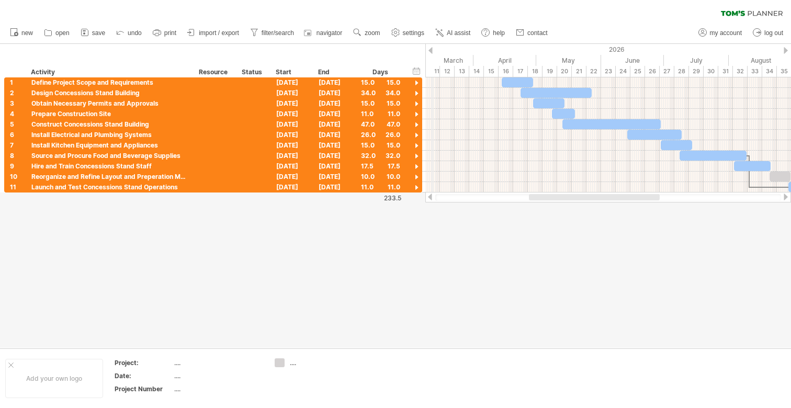
drag, startPoint x: 426, startPoint y: 54, endPoint x: 433, endPoint y: 55, distance: 6.9
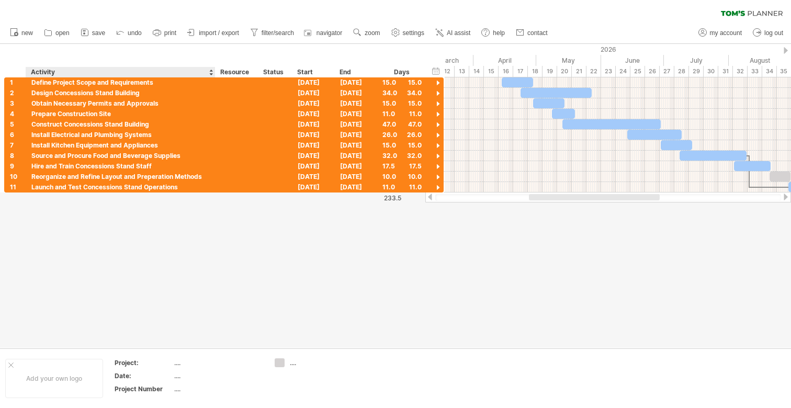
drag, startPoint x: 192, startPoint y: 69, endPoint x: 210, endPoint y: 71, distance: 18.4
click at [213, 71] on div at bounding box center [215, 72] width 4 height 10
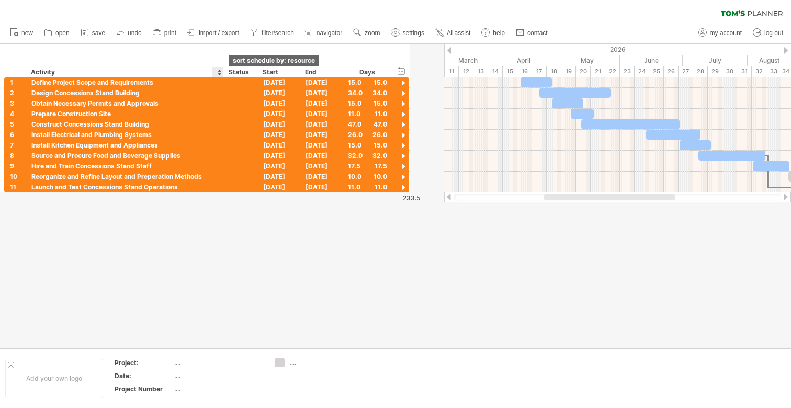
drag, startPoint x: 254, startPoint y: 70, endPoint x: 220, endPoint y: 70, distance: 34.0
click at [220, 70] on div "******** Resource" at bounding box center [217, 72] width 11 height 10
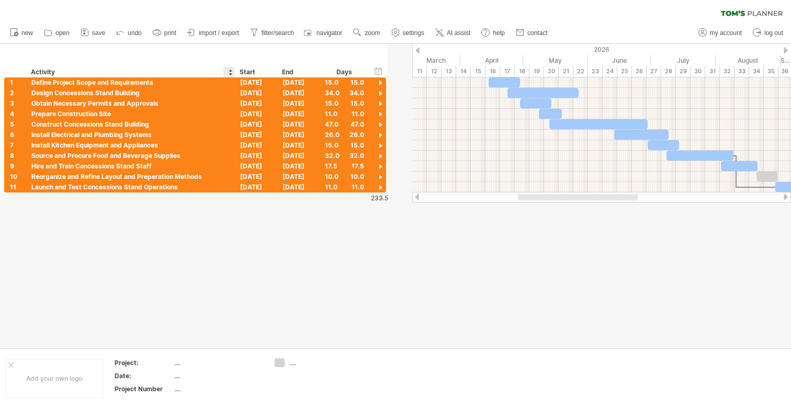
drag, startPoint x: 256, startPoint y: 69, endPoint x: 203, endPoint y: 72, distance: 53.5
click at [203, 72] on div "******** Activity ******** Resource ****** Status Start End Days" at bounding box center [186, 72] width 365 height 10
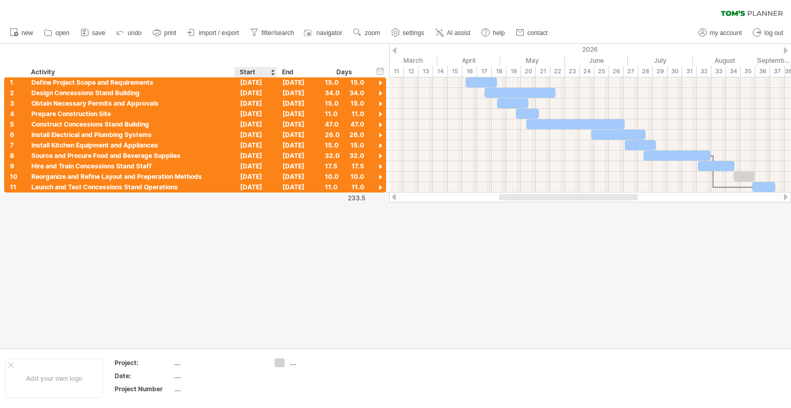
click at [255, 210] on div at bounding box center [395, 196] width 791 height 304
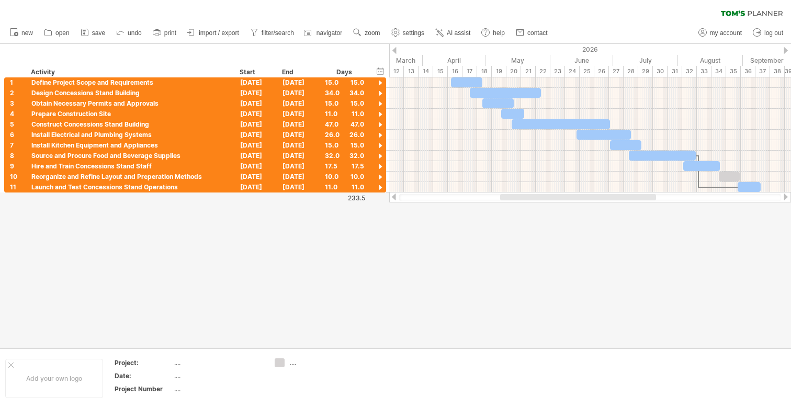
click at [504, 216] on div at bounding box center [395, 196] width 791 height 304
click at [163, 37] on link "print" at bounding box center [164, 33] width 29 height 14
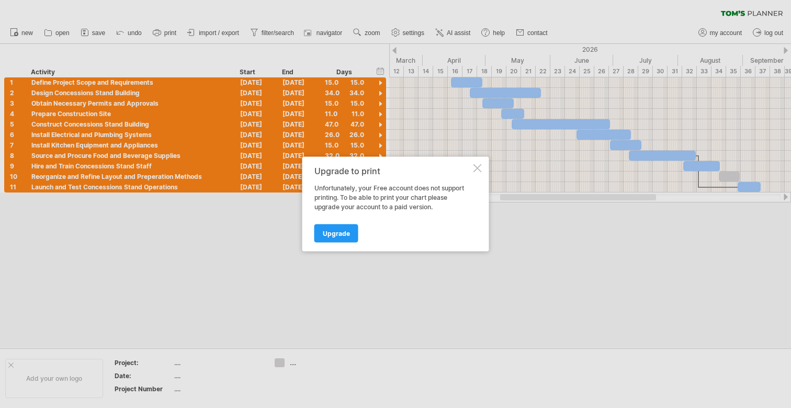
click at [470, 166] on div "Upgrade to print" at bounding box center [392, 170] width 157 height 9
click at [474, 166] on div at bounding box center [477, 168] width 8 height 8
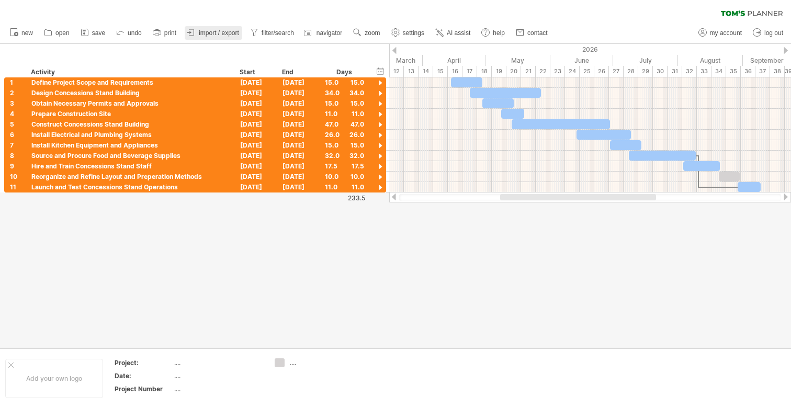
click at [222, 32] on span "import / export" at bounding box center [219, 32] width 40 height 7
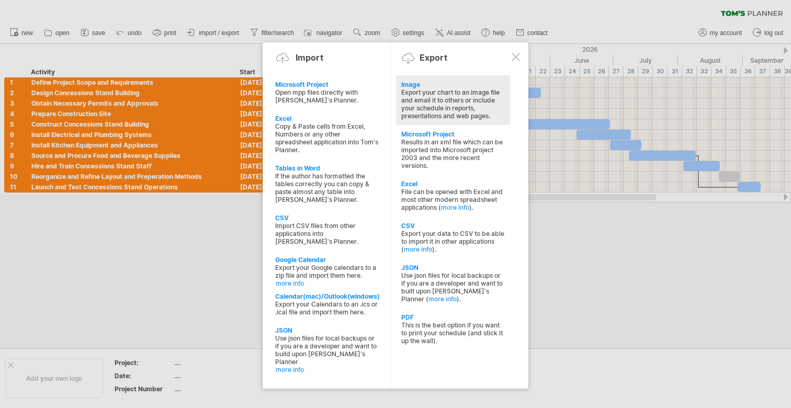
click at [405, 85] on div "Image" at bounding box center [453, 85] width 104 height 8
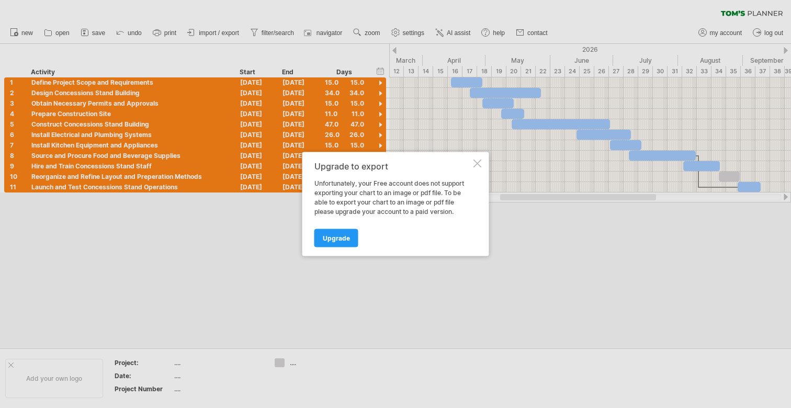
click at [479, 160] on div at bounding box center [477, 164] width 8 height 8
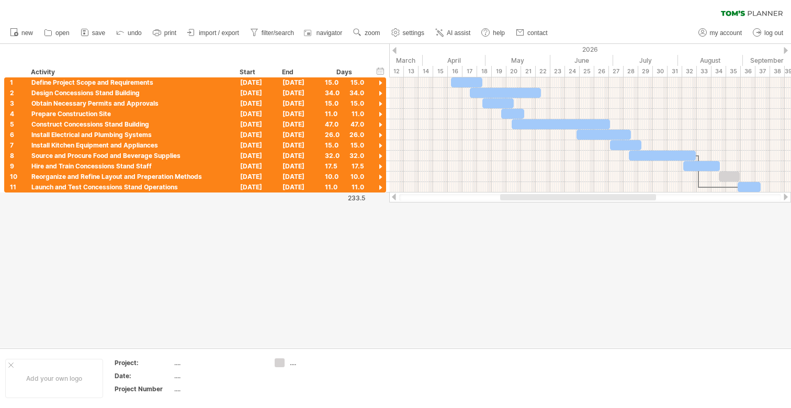
click at [458, 239] on div at bounding box center [395, 196] width 791 height 304
click at [188, 243] on div at bounding box center [395, 196] width 791 height 304
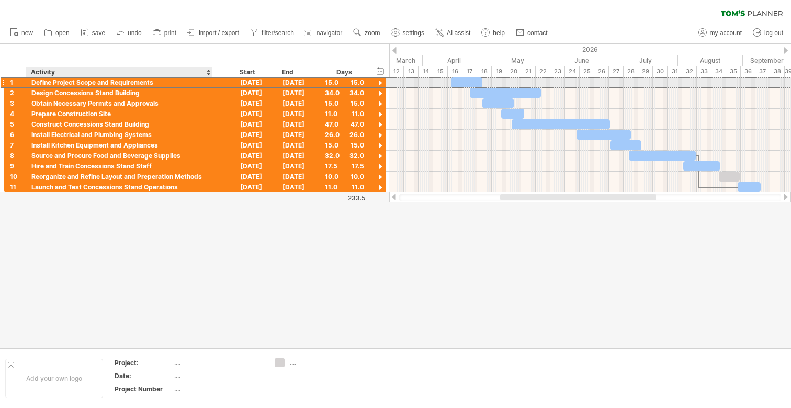
click at [106, 77] on div "Define Project Scope and Requirements" at bounding box center [119, 82] width 176 height 10
click at [0, 0] on input "**********" at bounding box center [0, 0] width 0 height 0
click at [106, 80] on input "**********" at bounding box center [119, 82] width 176 height 10
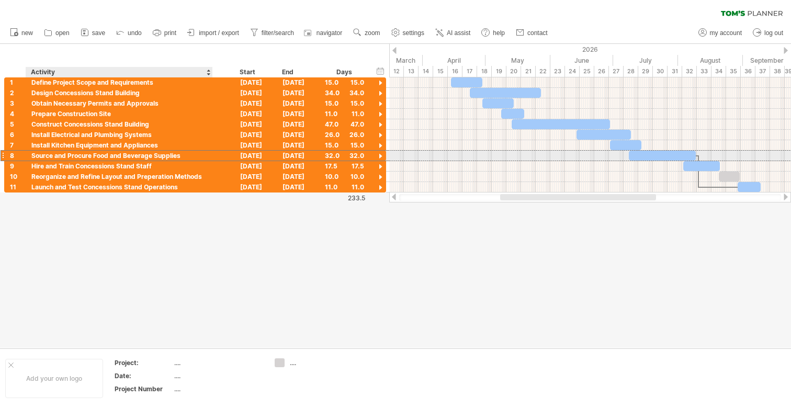
click at [148, 151] on div "Source and Procure Food and Beverage Supplies" at bounding box center [119, 156] width 176 height 10
click at [0, 0] on input "**********" at bounding box center [0, 0] width 0 height 0
click at [148, 151] on input "**********" at bounding box center [119, 156] width 176 height 10
type input "**********"
click at [151, 178] on div "Reorganize and Refine Layout and Preperation Methods" at bounding box center [119, 177] width 176 height 10
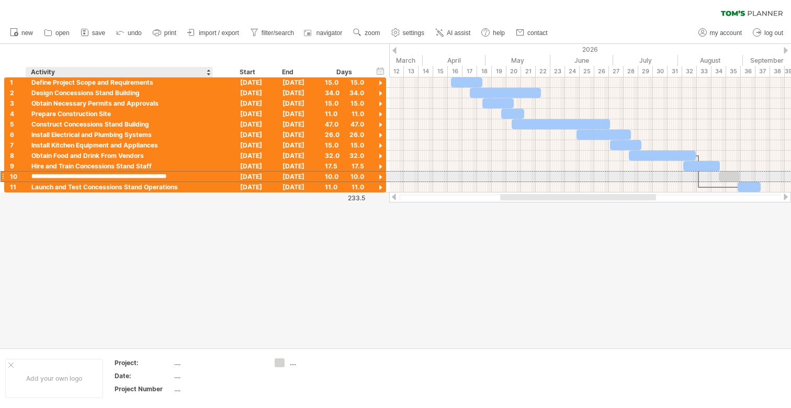
click at [151, 178] on input "**********" at bounding box center [119, 177] width 176 height 10
click at [155, 172] on div "Reorganize and Refine Layout and Preperation Methods" at bounding box center [119, 177] width 176 height 10
click at [0, 0] on input "**********" at bounding box center [0, 0] width 0 height 0
click at [156, 175] on input "**********" at bounding box center [119, 177] width 176 height 10
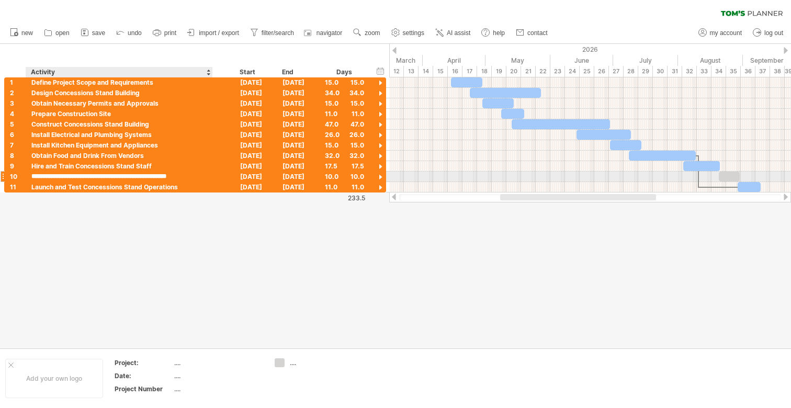
click at [156, 175] on input "**********" at bounding box center [119, 177] width 176 height 10
paste input "text"
type input "**********"
click at [139, 189] on div "Launch and Test Concessions Stand Operations" at bounding box center [119, 187] width 176 height 10
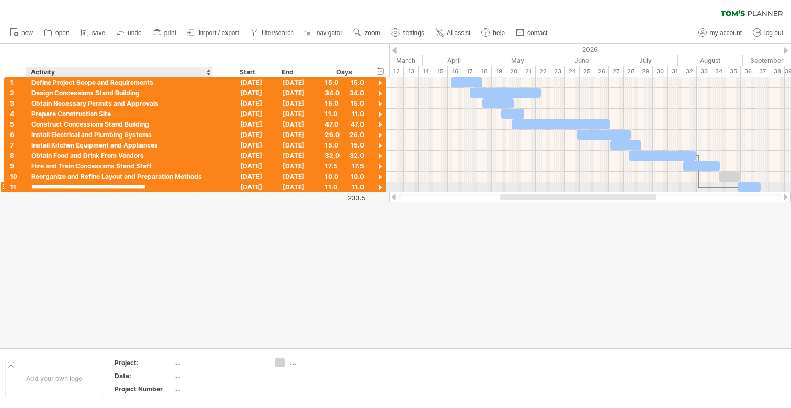
click at [139, 189] on input "**********" at bounding box center [119, 187] width 176 height 10
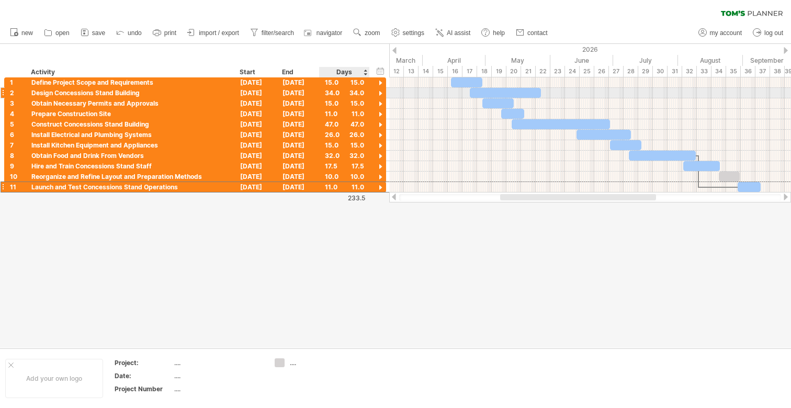
click at [361, 97] on div "34.0" at bounding box center [344, 93] width 39 height 10
click at [312, 89] on div "[DATE]" at bounding box center [298, 93] width 42 height 10
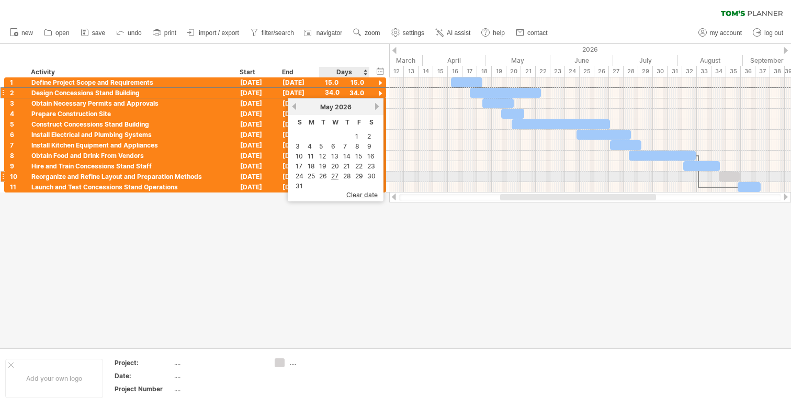
click at [341, 173] on table "S M T W T F S 1 2 3 4 5 6 7 8 9 10 11 12 13 14 15 16 17 18 19 20 21 22 23 24 25…" at bounding box center [335, 153] width 85 height 76
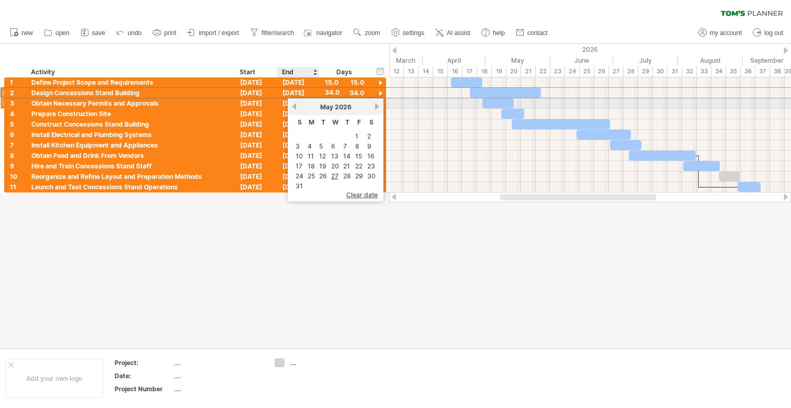
click at [277, 102] on div "[DATE]" at bounding box center [298, 103] width 42 height 10
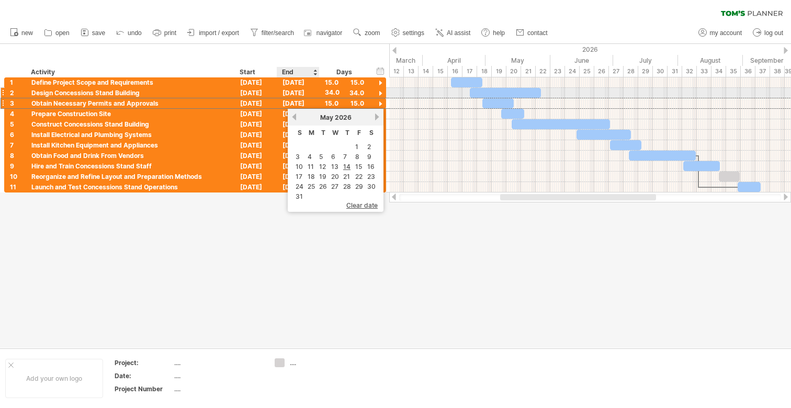
click at [296, 93] on div "[DATE]" at bounding box center [298, 93] width 42 height 10
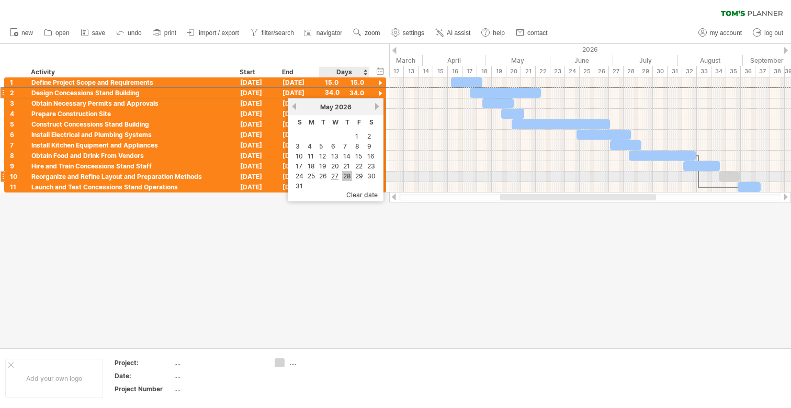
click at [344, 175] on link "28" at bounding box center [347, 176] width 10 height 10
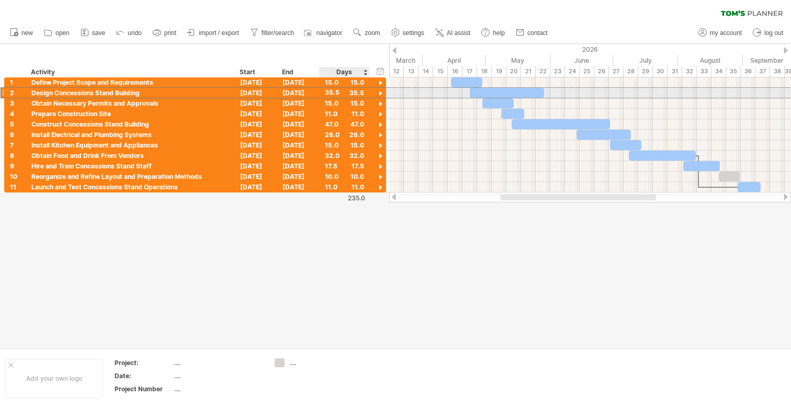
click at [353, 93] on div "35.5" at bounding box center [344, 93] width 39 height 10
click at [300, 96] on div "[DATE]" at bounding box center [298, 93] width 42 height 10
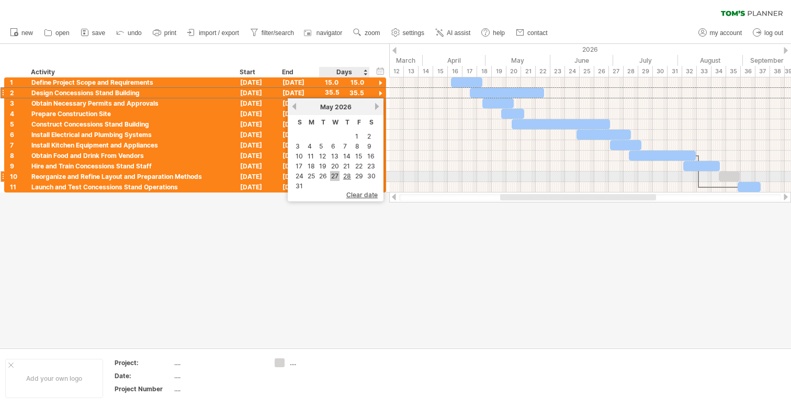
click at [338, 178] on link "27" at bounding box center [334, 176] width 9 height 10
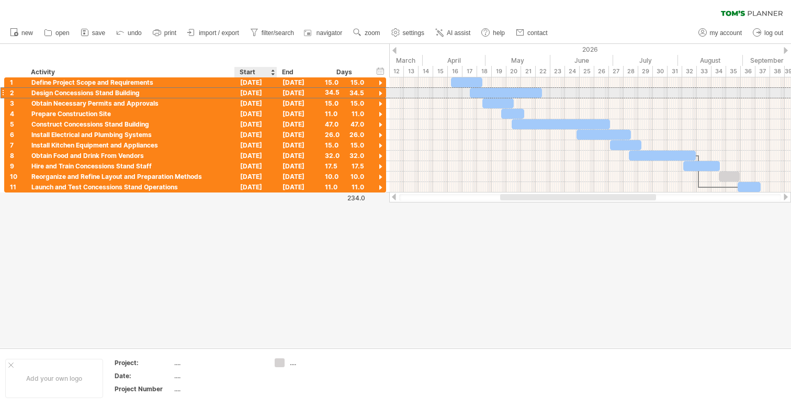
click at [266, 92] on div "[DATE]" at bounding box center [256, 93] width 42 height 10
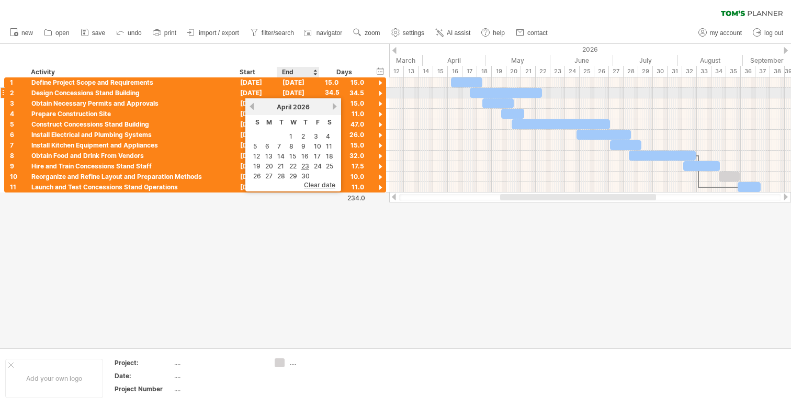
click at [303, 92] on div "[DATE]" at bounding box center [298, 93] width 42 height 10
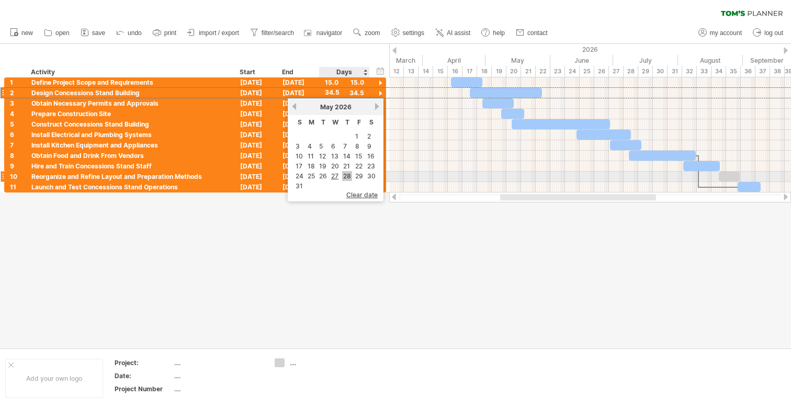
click at [344, 173] on link "28" at bounding box center [347, 176] width 10 height 10
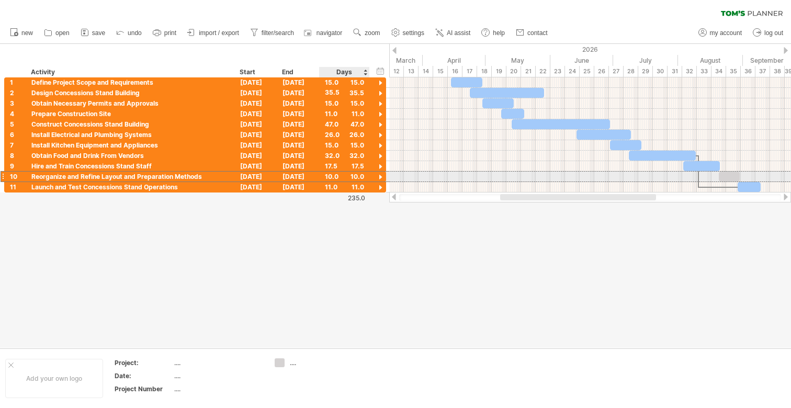
click at [344, 173] on div "10.0" at bounding box center [344, 177] width 39 height 10
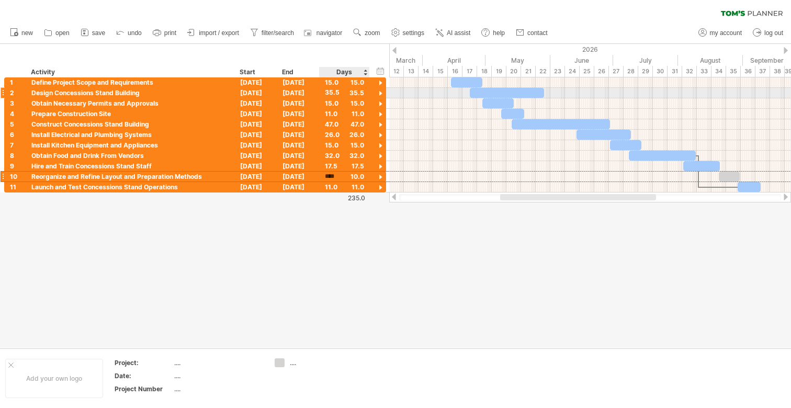
click at [334, 94] on div "35.5" at bounding box center [344, 93] width 39 height 10
click at [334, 94] on input "****" at bounding box center [335, 93] width 20 height 10
click at [336, 94] on input "****" at bounding box center [335, 93] width 20 height 10
click at [370, 31] on span "zoom" at bounding box center [372, 32] width 15 height 7
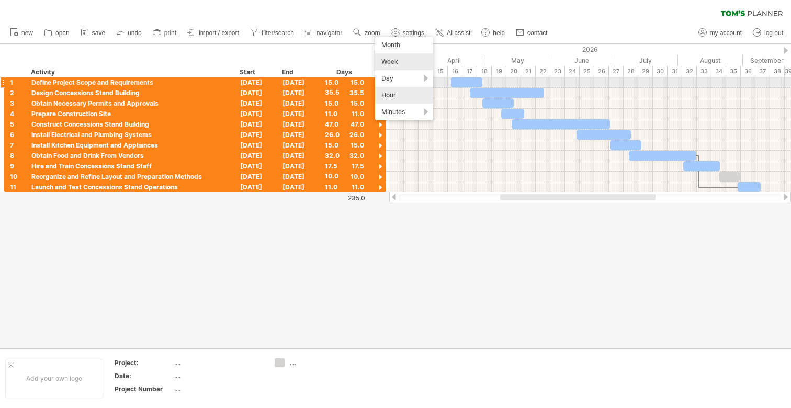
click at [403, 87] on div "Hour" at bounding box center [404, 95] width 58 height 17
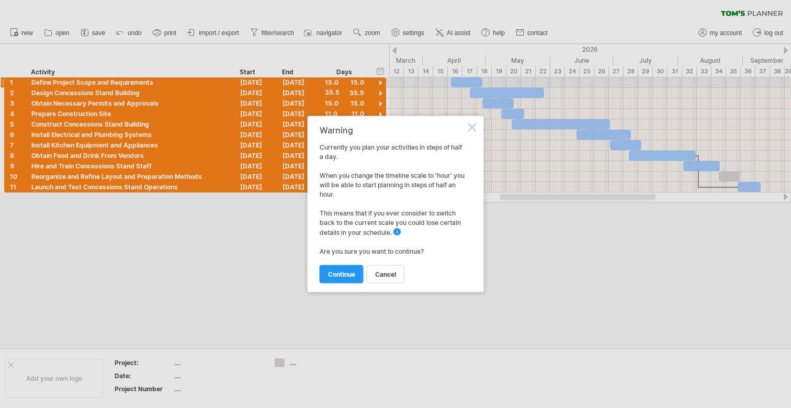
click at [458, 129] on div "Warning" at bounding box center [393, 130] width 146 height 9
click at [464, 129] on div "Warning" at bounding box center [393, 130] width 146 height 9
click at [473, 126] on div at bounding box center [472, 127] width 8 height 8
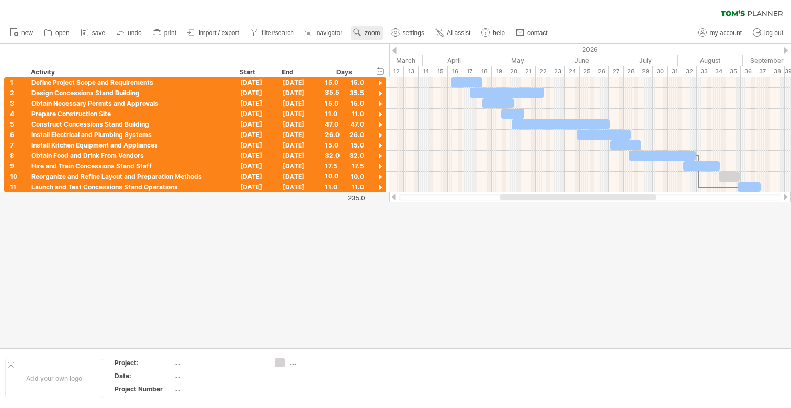
click at [368, 37] on link "zoom" at bounding box center [367, 33] width 32 height 14
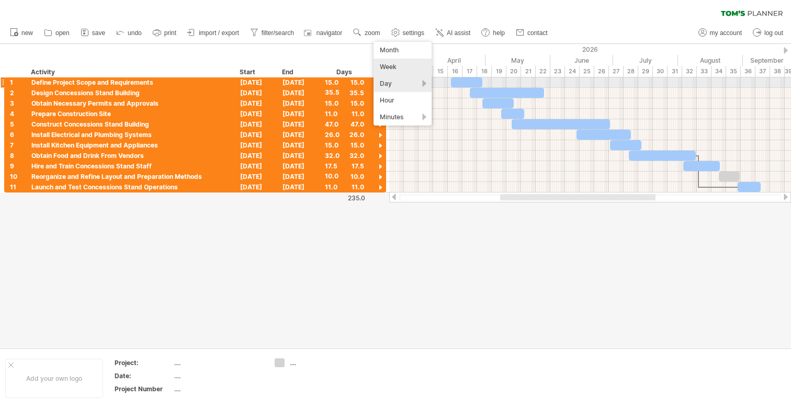
click at [423, 81] on div "Day" at bounding box center [403, 83] width 58 height 17
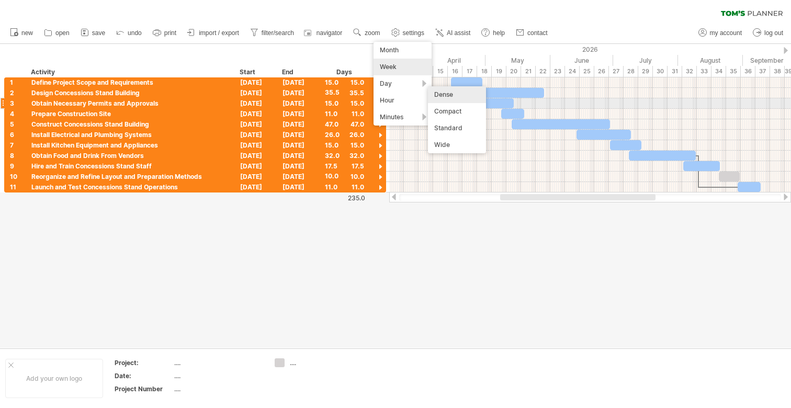
click at [456, 108] on div "Compact" at bounding box center [457, 111] width 58 height 17
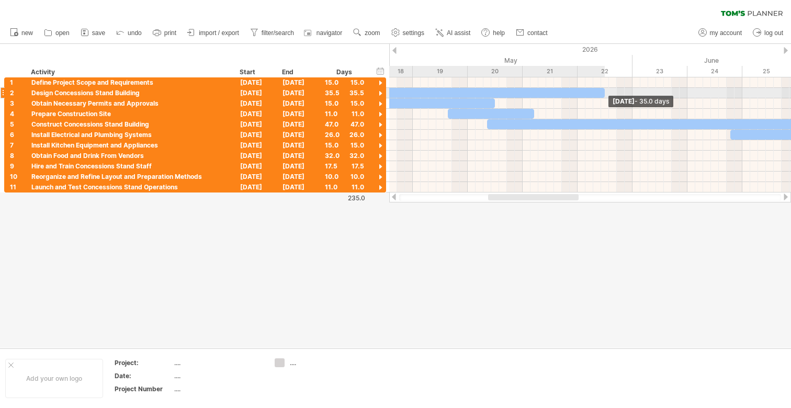
click at [604, 93] on span at bounding box center [605, 93] width 4 height 10
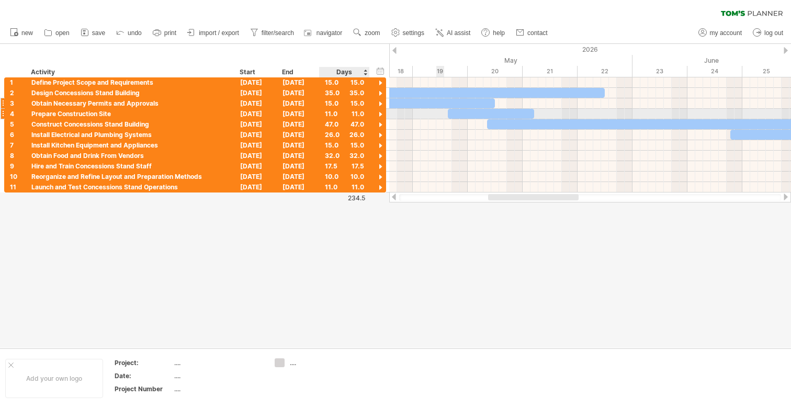
click at [337, 103] on div "15.0" at bounding box center [344, 103] width 39 height 10
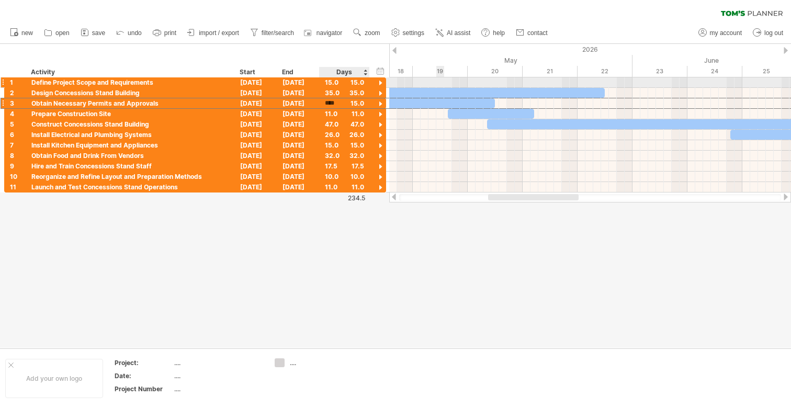
click at [336, 78] on div "15.0" at bounding box center [344, 82] width 39 height 10
click at [305, 78] on div "[DATE]" at bounding box center [298, 82] width 42 height 10
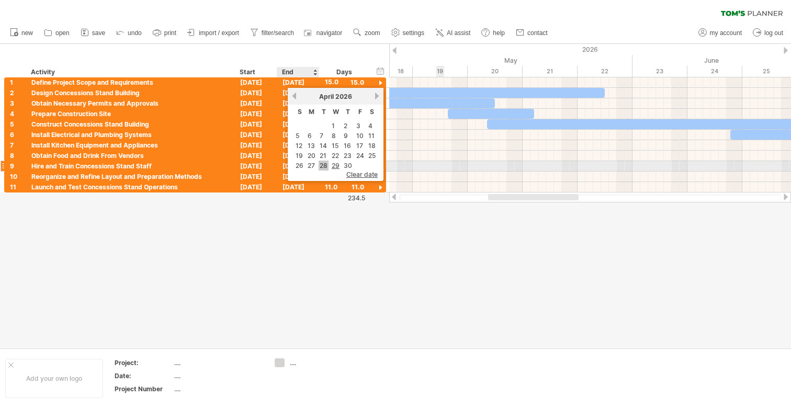
click at [321, 162] on link "28" at bounding box center [324, 166] width 10 height 10
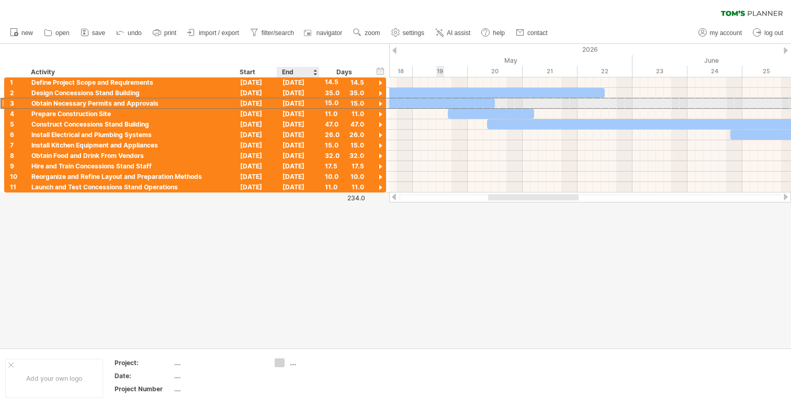
click at [308, 106] on div "[DATE]" at bounding box center [298, 103] width 42 height 10
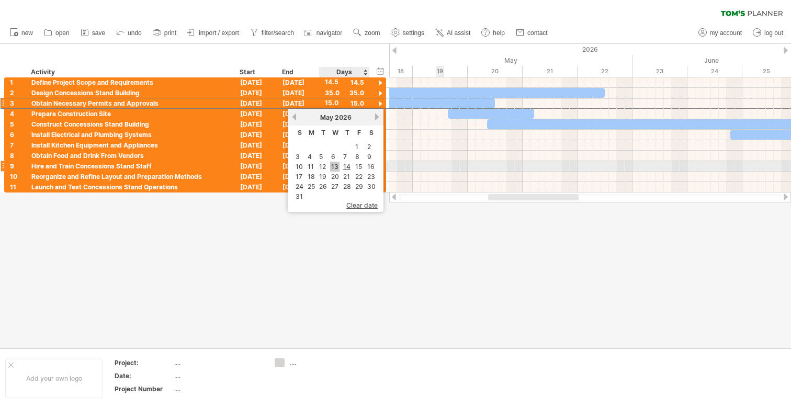
click at [335, 167] on link "13" at bounding box center [334, 167] width 9 height 10
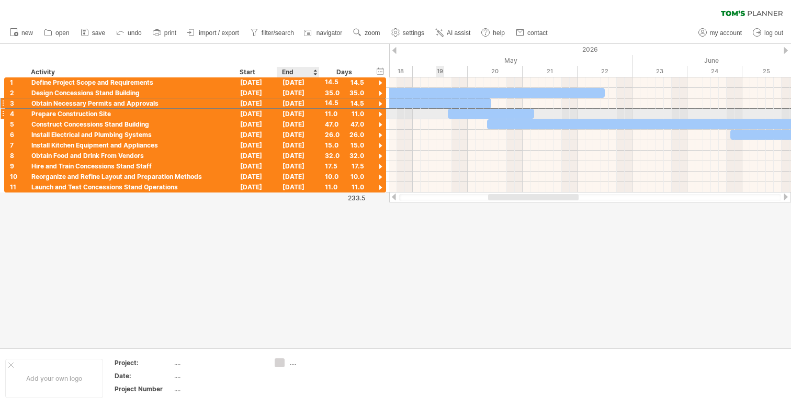
click at [304, 114] on div "[DATE]" at bounding box center [298, 114] width 42 height 10
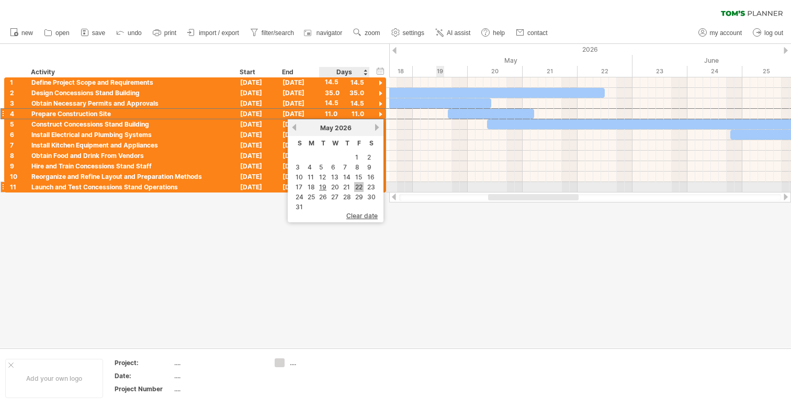
click at [356, 185] on link "22" at bounding box center [358, 187] width 9 height 10
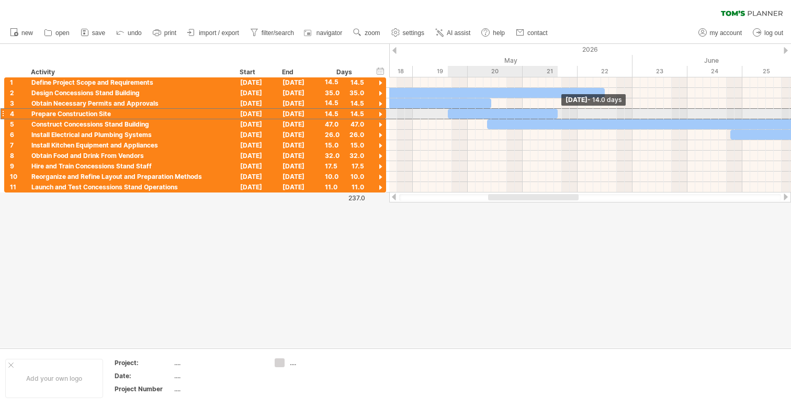
click at [558, 113] on span at bounding box center [558, 114] width 4 height 10
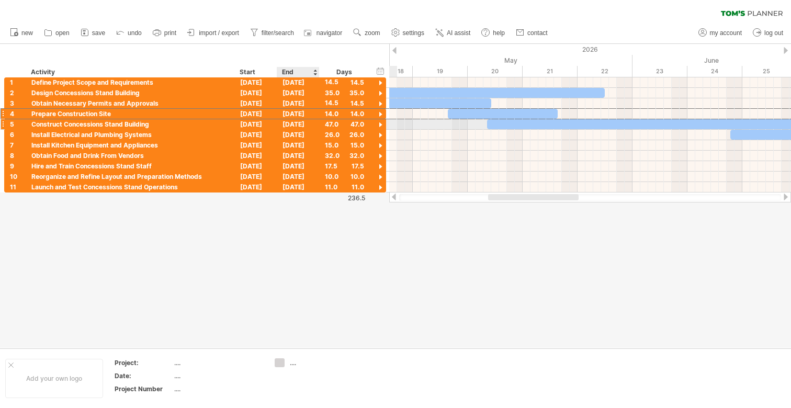
click at [298, 124] on div "[DATE]" at bounding box center [298, 124] width 42 height 10
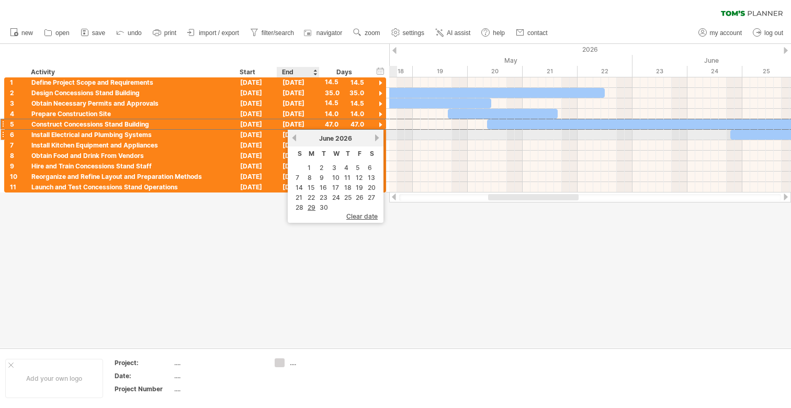
click at [298, 139] on div "[DATE]" at bounding box center [336, 138] width 76 height 8
click at [294, 139] on link "previous" at bounding box center [294, 138] width 8 height 8
click at [377, 140] on link "next" at bounding box center [377, 138] width 8 height 8
click at [378, 139] on link "next" at bounding box center [377, 138] width 8 height 8
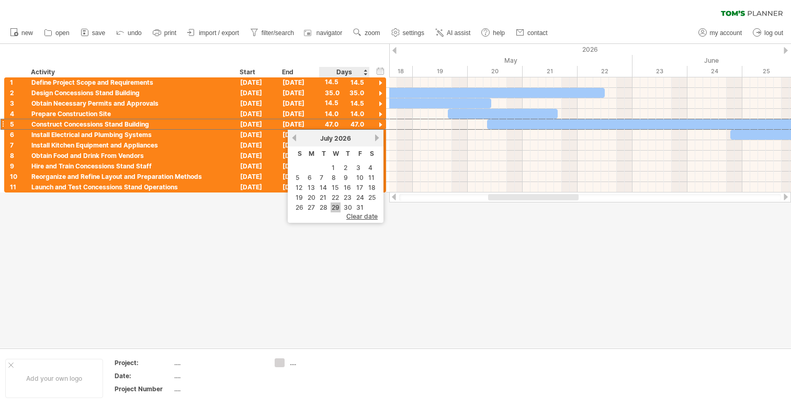
click at [333, 207] on link "29" at bounding box center [336, 207] width 10 height 10
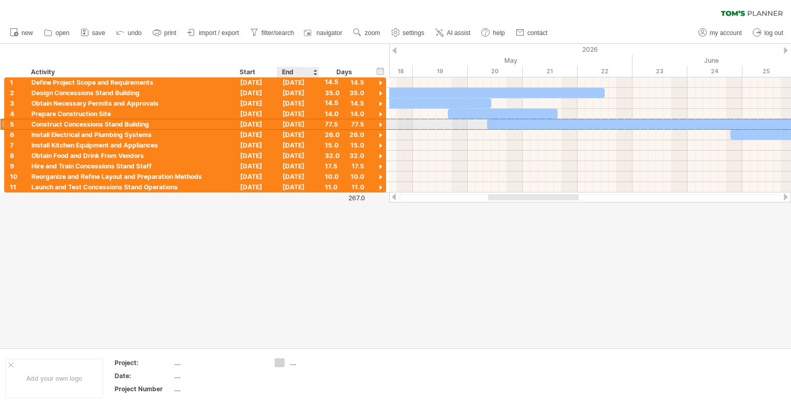
click at [302, 126] on div "[DATE]" at bounding box center [298, 124] width 42 height 10
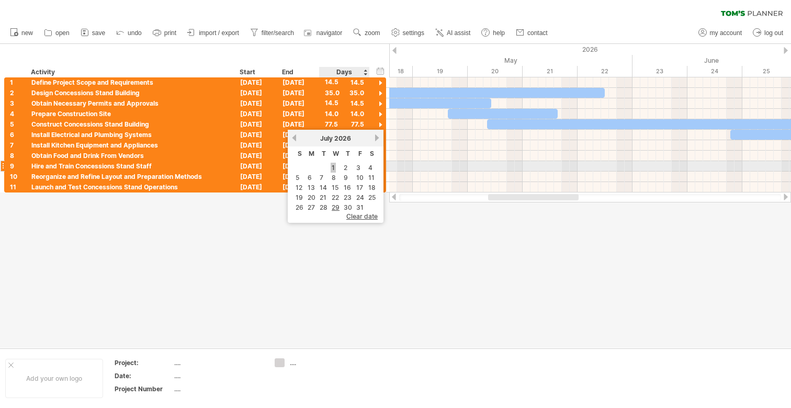
click at [332, 164] on link "1" at bounding box center [333, 168] width 5 height 10
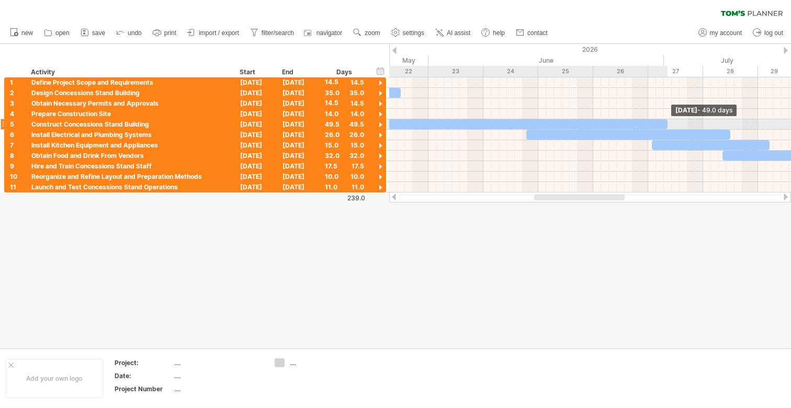
click at [667, 123] on span at bounding box center [667, 124] width 4 height 10
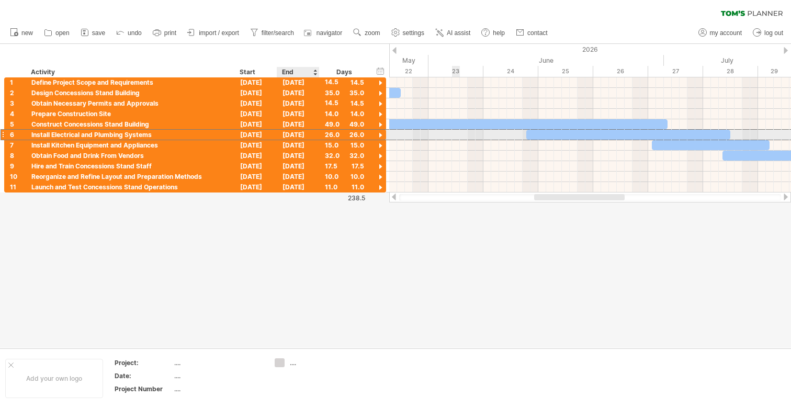
click at [311, 136] on div "[DATE]" at bounding box center [298, 135] width 42 height 10
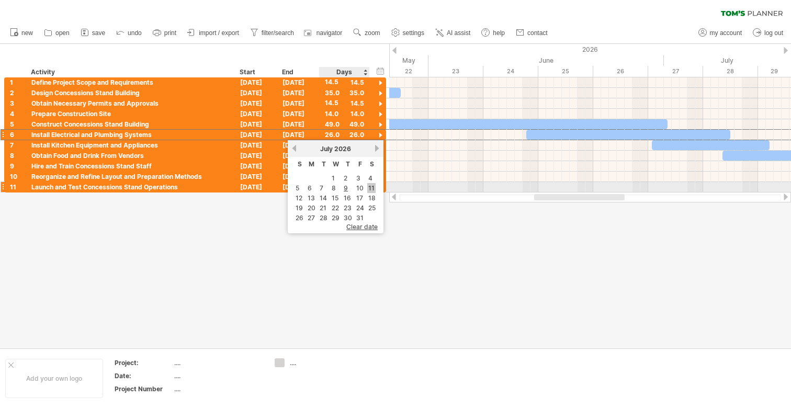
click at [368, 188] on link "11" at bounding box center [371, 188] width 8 height 10
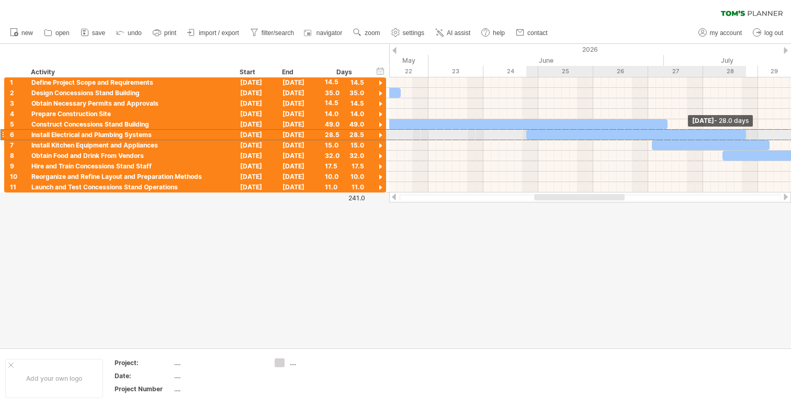
click at [747, 134] on span at bounding box center [746, 135] width 4 height 10
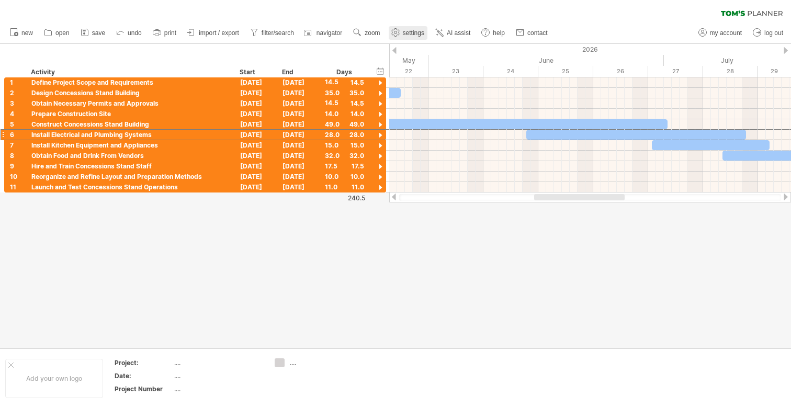
click at [395, 32] on use at bounding box center [395, 32] width 10 height 10
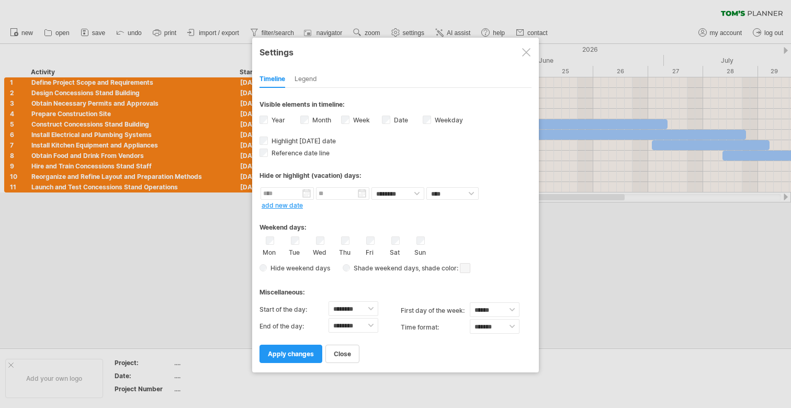
click at [314, 76] on div "Legend" at bounding box center [306, 79] width 22 height 17
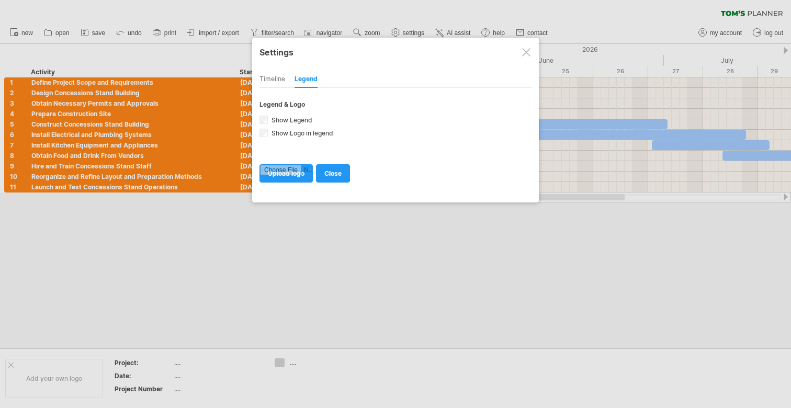
click at [527, 54] on div at bounding box center [526, 52] width 8 height 8
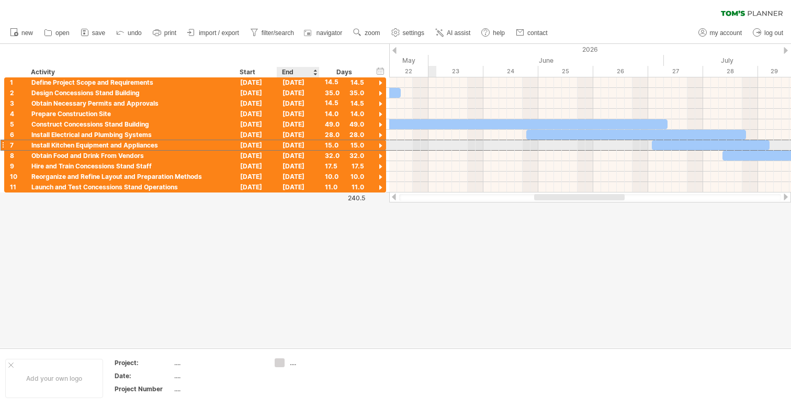
click at [297, 144] on div "[DATE]" at bounding box center [298, 145] width 42 height 10
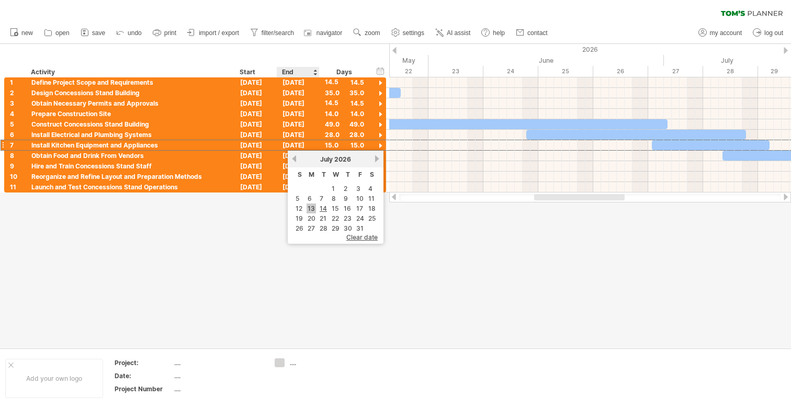
click at [312, 210] on link "13" at bounding box center [311, 209] width 9 height 10
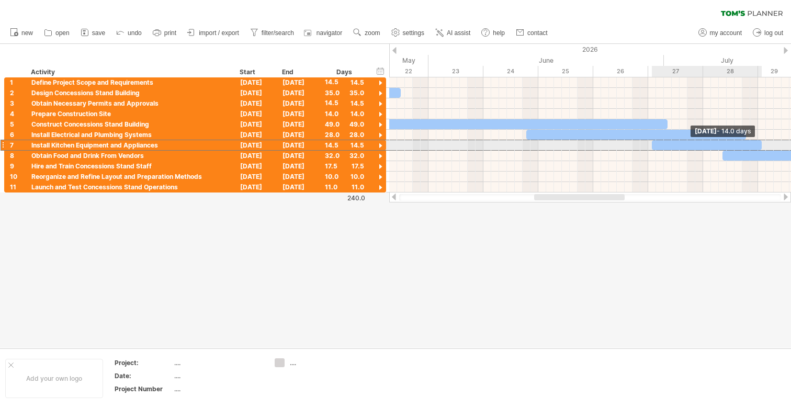
click at [762, 146] on span at bounding box center [762, 145] width 4 height 10
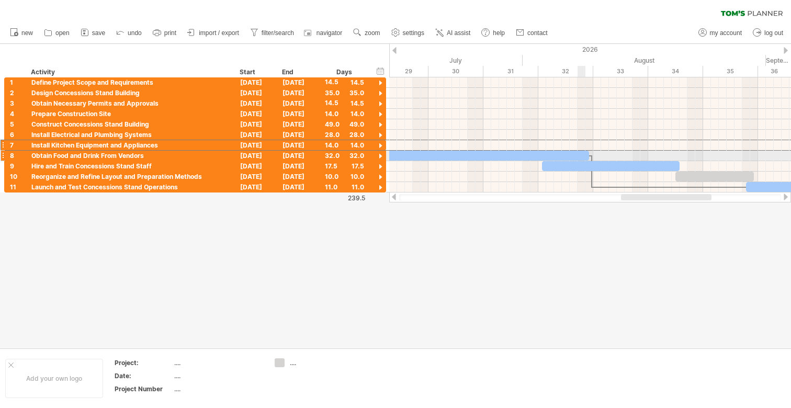
click at [565, 155] on div at bounding box center [463, 156] width 251 height 10
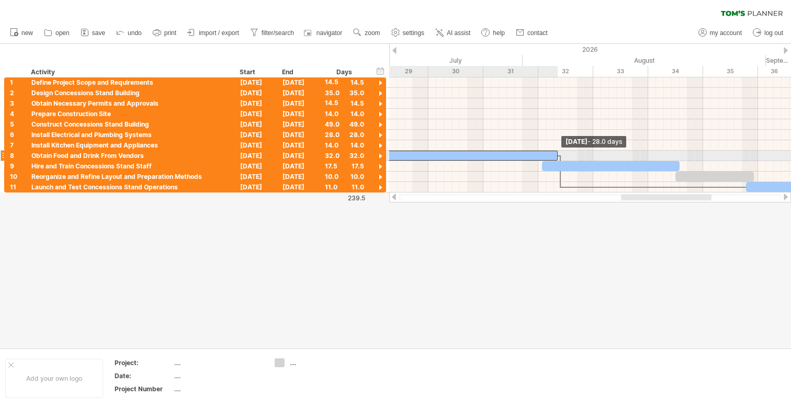
drag, startPoint x: 587, startPoint y: 154, endPoint x: 555, endPoint y: 160, distance: 32.9
click at [555, 160] on div at bounding box center [448, 156] width 220 height 10
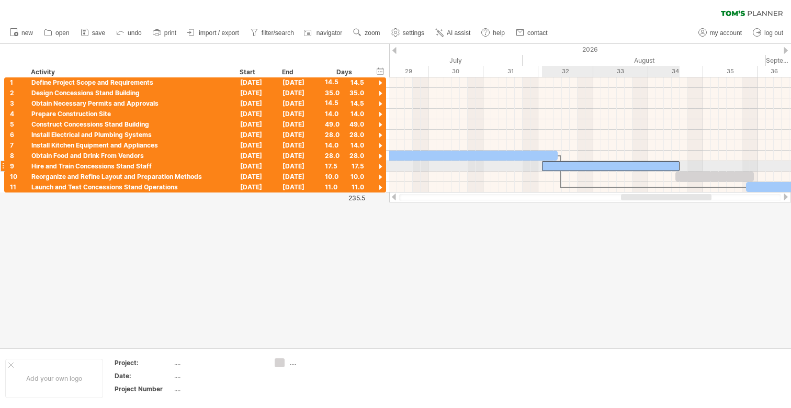
click at [589, 163] on div at bounding box center [611, 166] width 138 height 10
drag, startPoint x: 628, startPoint y: 166, endPoint x: 605, endPoint y: 169, distance: 23.8
click at [605, 169] on div at bounding box center [587, 166] width 138 height 10
click at [604, 167] on div at bounding box center [592, 166] width 138 height 10
drag, startPoint x: 659, startPoint y: 164, endPoint x: 686, endPoint y: 166, distance: 26.8
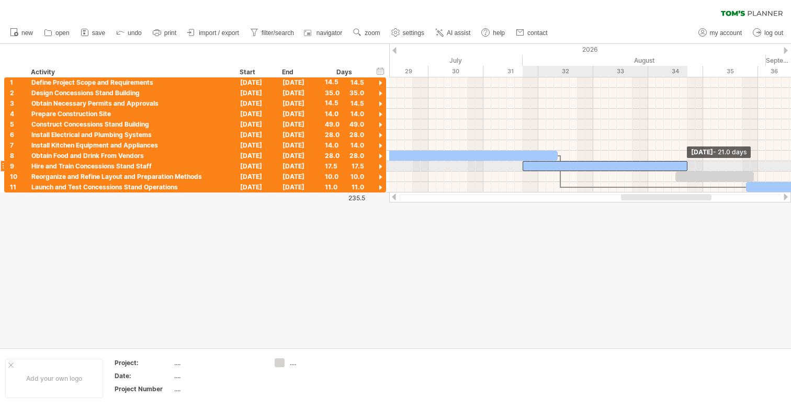
click at [686, 166] on span at bounding box center [687, 166] width 4 height 10
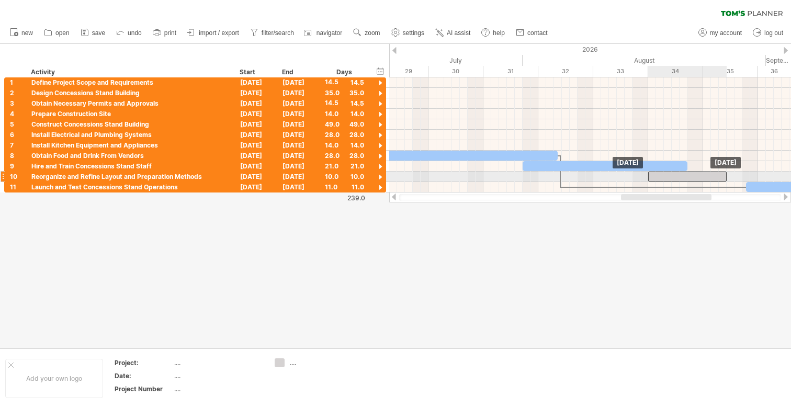
drag, startPoint x: 691, startPoint y: 174, endPoint x: 663, endPoint y: 175, distance: 27.7
click at [663, 175] on div at bounding box center [687, 177] width 78 height 10
click at [672, 174] on div at bounding box center [687, 177] width 78 height 10
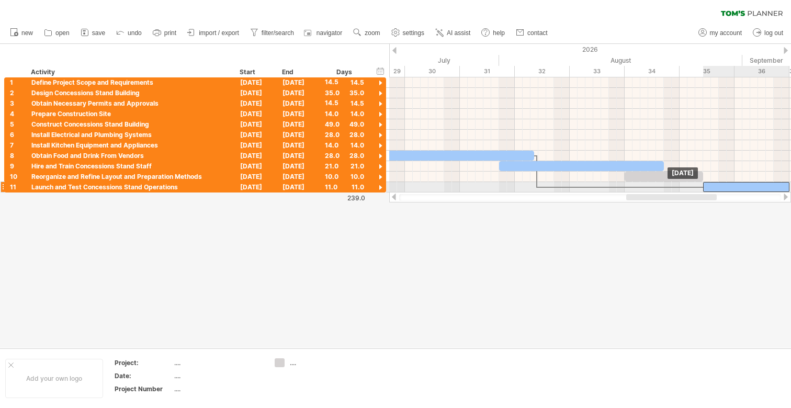
drag, startPoint x: 744, startPoint y: 186, endPoint x: 725, endPoint y: 186, distance: 19.9
click at [725, 186] on div at bounding box center [746, 187] width 86 height 10
drag, startPoint x: 719, startPoint y: 191, endPoint x: 710, endPoint y: 191, distance: 8.9
click at [710, 191] on div at bounding box center [738, 187] width 86 height 10
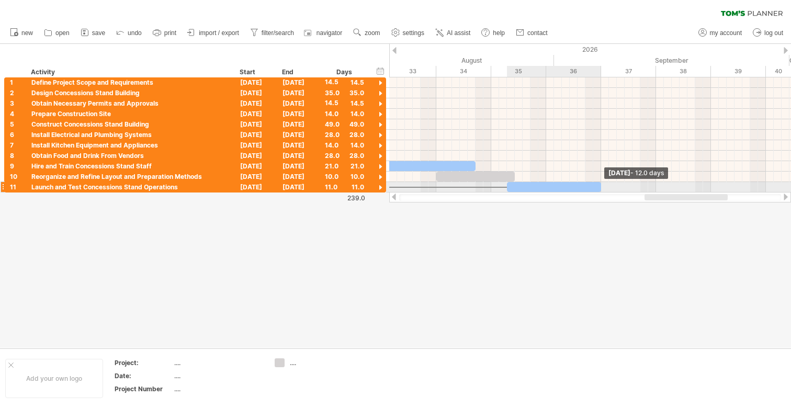
drag, startPoint x: 592, startPoint y: 186, endPoint x: 600, endPoint y: 186, distance: 7.3
click at [600, 186] on span at bounding box center [601, 187] width 4 height 10
click at [575, 186] on div at bounding box center [550, 187] width 94 height 10
drag, startPoint x: 575, startPoint y: 186, endPoint x: 563, endPoint y: 190, distance: 12.1
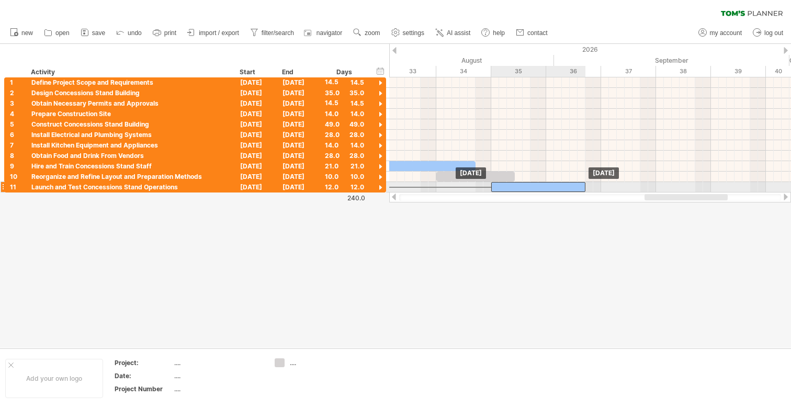
click at [563, 190] on div at bounding box center [538, 187] width 94 height 10
drag, startPoint x: 559, startPoint y: 188, endPoint x: 580, endPoint y: 191, distance: 21.2
click at [580, 191] on div "Trying to reach [DOMAIN_NAME] Connected again... 0% clear filter new 1" at bounding box center [395, 204] width 791 height 408
drag, startPoint x: 568, startPoint y: 186, endPoint x: 574, endPoint y: 187, distance: 5.8
click at [574, 187] on div at bounding box center [562, 187] width 94 height 10
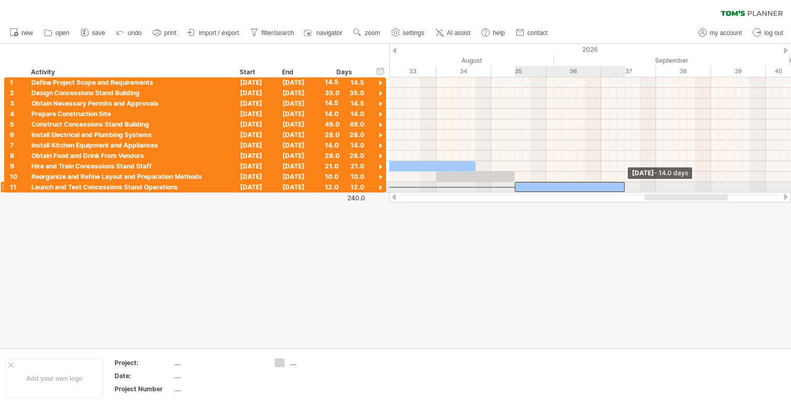
drag, startPoint x: 608, startPoint y: 185, endPoint x: 624, endPoint y: 187, distance: 16.4
click at [624, 187] on span at bounding box center [625, 187] width 4 height 10
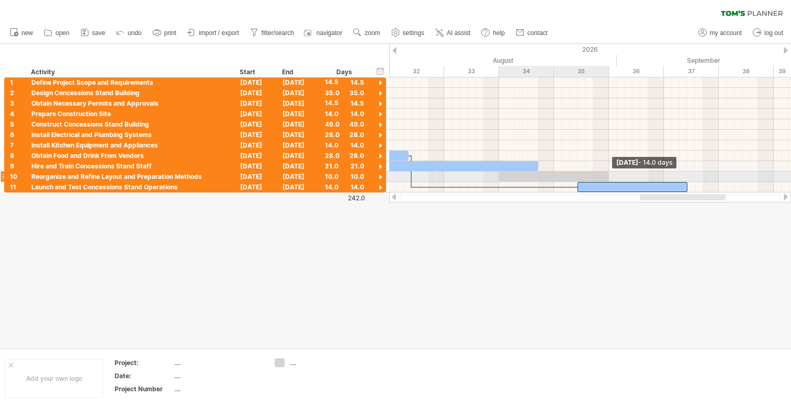
drag, startPoint x: 577, startPoint y: 176, endPoint x: 607, endPoint y: 178, distance: 31.0
click at [607, 178] on span at bounding box center [609, 177] width 4 height 10
click at [575, 176] on div at bounding box center [554, 177] width 110 height 10
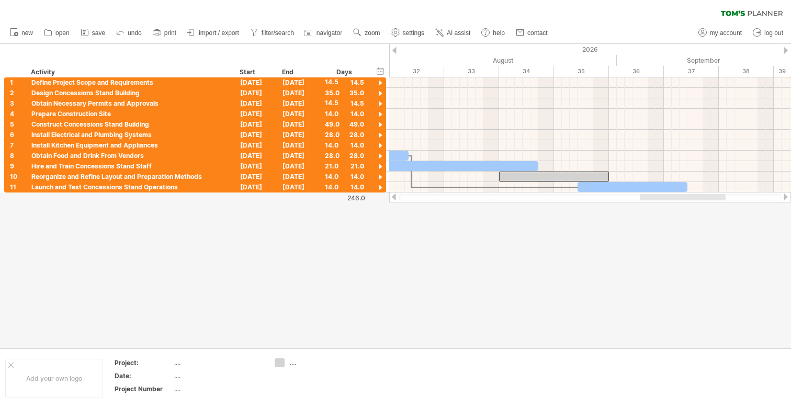
click at [554, 206] on div at bounding box center [395, 196] width 791 height 304
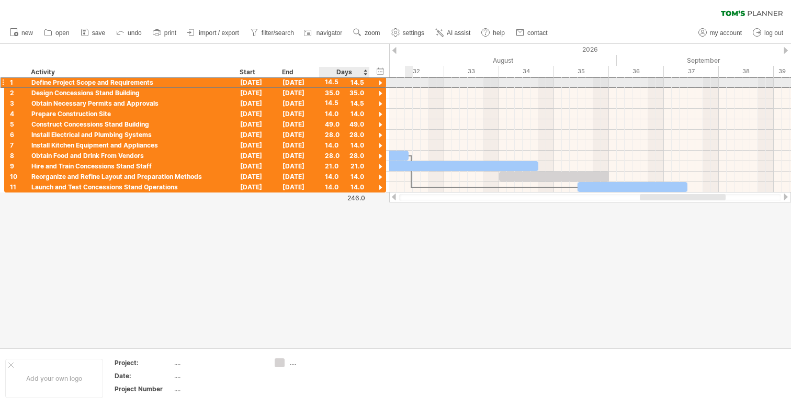
click at [363, 81] on div "14.5" at bounding box center [344, 82] width 39 height 10
click at [307, 81] on div "[DATE]" at bounding box center [298, 82] width 42 height 10
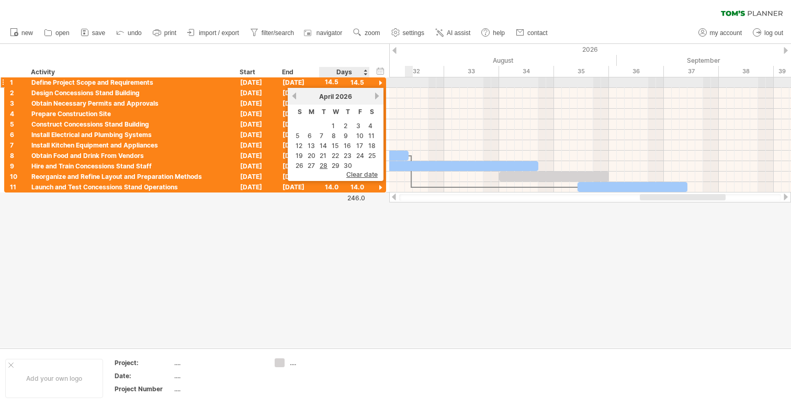
click at [335, 85] on div "14.5" at bounding box center [344, 82] width 39 height 10
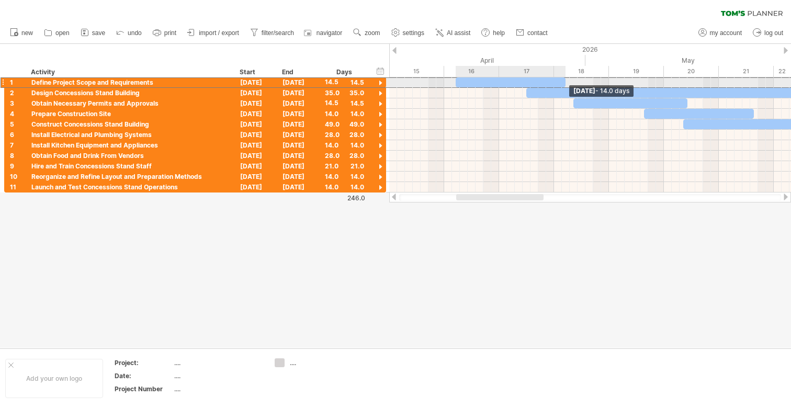
click at [564, 81] on span at bounding box center [565, 82] width 4 height 10
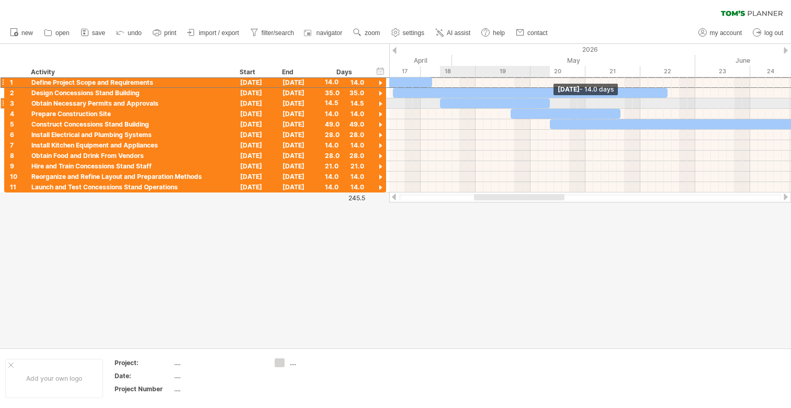
click at [549, 101] on span at bounding box center [550, 103] width 4 height 10
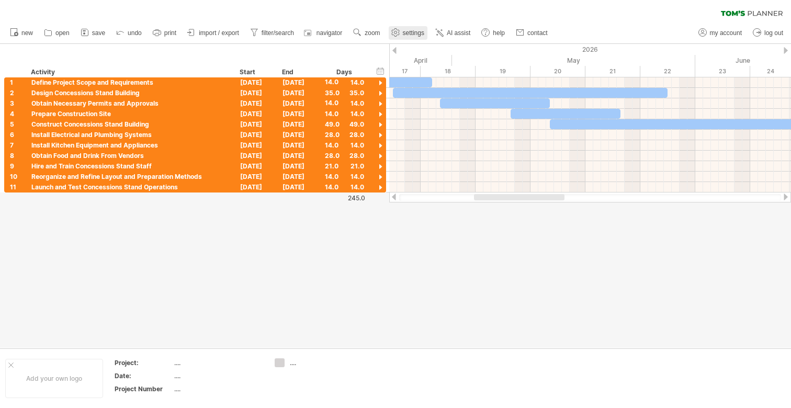
click at [404, 33] on span "settings" at bounding box center [413, 32] width 21 height 7
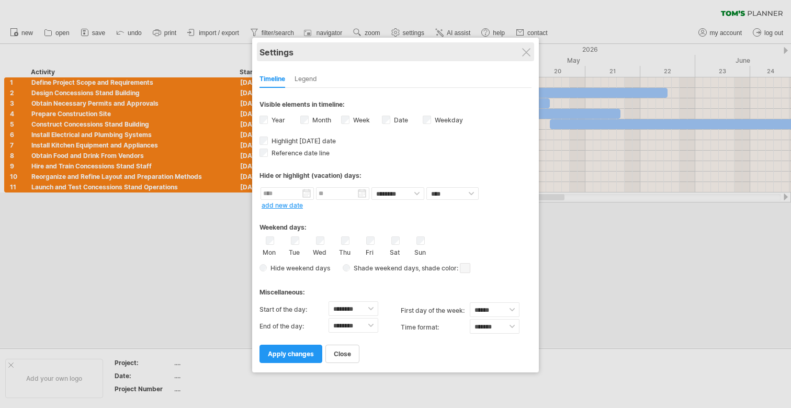
click at [521, 46] on div "Settings" at bounding box center [395, 51] width 272 height 19
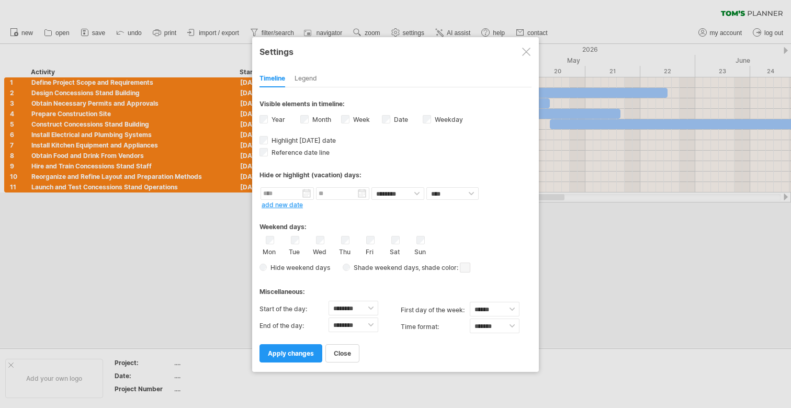
click at [529, 53] on div at bounding box center [526, 52] width 8 height 8
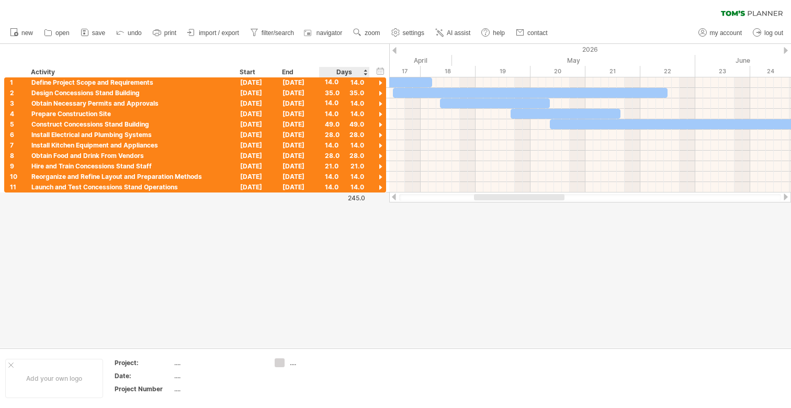
click at [366, 44] on div "hide start/end/duration show start/end/duration ******** Activity ******** Reso…" at bounding box center [194, 60] width 389 height 33
click at [366, 31] on span "zoom" at bounding box center [372, 32] width 15 height 7
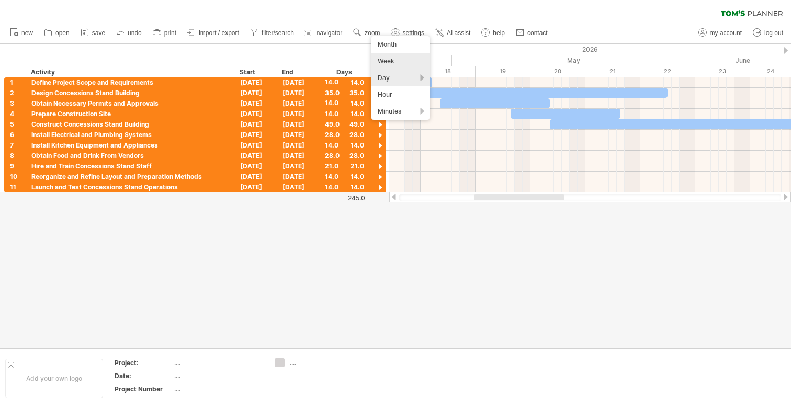
click at [393, 62] on div "Week" at bounding box center [400, 61] width 58 height 17
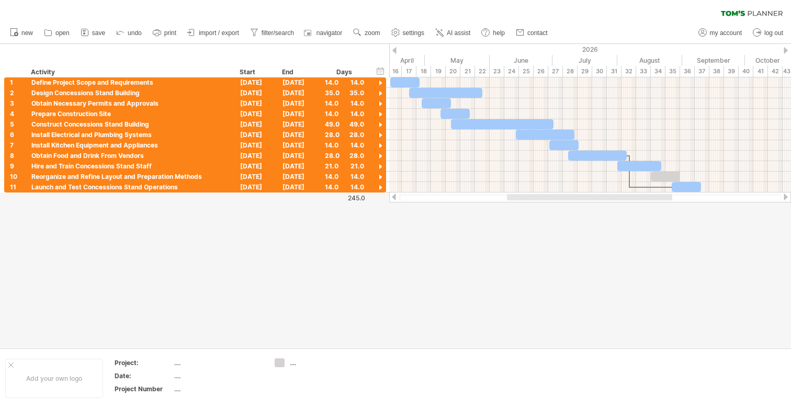
click at [460, 261] on div at bounding box center [395, 196] width 791 height 304
